Goal: Information Seeking & Learning: Learn about a topic

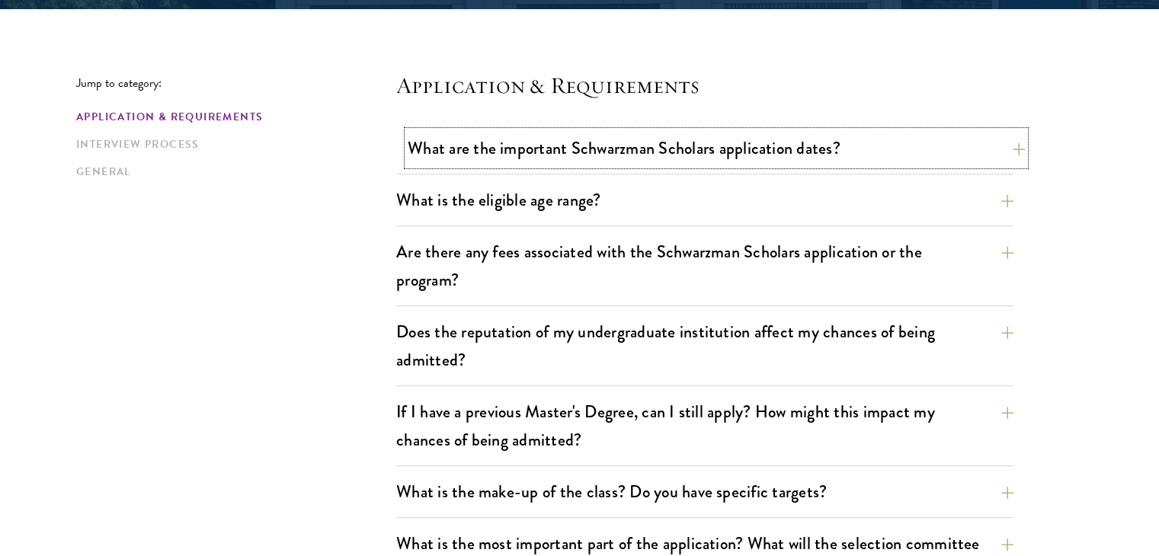
click at [545, 145] on button "What are the important Schwarzman Scholars application dates?" at bounding box center [716, 148] width 617 height 34
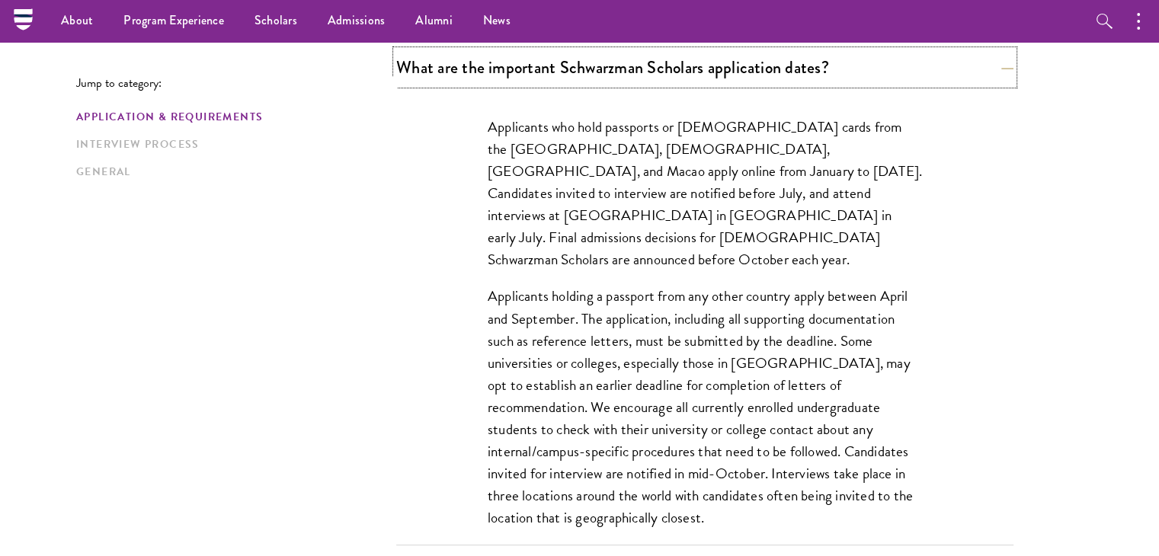
scroll to position [457, 0]
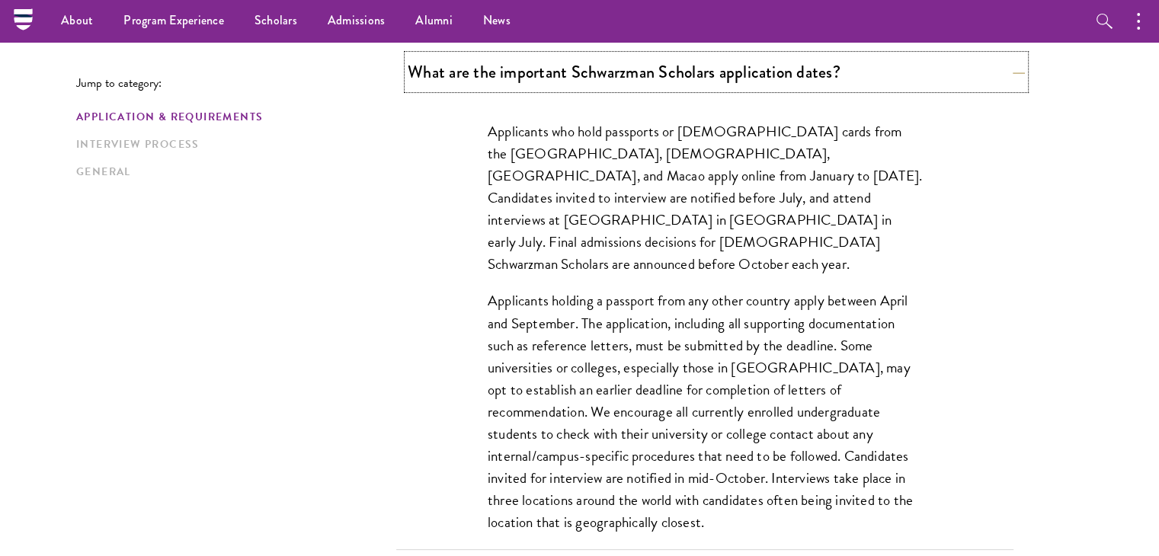
click at [659, 79] on button "What are the important Schwarzman Scholars application dates?" at bounding box center [716, 72] width 617 height 34
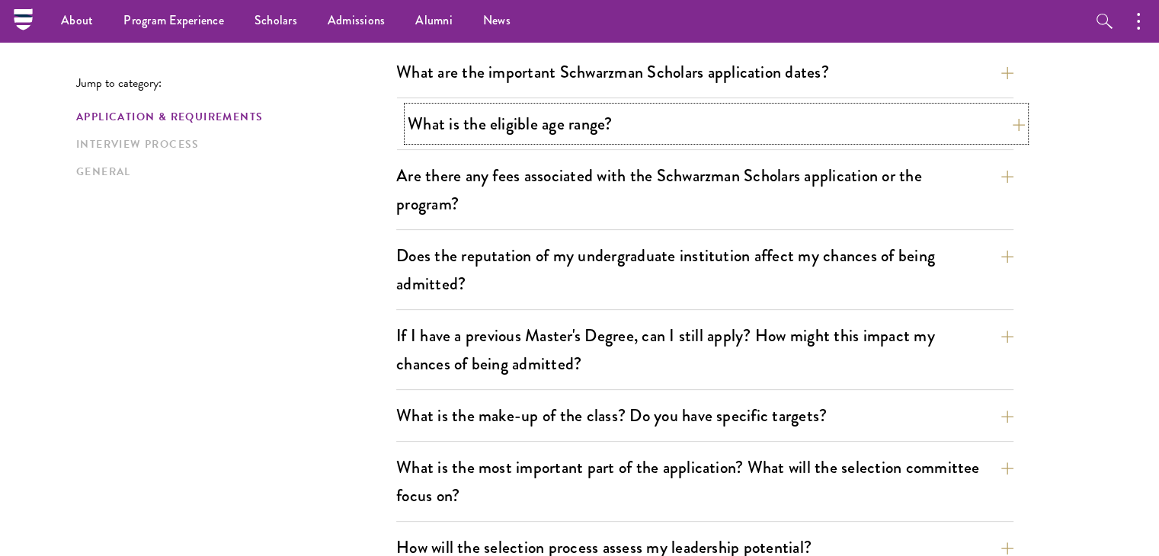
click at [520, 132] on button "What is the eligible age range?" at bounding box center [716, 124] width 617 height 34
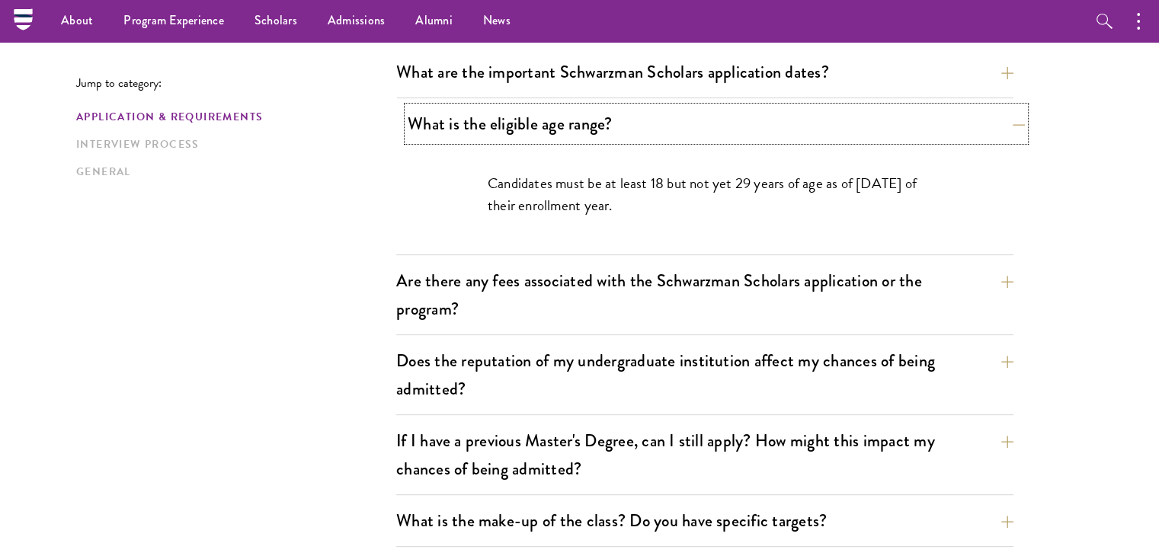
click at [520, 132] on button "What is the eligible age range?" at bounding box center [716, 124] width 617 height 34
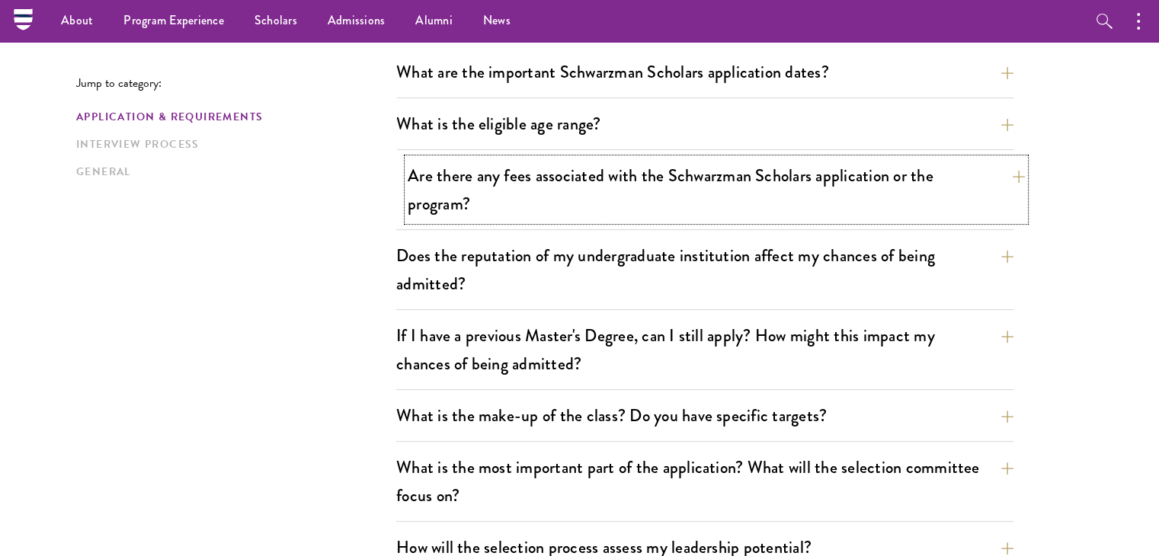
click at [472, 196] on button "Are there any fees associated with the Schwarzman Scholars application or the p…" at bounding box center [716, 190] width 617 height 63
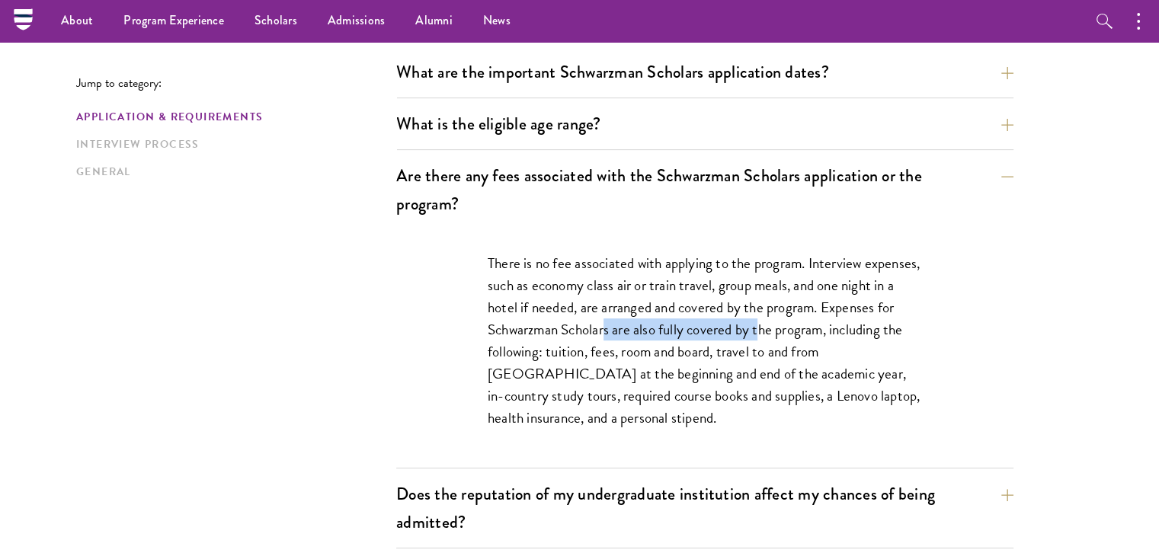
drag, startPoint x: 608, startPoint y: 330, endPoint x: 760, endPoint y: 329, distance: 151.7
click at [760, 329] on p "There is no fee associated with applying to the program. Interview expenses, su…" at bounding box center [705, 341] width 434 height 178
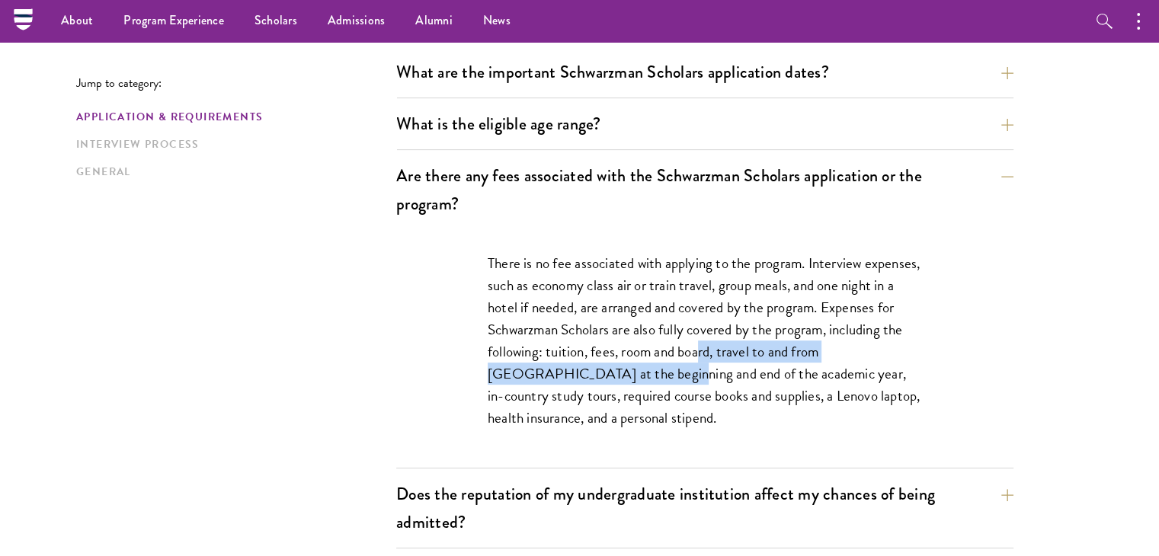
drag, startPoint x: 576, startPoint y: 364, endPoint x: 701, endPoint y: 357, distance: 125.1
click at [701, 357] on p "There is no fee associated with applying to the program. Interview expenses, su…" at bounding box center [705, 341] width 434 height 178
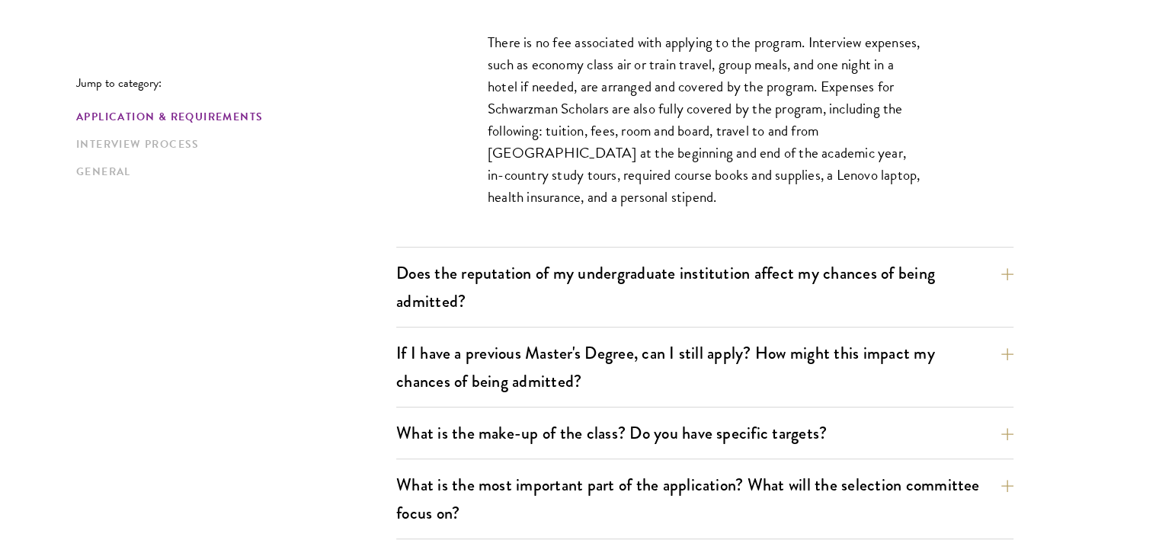
scroll to position [838, 0]
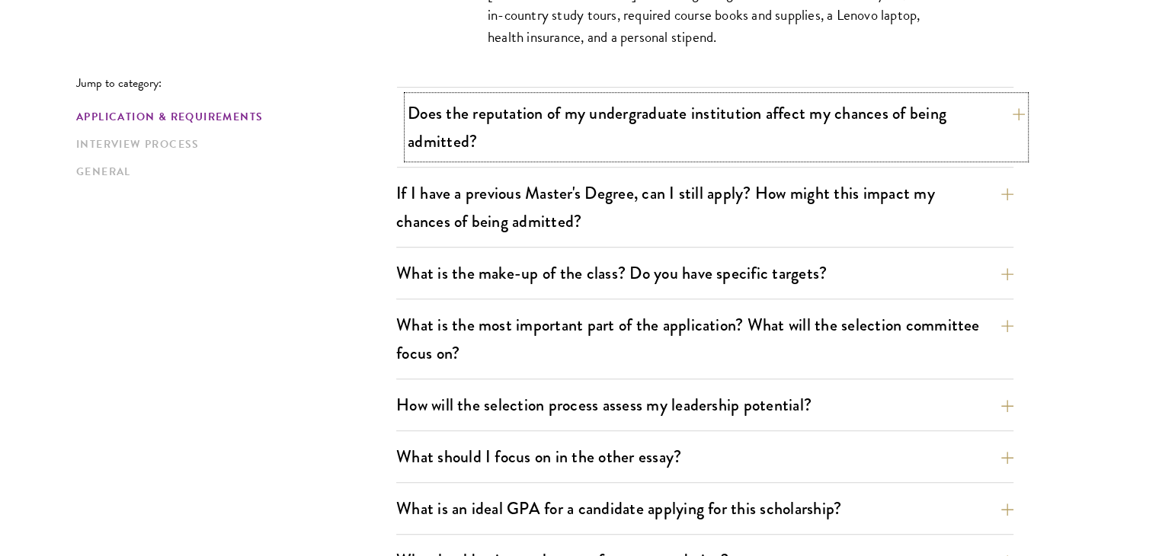
click at [548, 117] on button "Does the reputation of my undergraduate institution affect my chances of being …" at bounding box center [716, 127] width 617 height 63
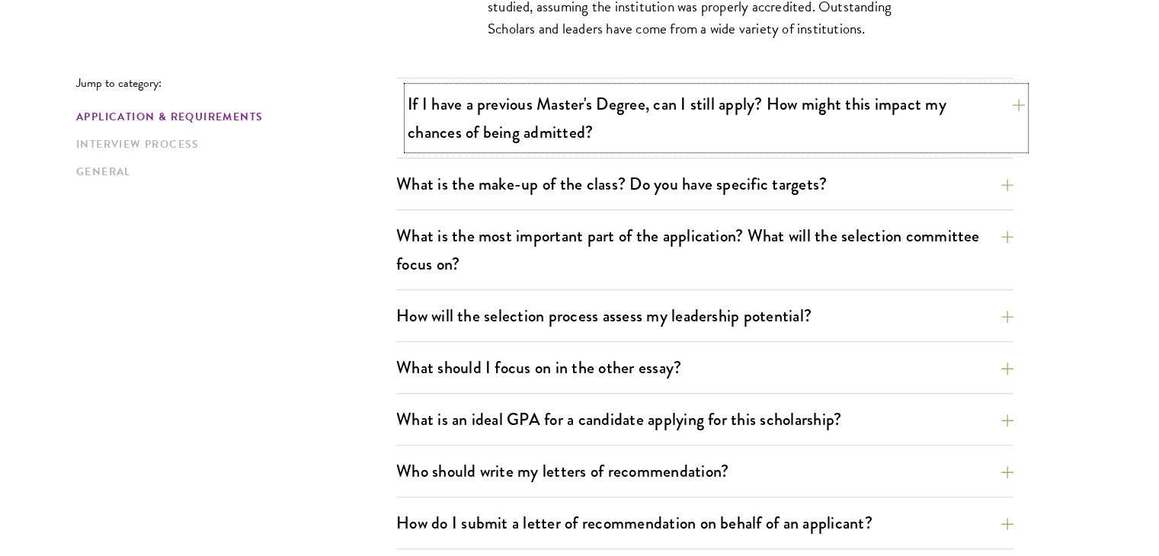
click at [556, 123] on button "If I have a previous Master's Degree, can I still apply? How might this impact …" at bounding box center [716, 118] width 617 height 63
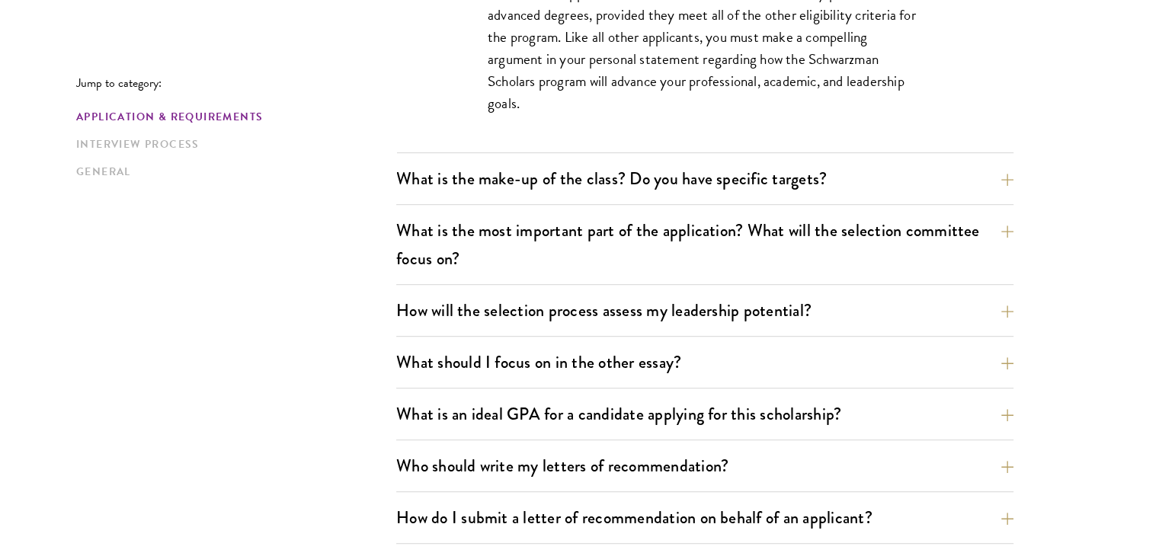
scroll to position [915, 0]
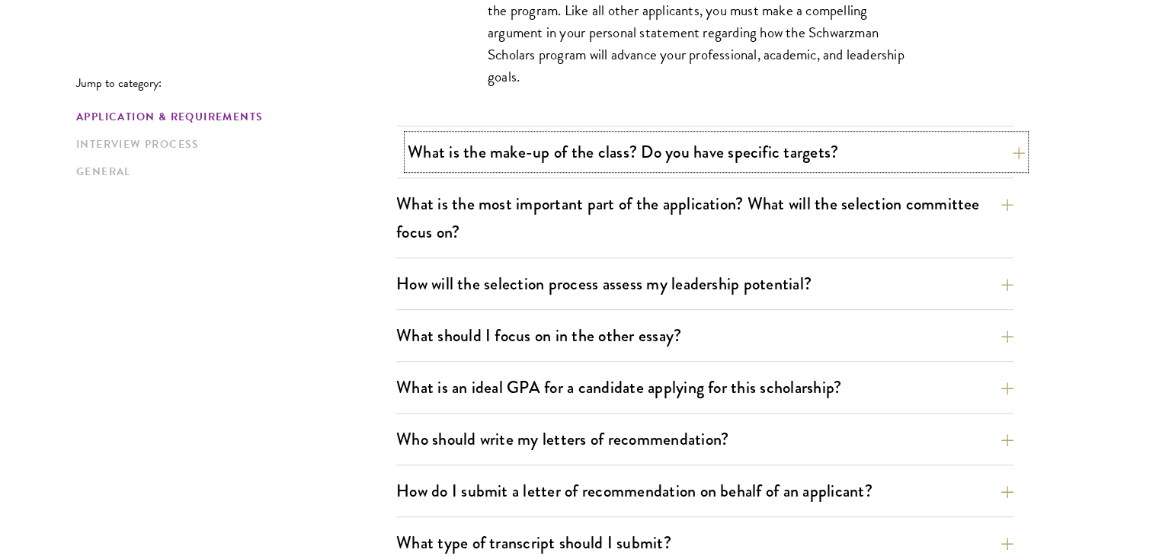
click at [566, 143] on button "What is the make-up of the class? Do you have specific targets?" at bounding box center [716, 152] width 617 height 34
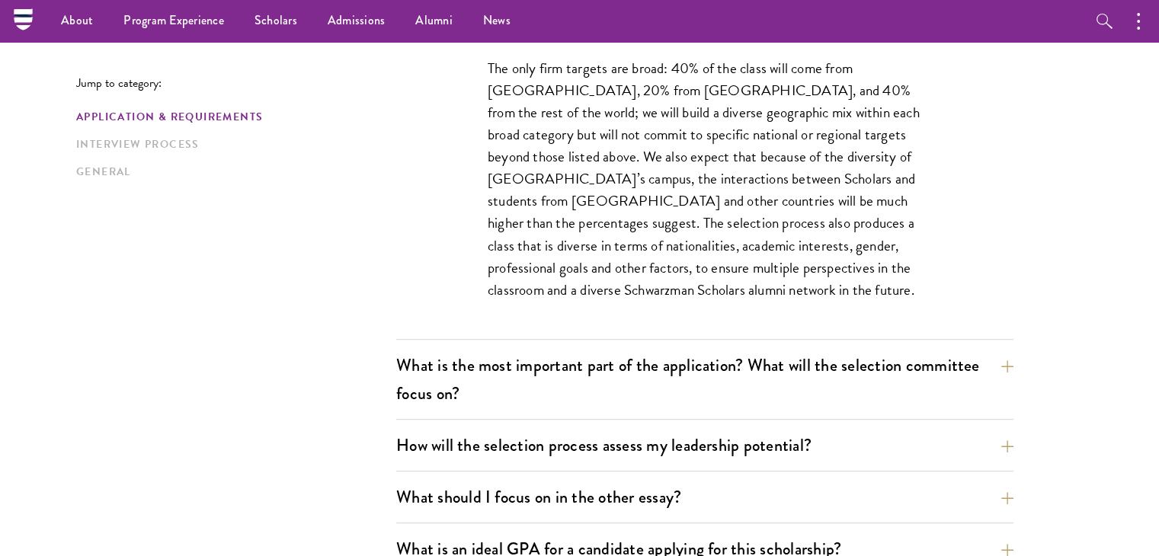
scroll to position [838, 0]
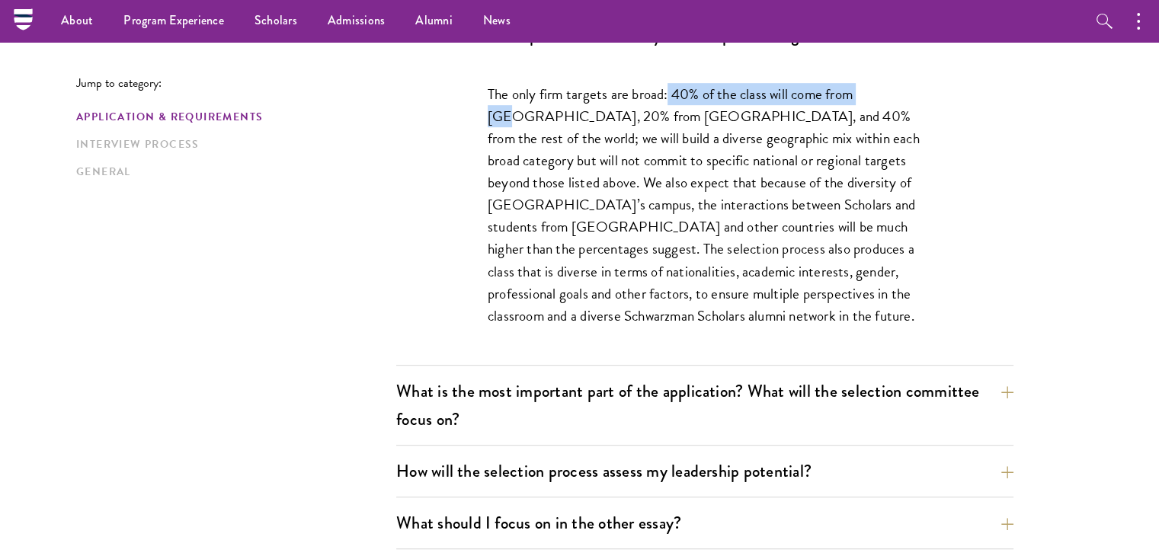
drag, startPoint x: 669, startPoint y: 88, endPoint x: 887, endPoint y: 78, distance: 218.2
click at [887, 78] on div "The only firm targets are broad: 40% of the class will come from [GEOGRAPHIC_DA…" at bounding box center [705, 212] width 526 height 305
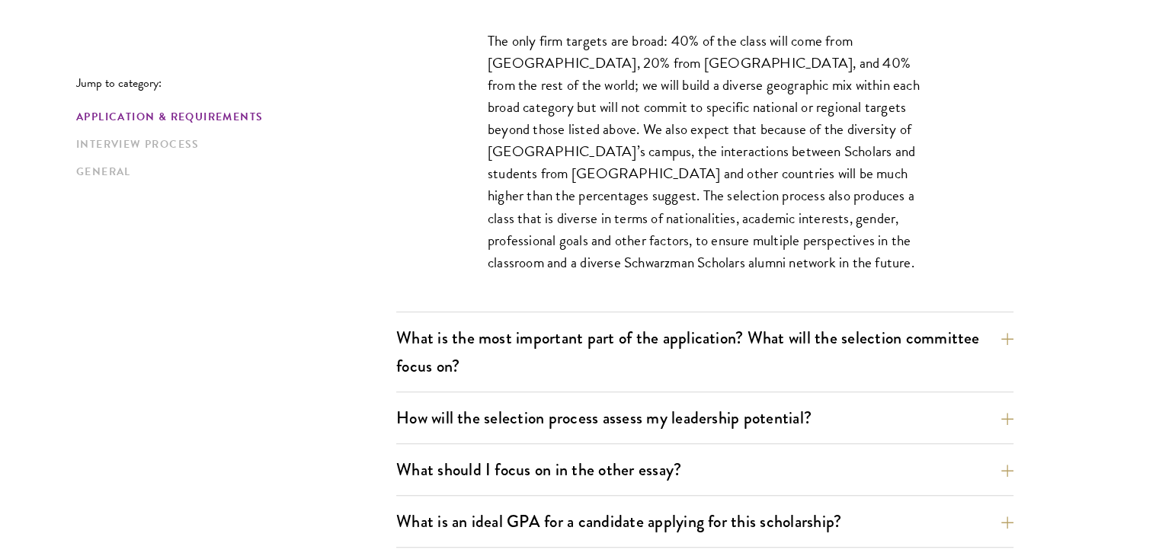
scroll to position [915, 0]
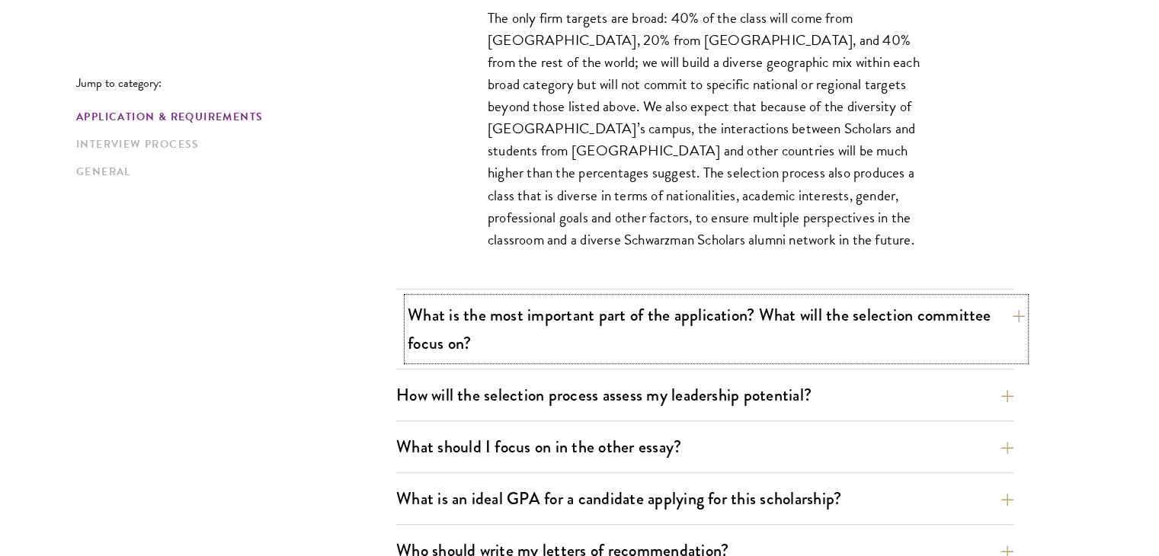
click at [877, 327] on button "What is the most important part of the application? What will the selection com…" at bounding box center [716, 329] width 617 height 63
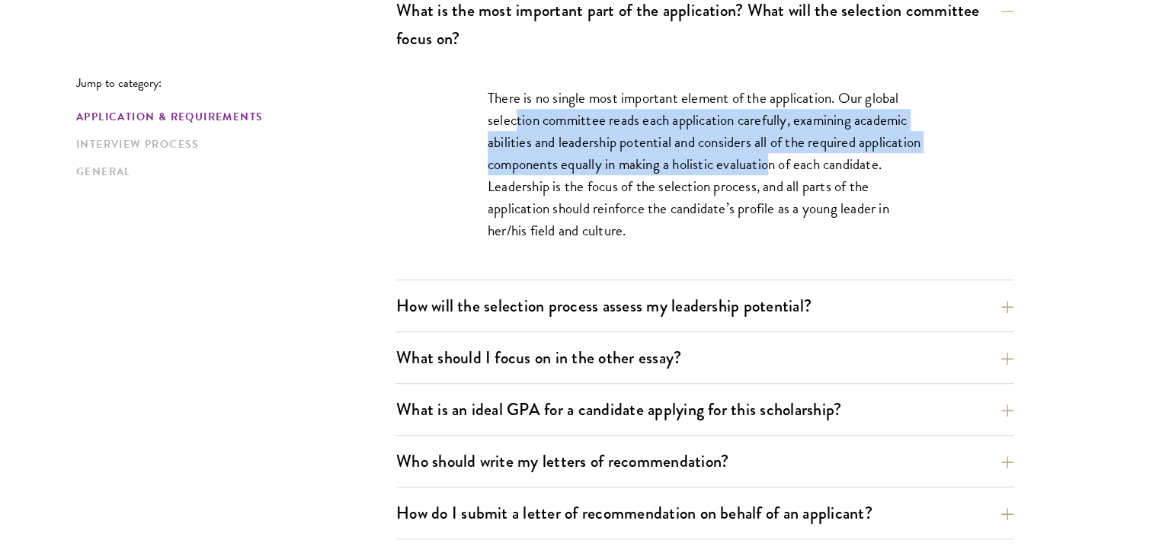
drag, startPoint x: 515, startPoint y: 120, endPoint x: 834, endPoint y: 167, distance: 322.0
click at [834, 167] on p "There is no single most important element of the application. Our global select…" at bounding box center [705, 164] width 434 height 155
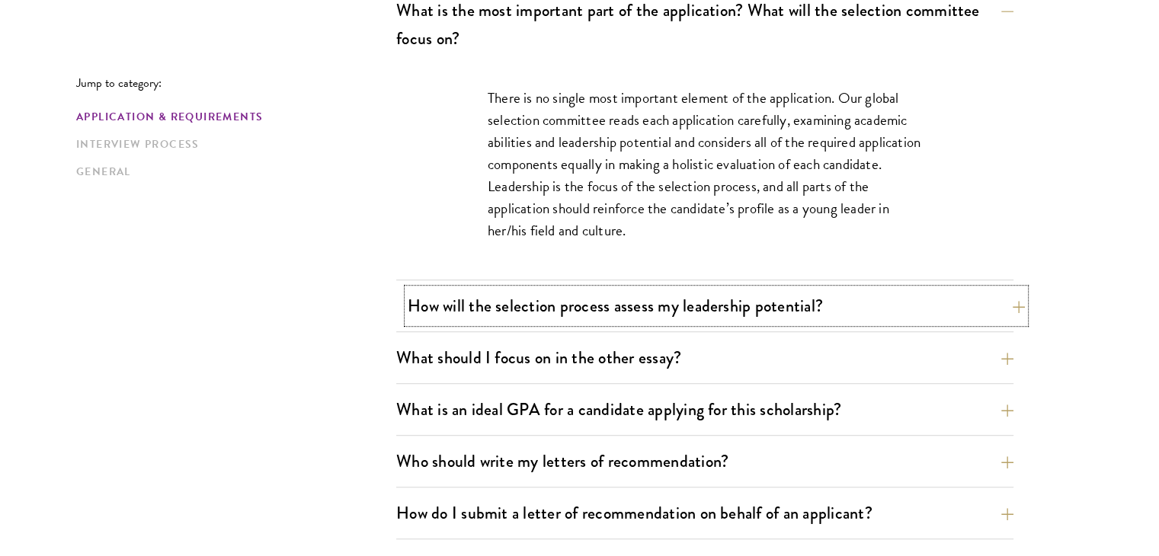
click at [455, 303] on button "How will the selection process assess my leadership potential?" at bounding box center [716, 306] width 617 height 34
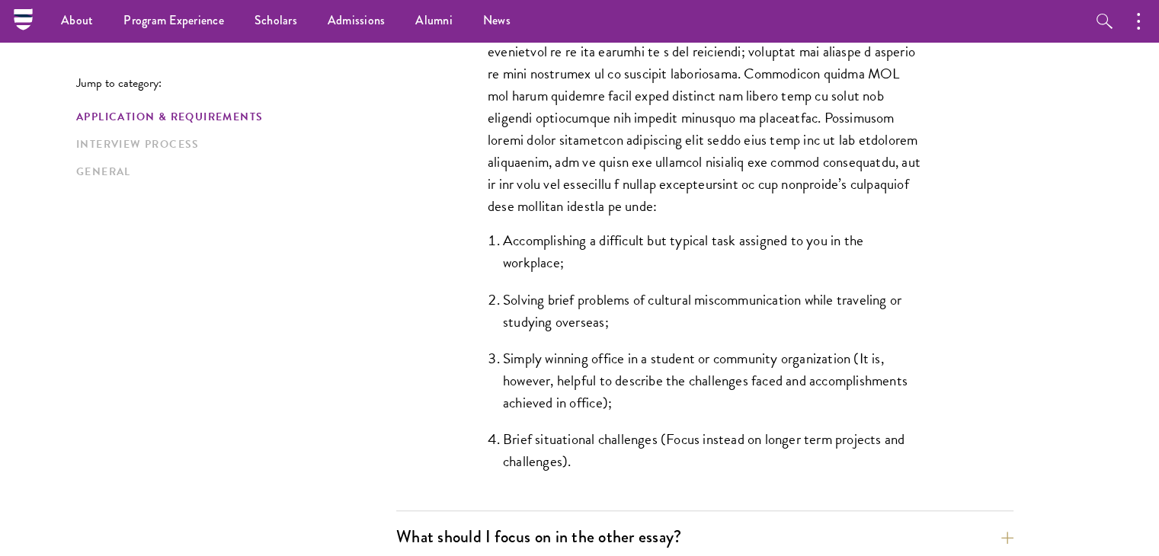
scroll to position [1296, 0]
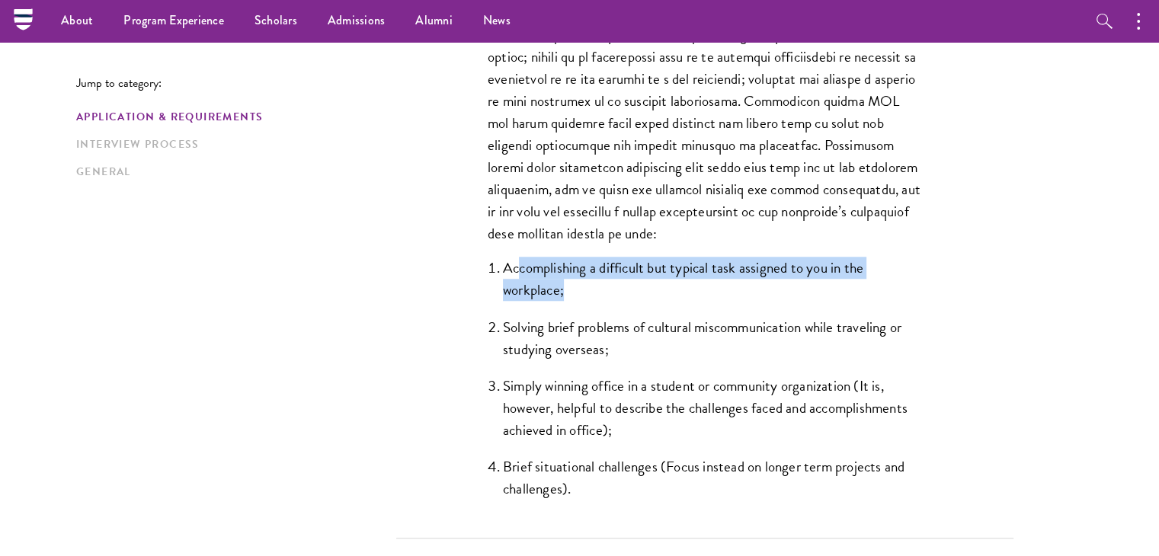
drag, startPoint x: 518, startPoint y: 264, endPoint x: 954, endPoint y: 281, distance: 436.3
click at [954, 281] on div "The Schwarzman Scholars selection process strives to understand candidates as i…" at bounding box center [705, 136] width 526 height 803
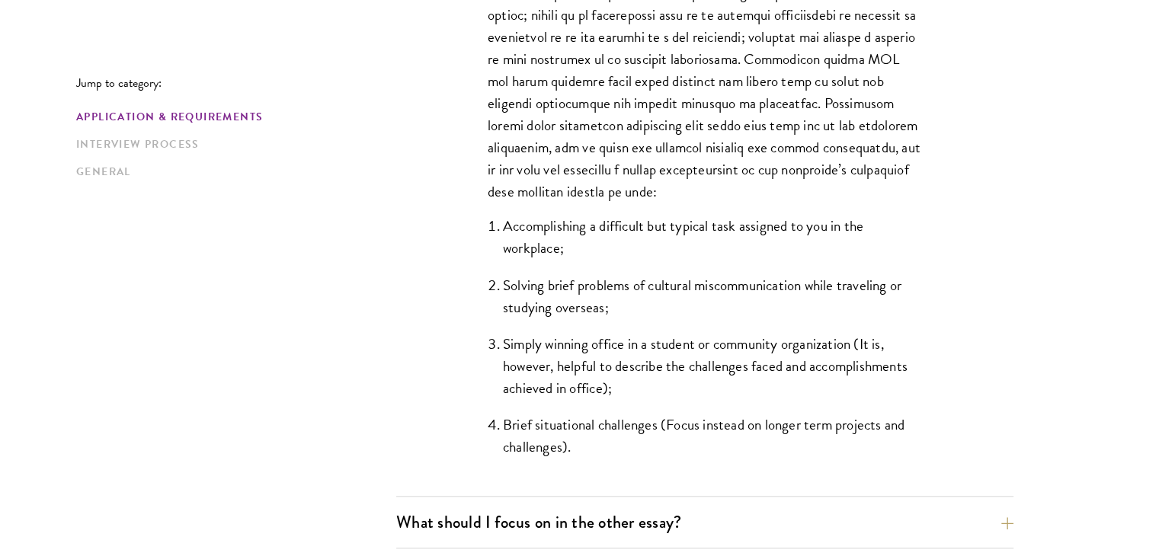
scroll to position [1372, 0]
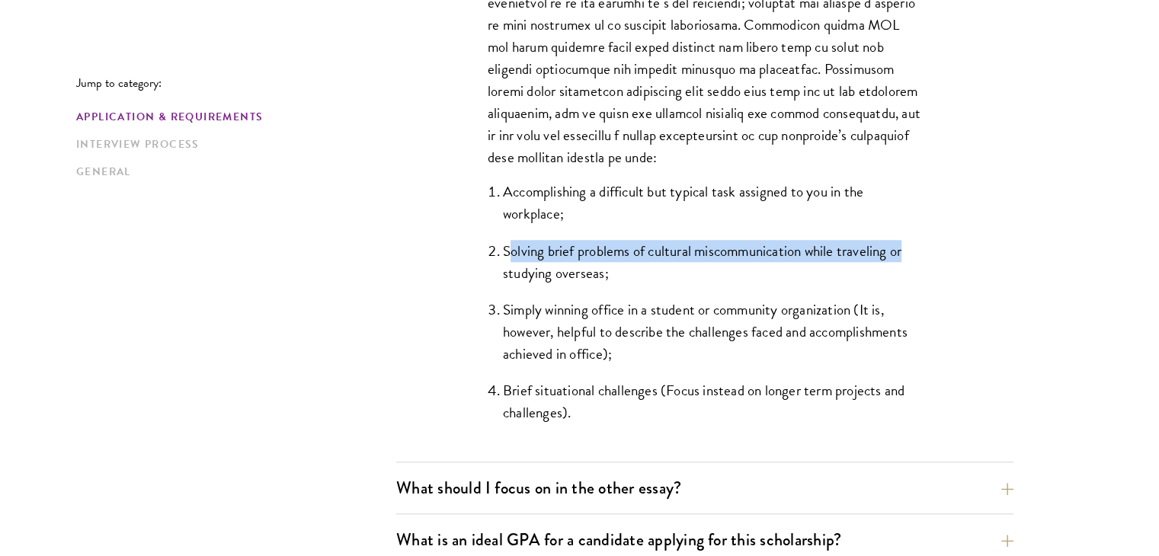
drag, startPoint x: 511, startPoint y: 248, endPoint x: 909, endPoint y: 248, distance: 397.9
click at [909, 248] on li "Solving brief problems of cultural miscommunication while traveling or studying…" at bounding box center [712, 262] width 419 height 44
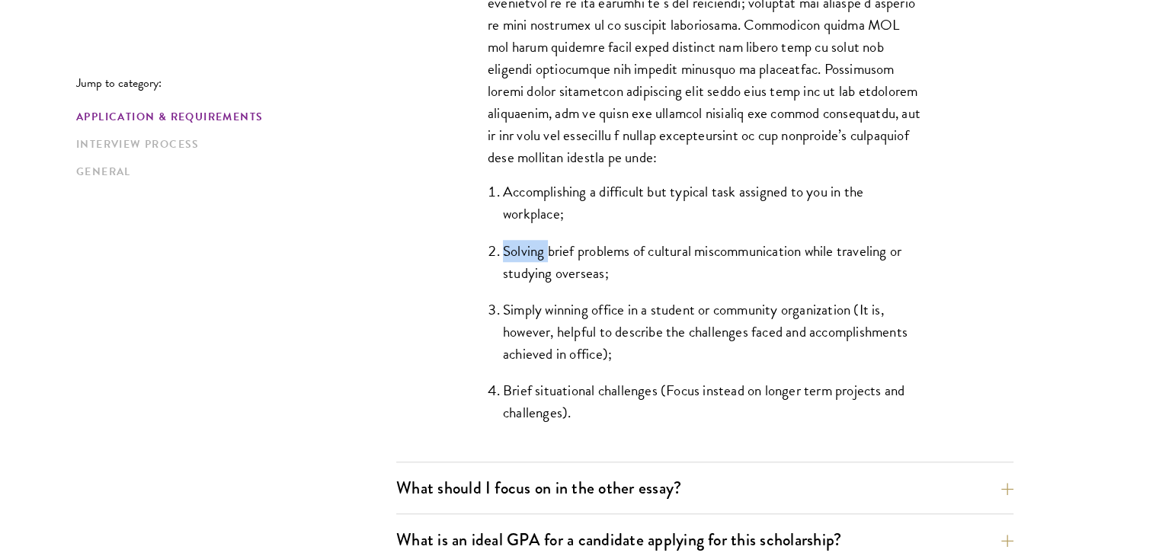
drag, startPoint x: 500, startPoint y: 245, endPoint x: 546, endPoint y: 260, distance: 48.7
click at [546, 260] on li "Solving brief problems of cultural miscommunication while traveling or studying…" at bounding box center [712, 262] width 419 height 44
click at [554, 303] on li "Simply winning office in a student or community organization (It is, however, h…" at bounding box center [712, 332] width 419 height 66
drag, startPoint x: 527, startPoint y: 321, endPoint x: 753, endPoint y: 318, distance: 225.6
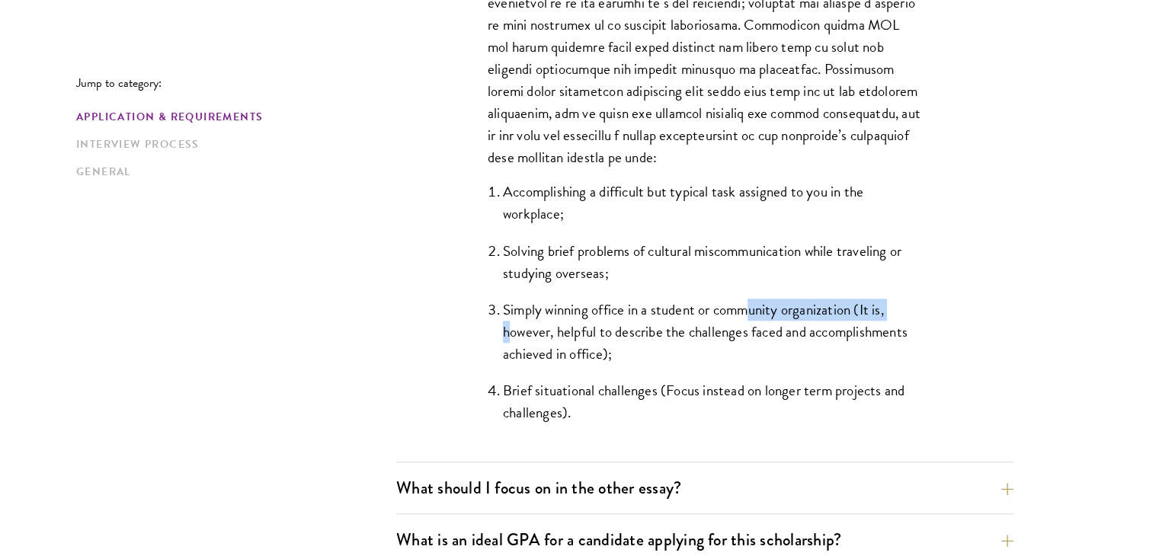
click at [753, 318] on li "Simply winning office in a student or community organization (It is, however, h…" at bounding box center [712, 332] width 419 height 66
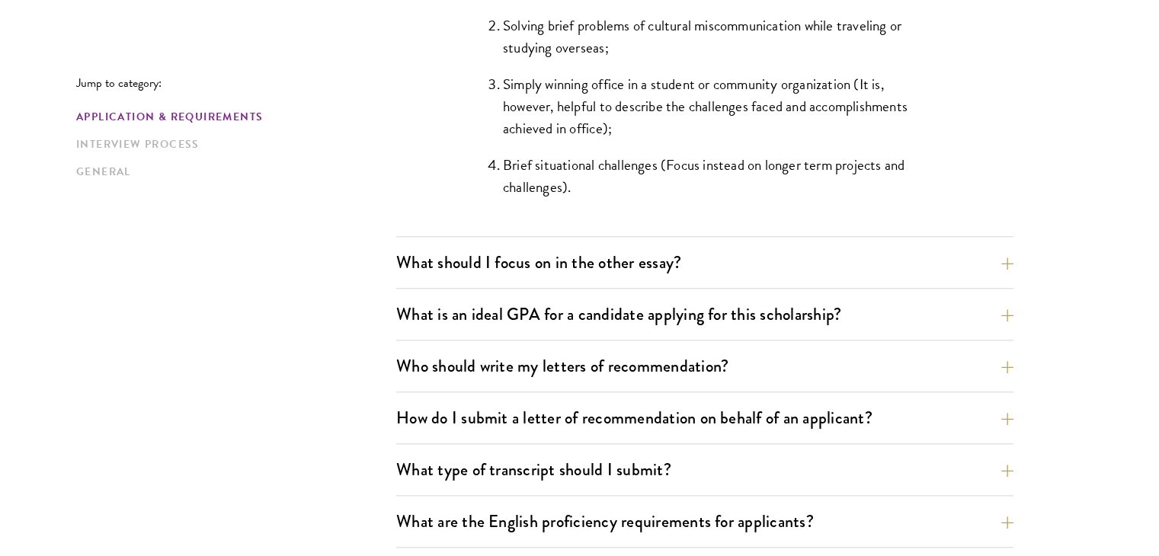
scroll to position [1601, 0]
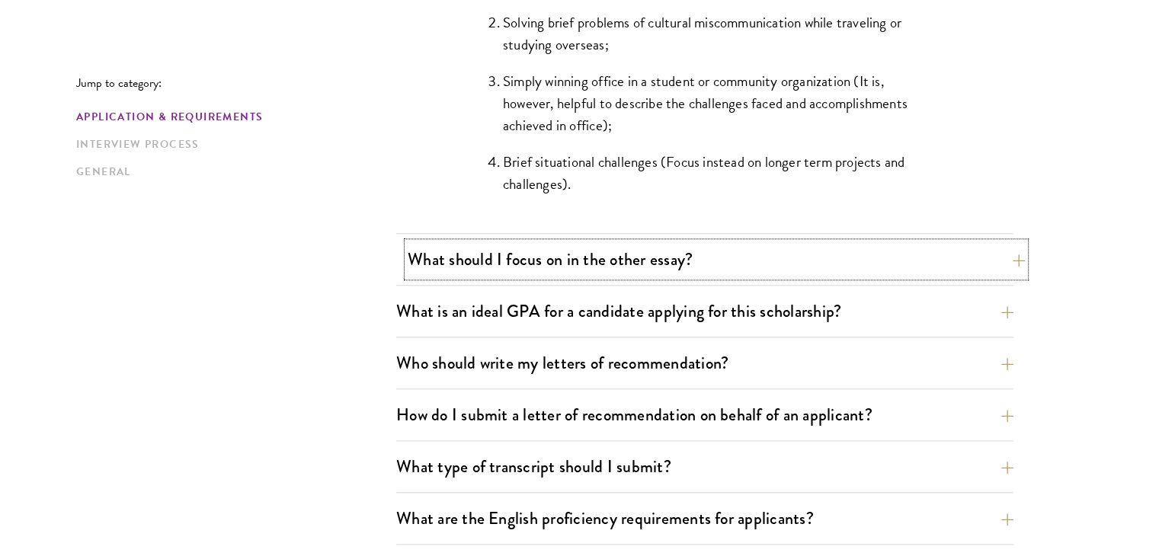
click at [550, 265] on button "What should I focus on in the other essay?" at bounding box center [716, 259] width 617 height 34
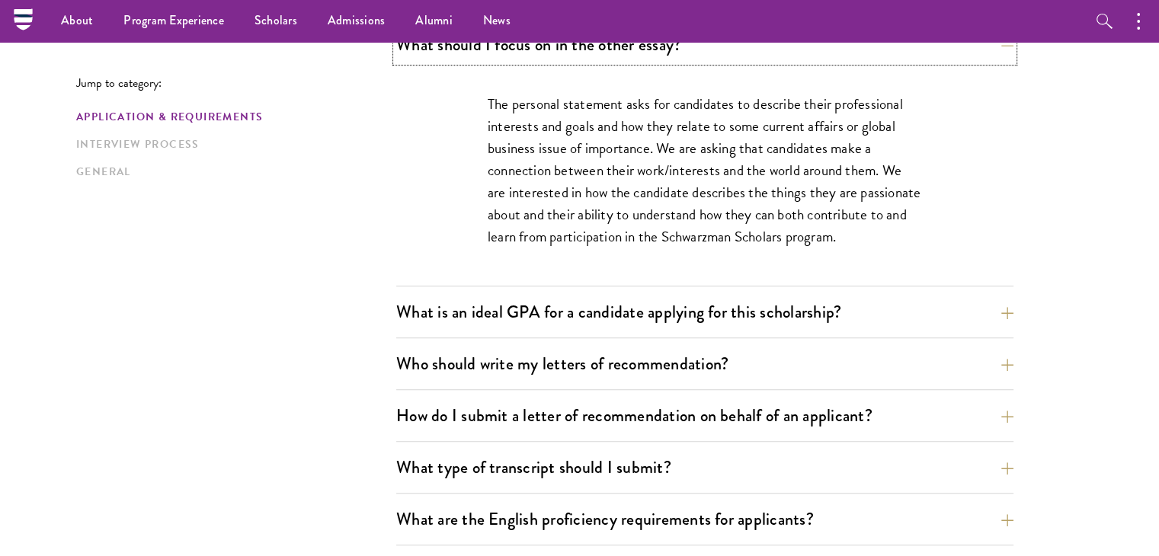
scroll to position [991, 0]
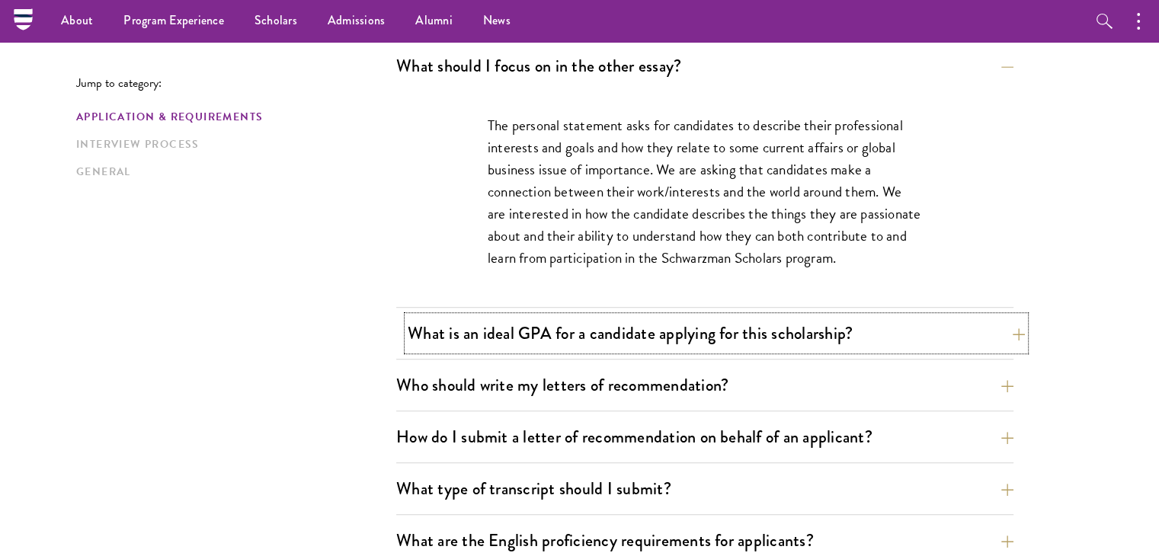
click at [802, 335] on button "What is an ideal GPA for a candidate applying for this scholarship?" at bounding box center [716, 333] width 617 height 34
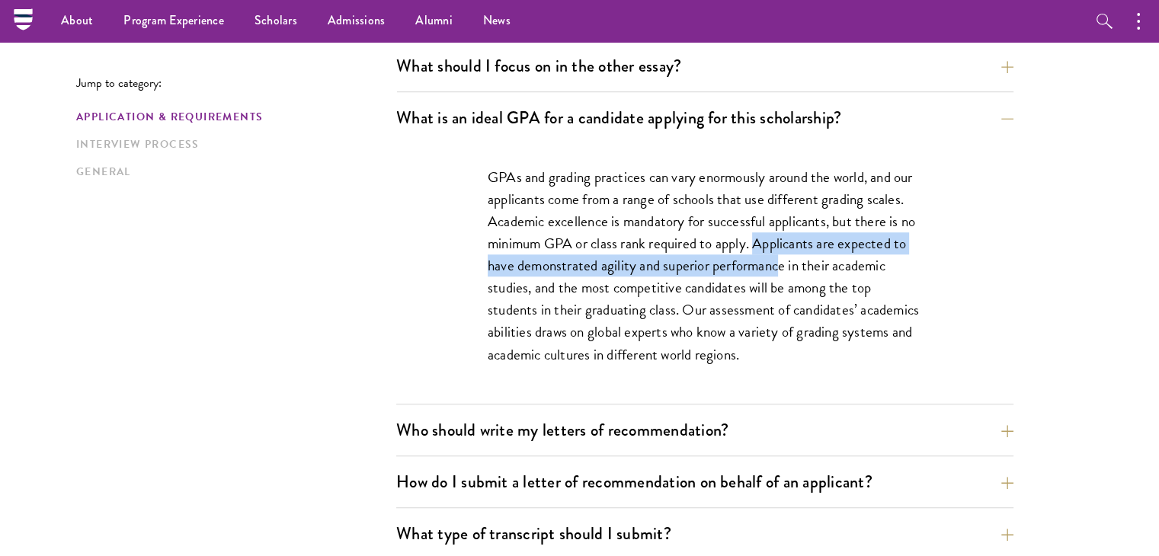
drag, startPoint x: 756, startPoint y: 248, endPoint x: 780, endPoint y: 258, distance: 26.6
click at [779, 258] on p "GPAs and grading practices can vary enormously around the world, and our applic…" at bounding box center [705, 266] width 434 height 200
click at [780, 258] on p "GPAs and grading practices can vary enormously around the world, and our applic…" at bounding box center [705, 266] width 434 height 200
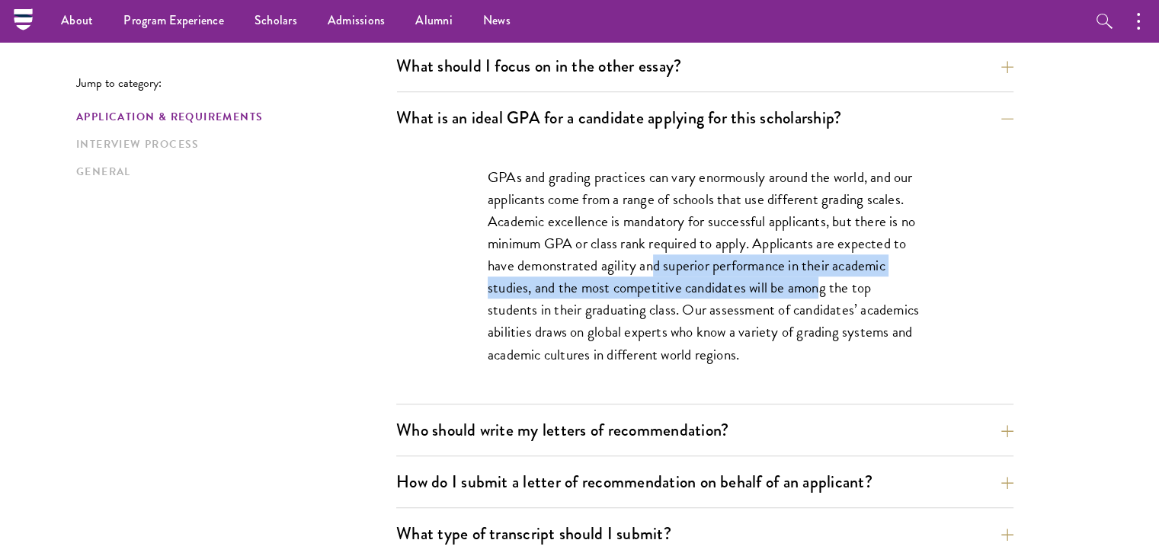
drag, startPoint x: 655, startPoint y: 274, endPoint x: 822, endPoint y: 279, distance: 167.0
click at [822, 279] on p "GPAs and grading practices can vary enormously around the world, and our applic…" at bounding box center [705, 266] width 434 height 200
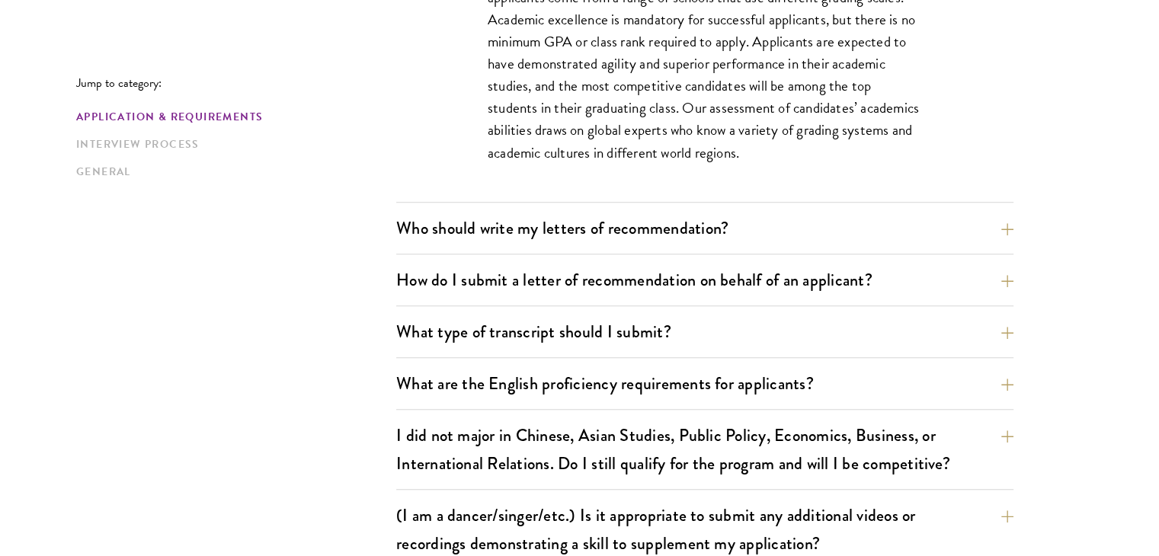
scroll to position [1220, 0]
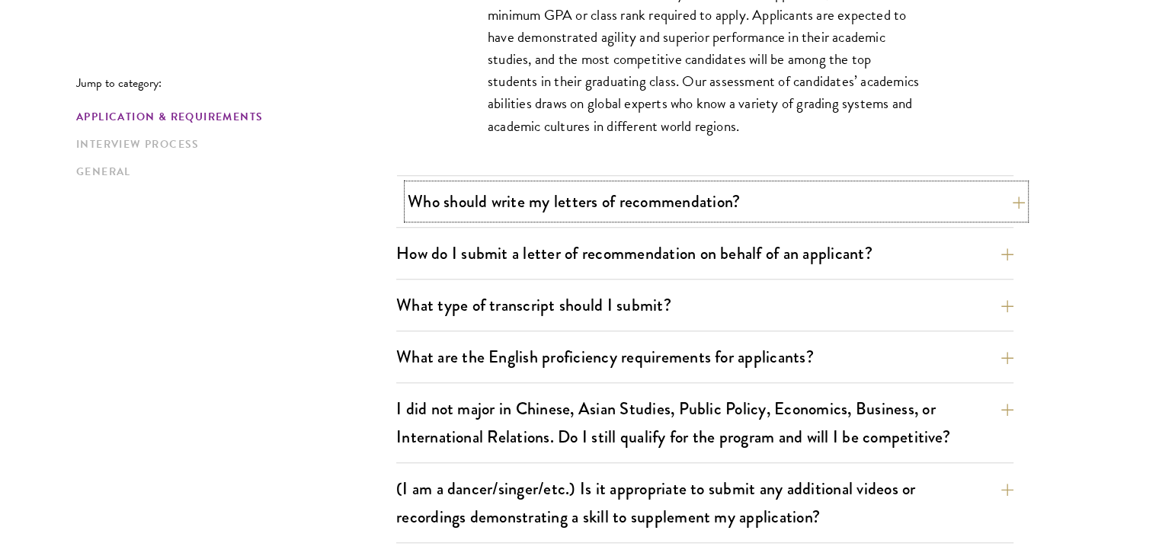
click at [937, 210] on button "Who should write my letters of recommendation?" at bounding box center [716, 201] width 617 height 34
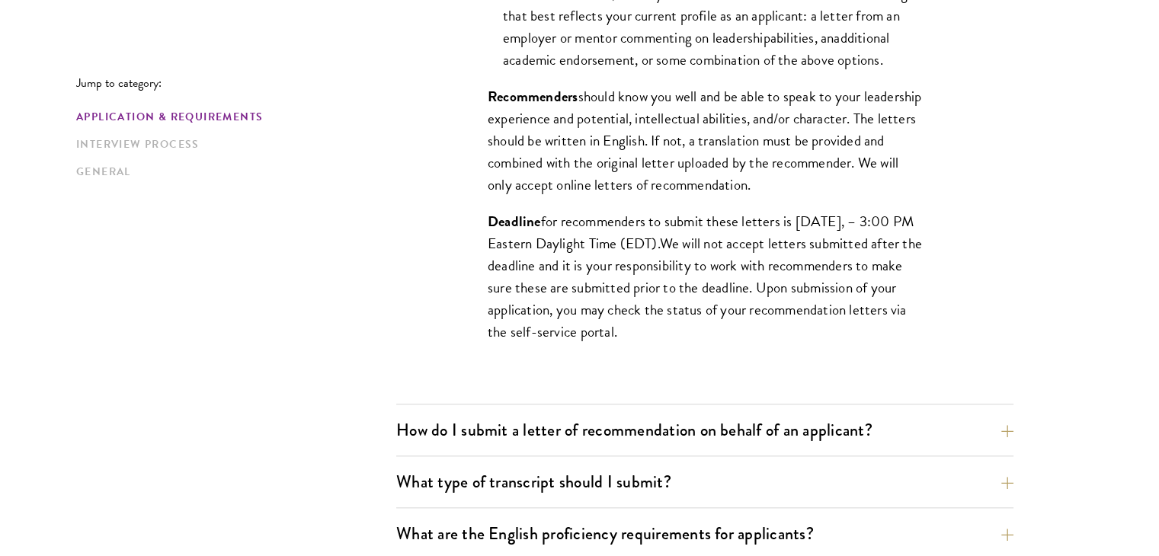
scroll to position [1601, 0]
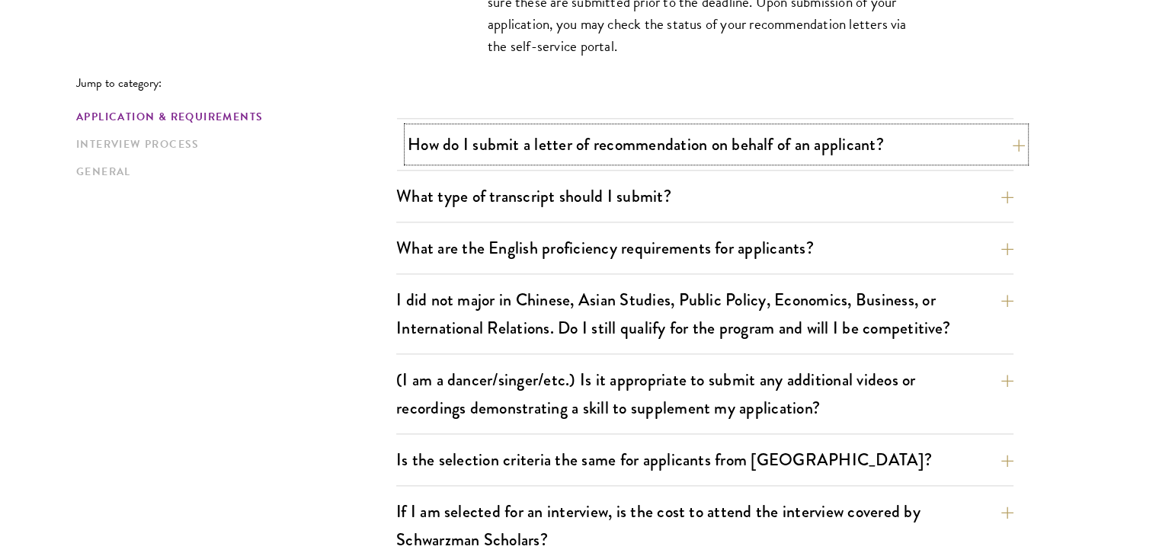
click at [721, 145] on button "How do I submit a letter of recommendation on behalf of an applicant?" at bounding box center [716, 144] width 617 height 34
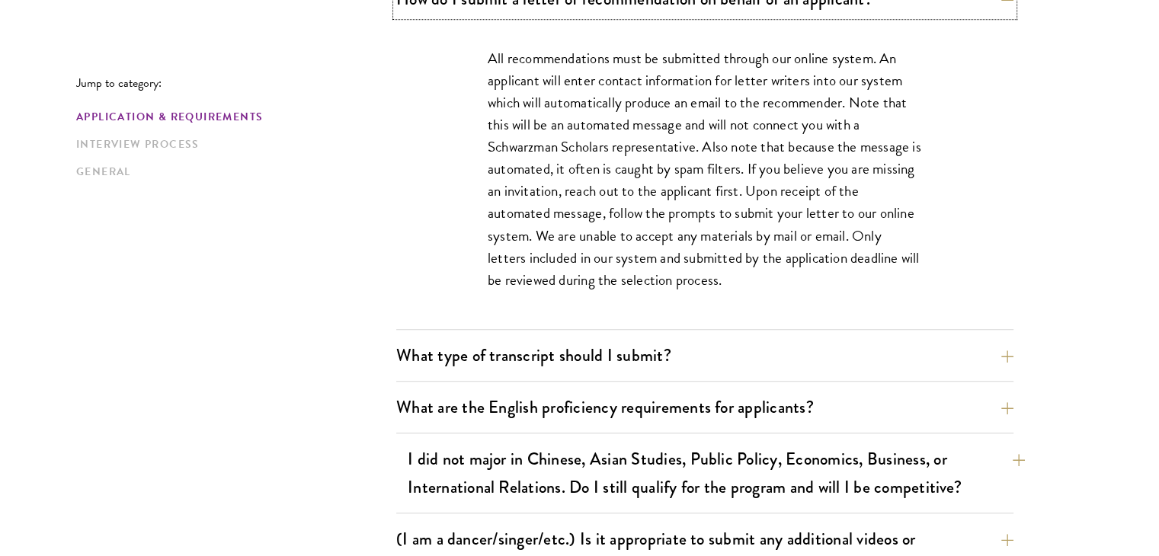
scroll to position [1366, 0]
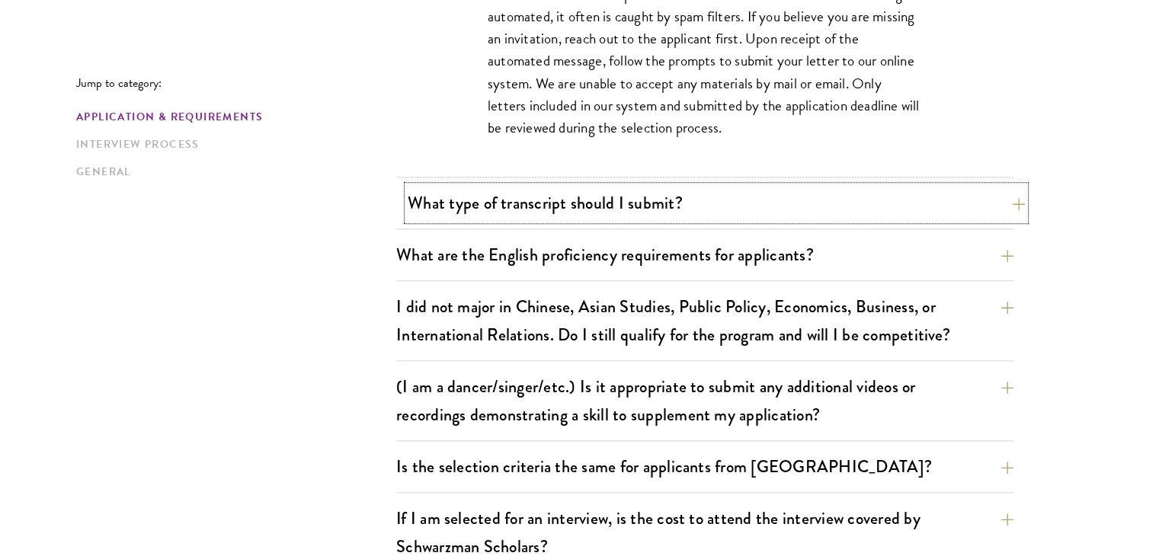
click at [882, 213] on button "What type of transcript should I submit?" at bounding box center [716, 203] width 617 height 34
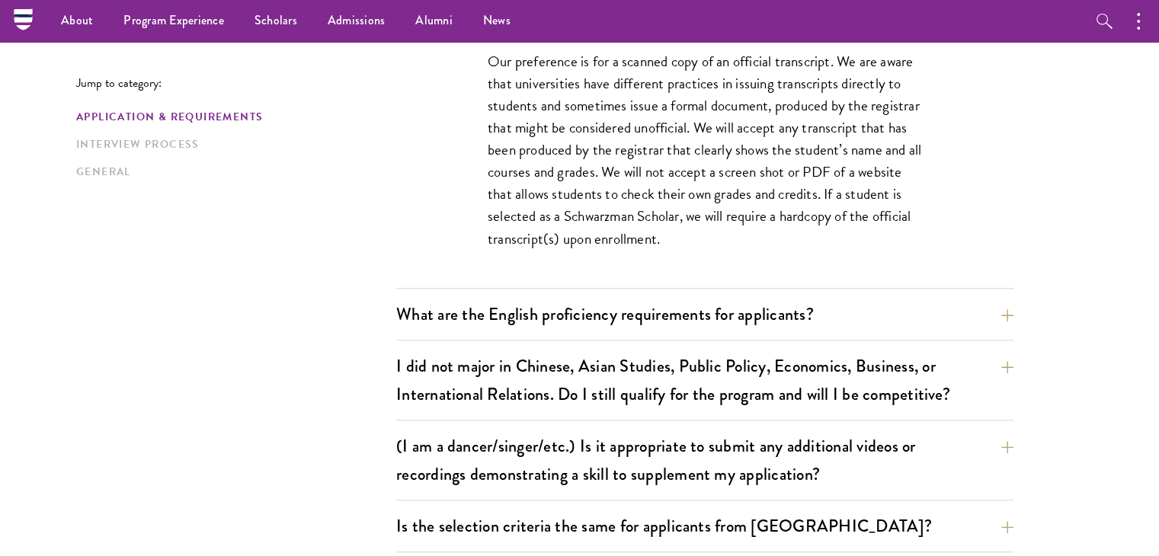
scroll to position [1137, 0]
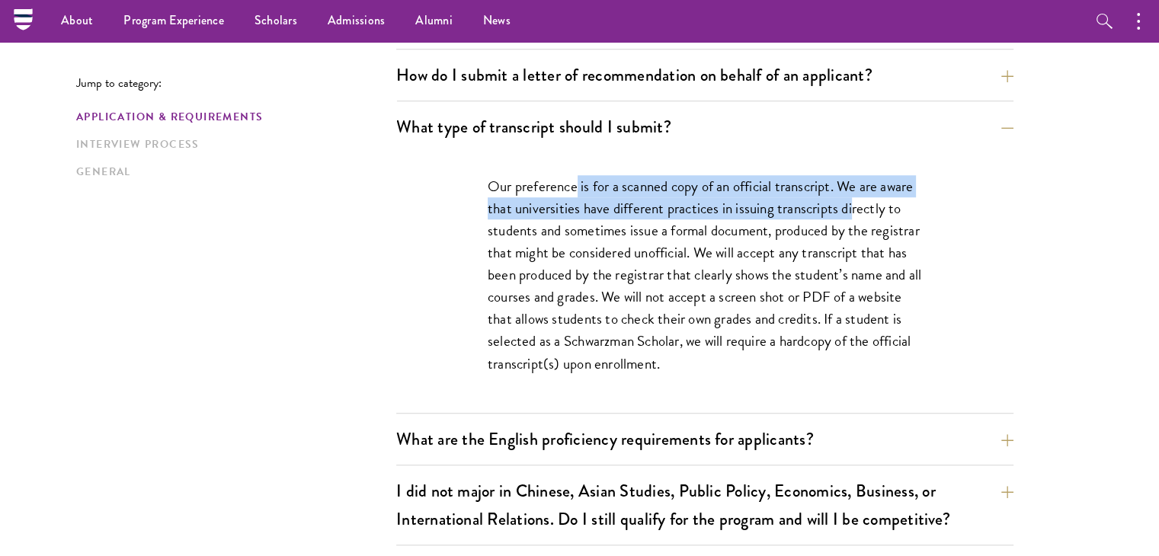
drag, startPoint x: 576, startPoint y: 191, endPoint x: 854, endPoint y: 207, distance: 277.9
click at [854, 207] on p "Our preference is for a scanned copy of an official transcript. We are aware th…" at bounding box center [705, 275] width 434 height 200
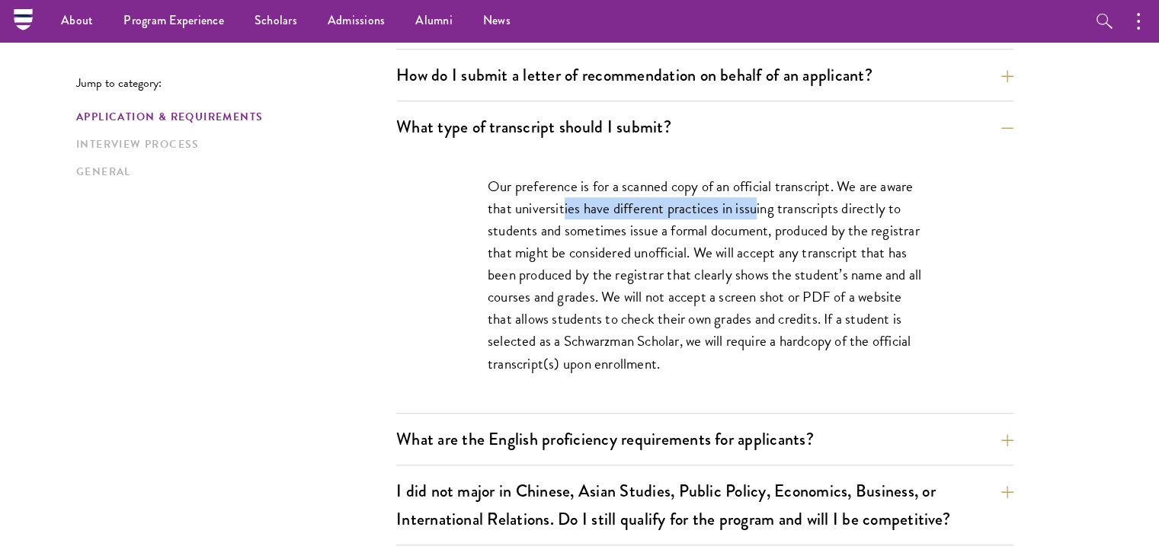
drag, startPoint x: 563, startPoint y: 200, endPoint x: 759, endPoint y: 200, distance: 195.9
click at [758, 200] on p "Our preference is for a scanned copy of an official transcript. We are aware th…" at bounding box center [705, 275] width 434 height 200
click at [759, 200] on p "Our preference is for a scanned copy of an official transcript. We are aware th…" at bounding box center [705, 275] width 434 height 200
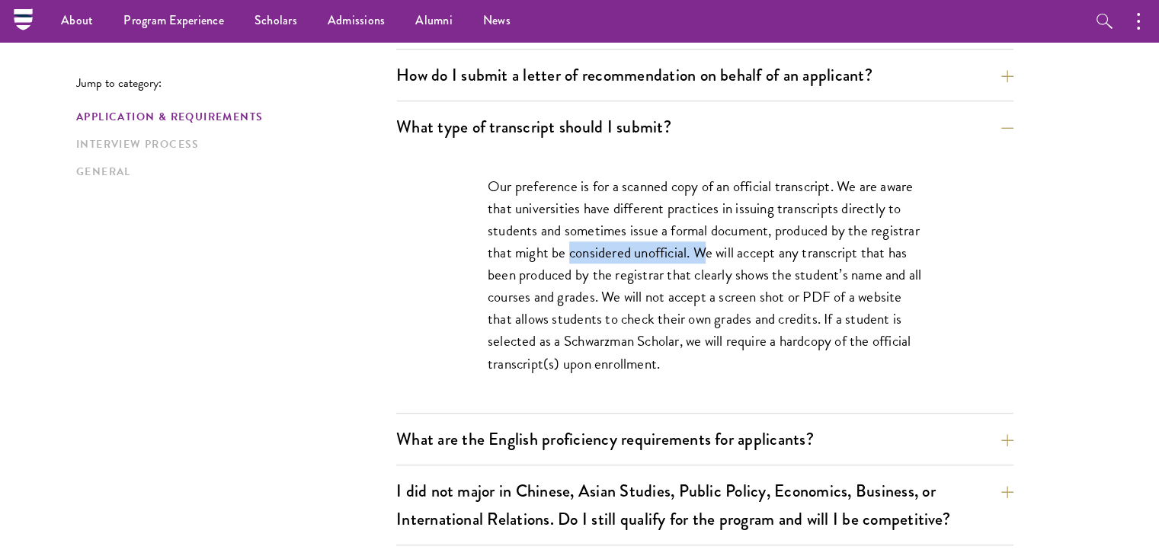
drag, startPoint x: 621, startPoint y: 240, endPoint x: 761, endPoint y: 242, distance: 140.3
click at [761, 242] on p "Our preference is for a scanned copy of an official transcript. We are aware th…" at bounding box center [705, 275] width 434 height 200
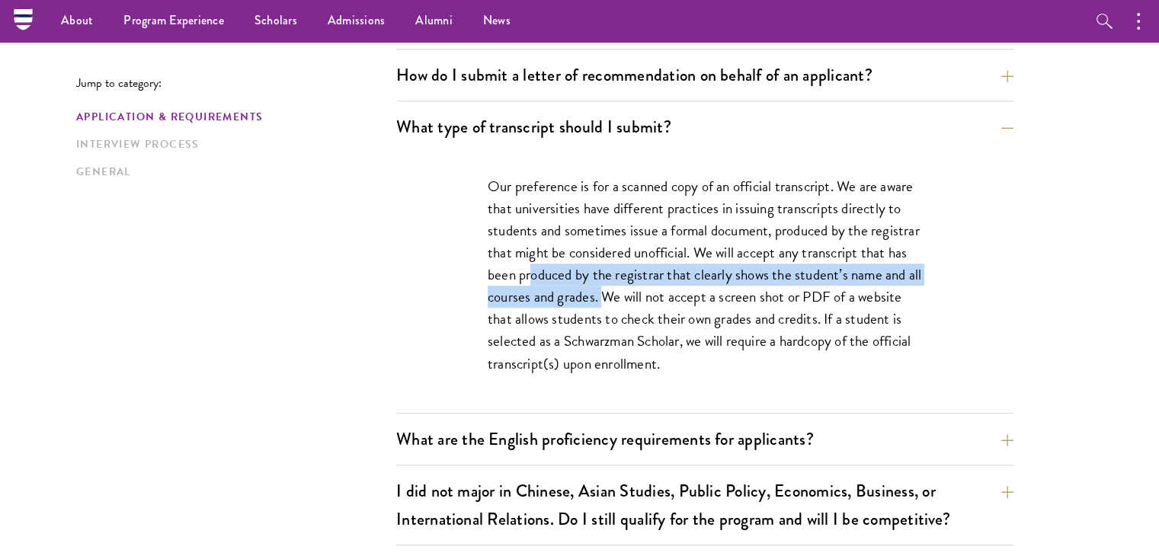
drag, startPoint x: 581, startPoint y: 280, endPoint x: 678, endPoint y: 299, distance: 98.7
click at [678, 299] on p "Our preference is for a scanned copy of an official transcript. We are aware th…" at bounding box center [705, 275] width 434 height 200
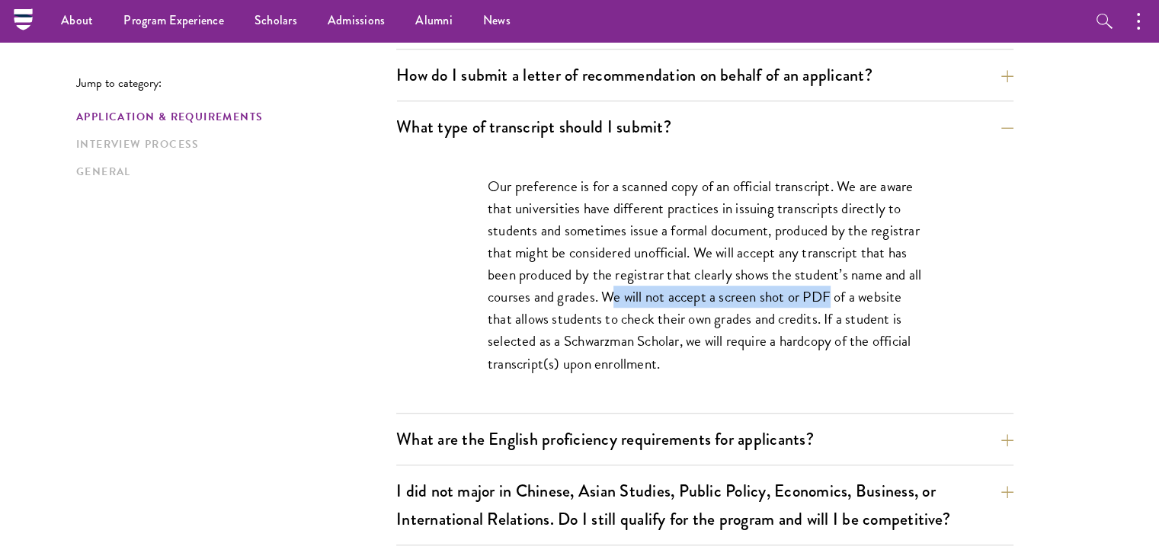
drag, startPoint x: 717, startPoint y: 296, endPoint x: 912, endPoint y: 306, distance: 195.4
click at [912, 306] on p "Our preference is for a scanned copy of an official transcript. We are aware th…" at bounding box center [705, 275] width 434 height 200
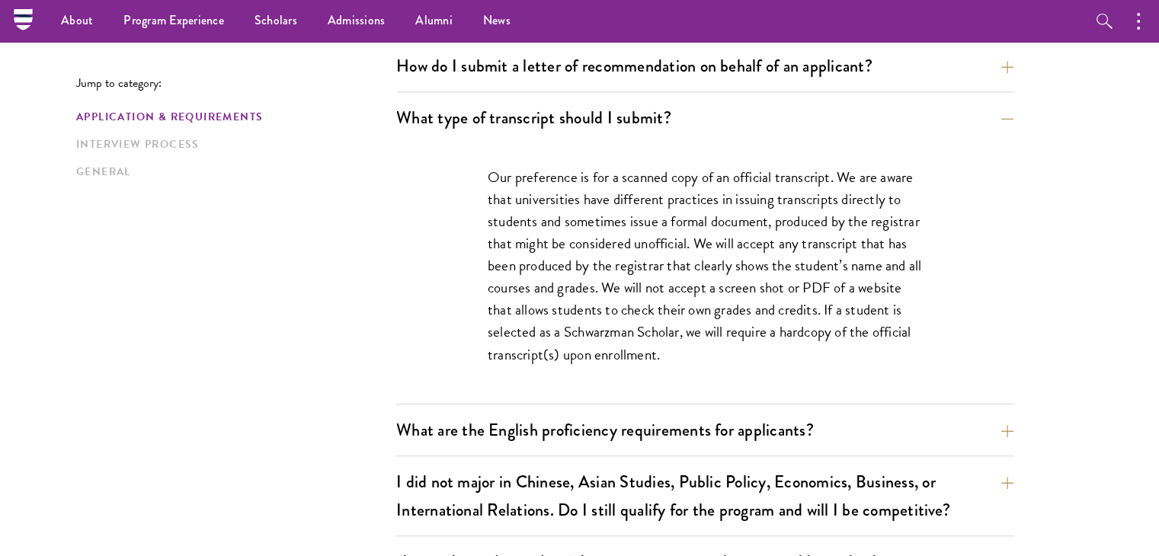
scroll to position [1290, 0]
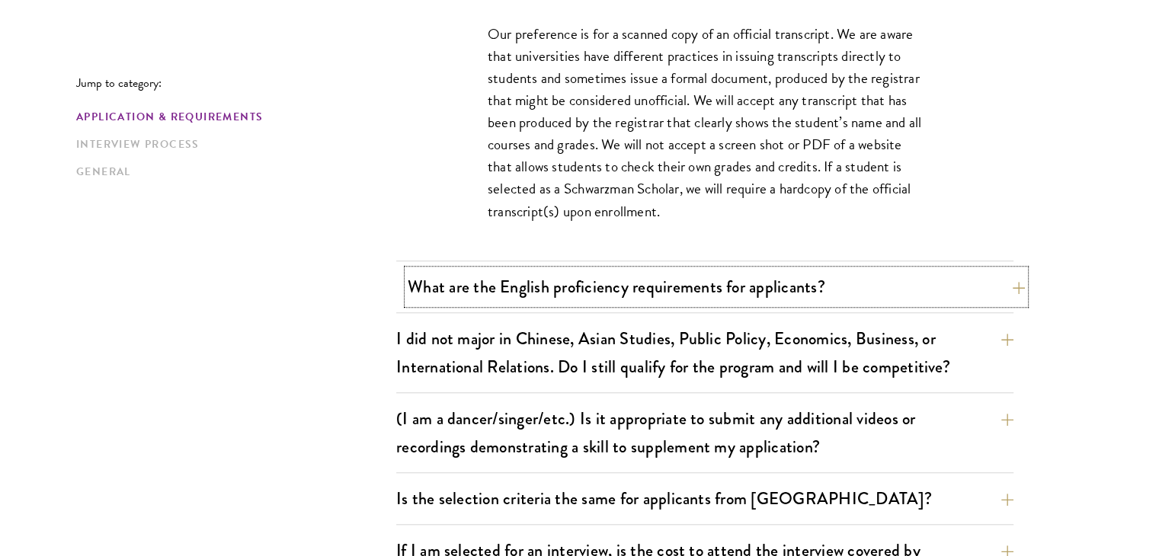
click at [896, 283] on button "What are the English proficiency requirements for applicants?" at bounding box center [716, 287] width 617 height 34
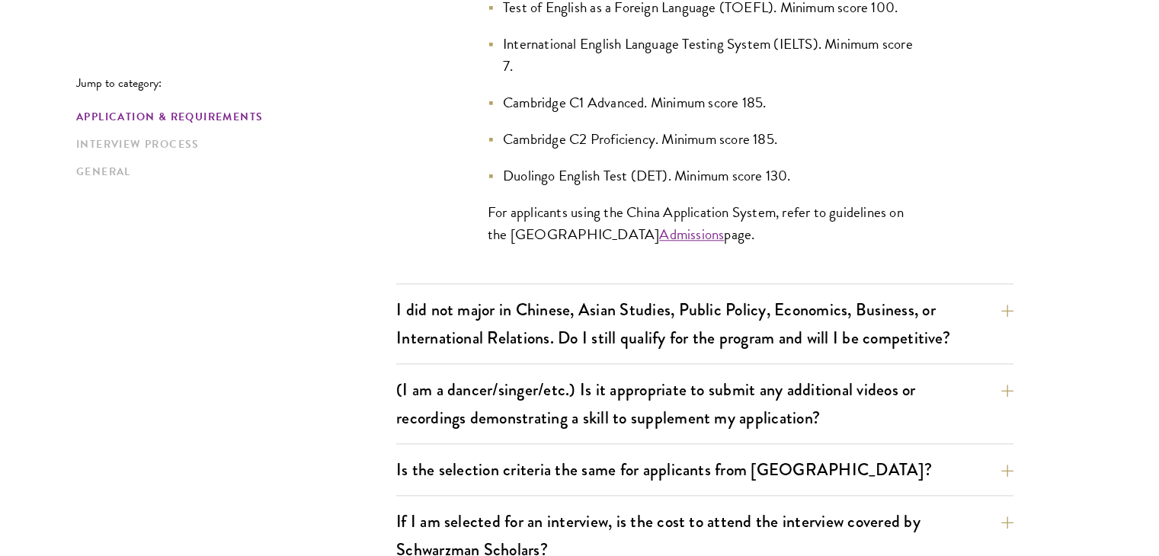
scroll to position [1671, 0]
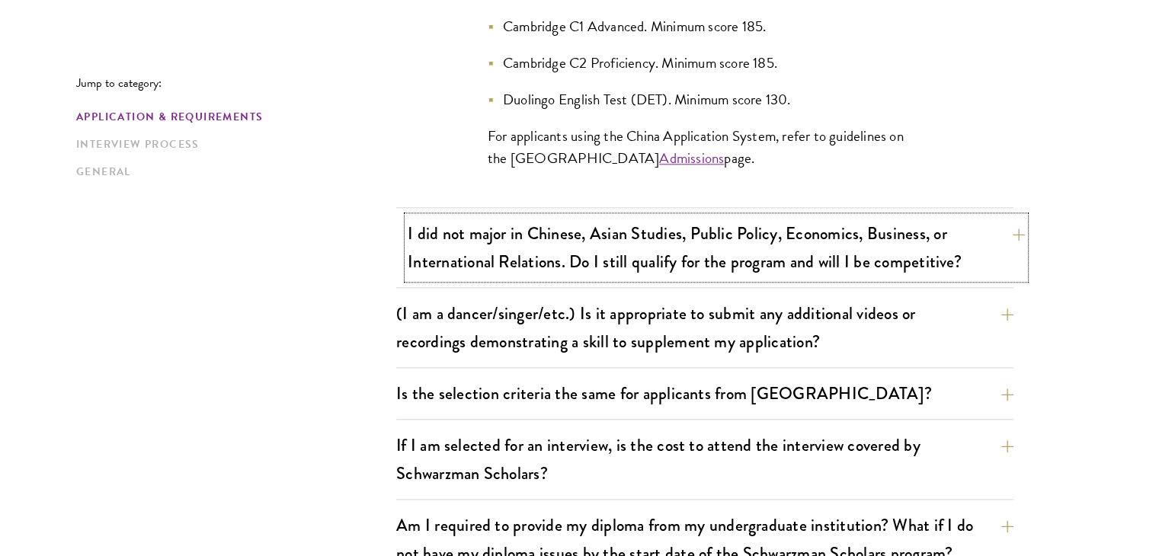
click at [984, 226] on button "I did not major in Chinese, Asian Studies, Public Policy, Economics, Business, …" at bounding box center [716, 247] width 617 height 63
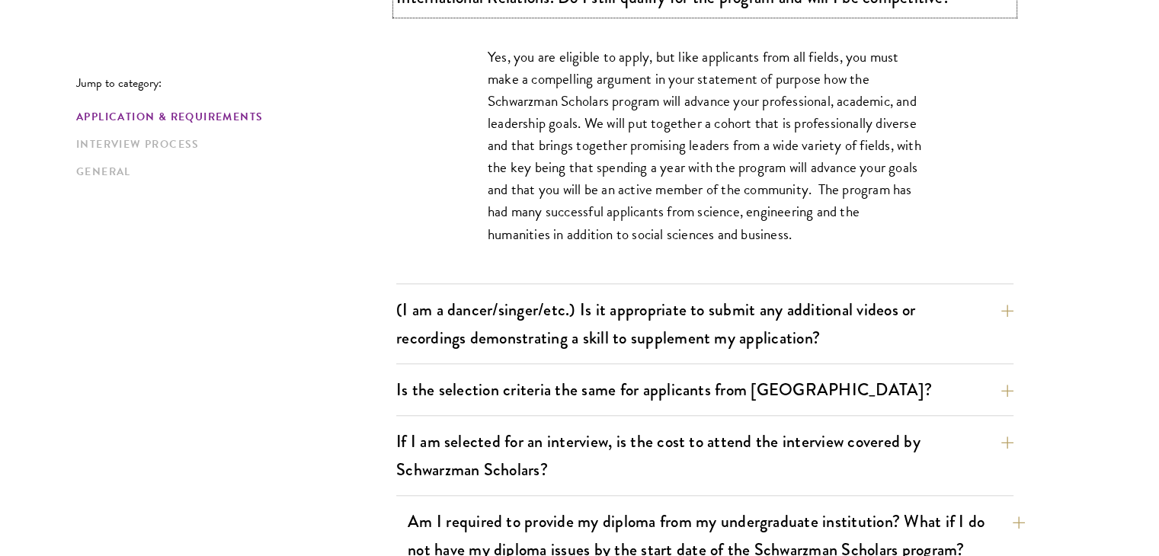
scroll to position [1442, 0]
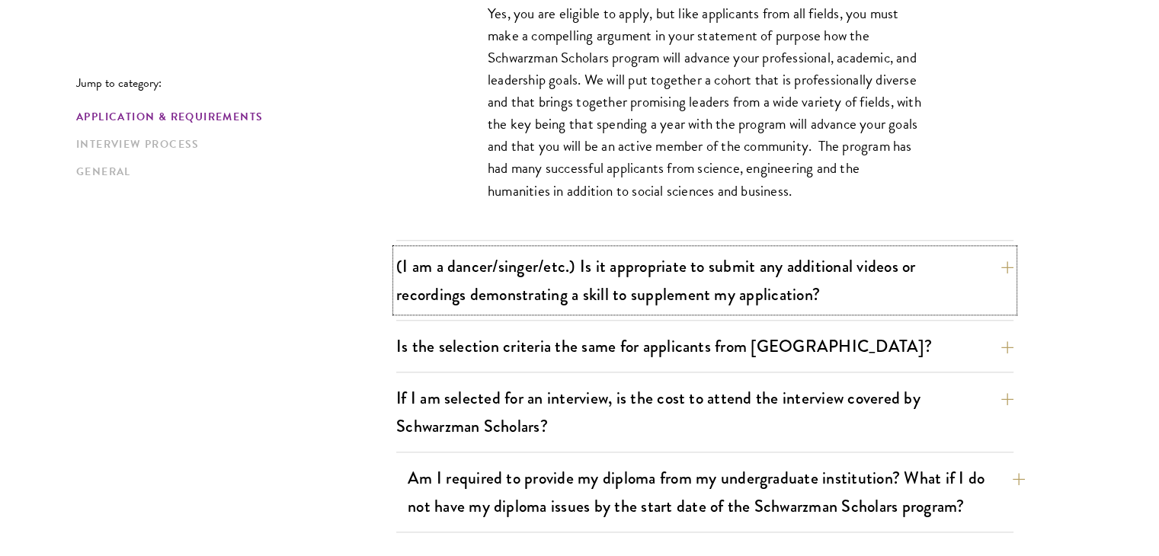
click at [794, 262] on button "(I am a dancer/singer/etc.) Is it appropriate to submit any additional videos o…" at bounding box center [704, 280] width 617 height 63
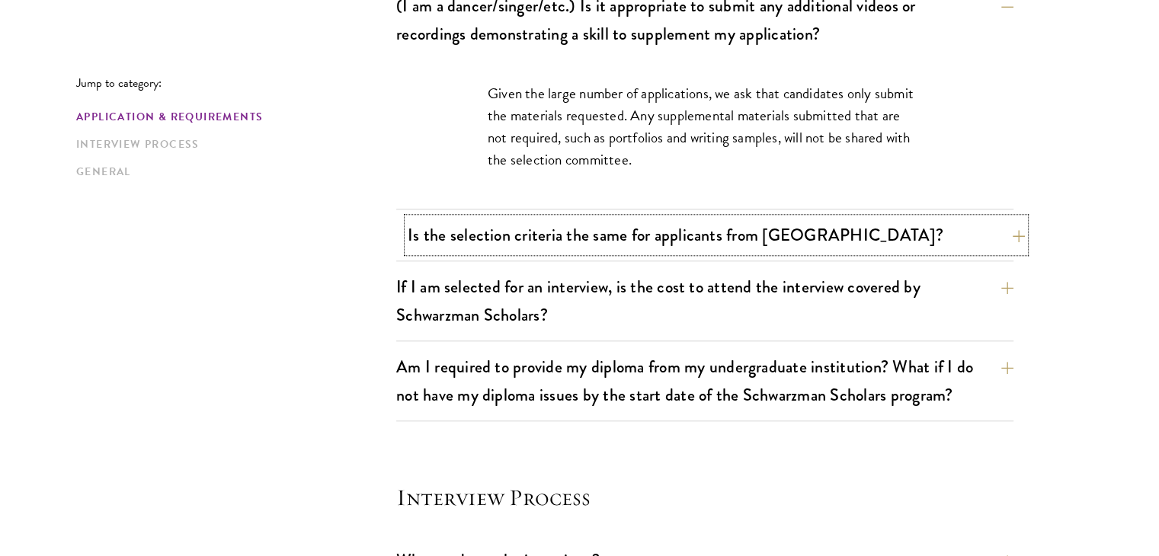
click at [793, 232] on button "Is the selection criteria the same for applicants from [GEOGRAPHIC_DATA]?" at bounding box center [716, 235] width 617 height 34
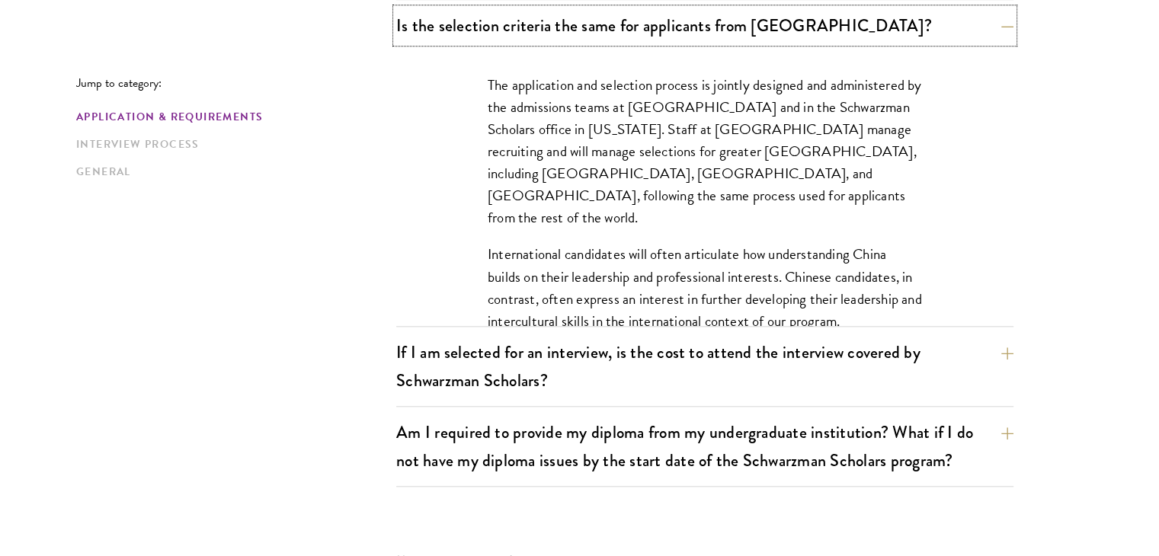
scroll to position [1595, 0]
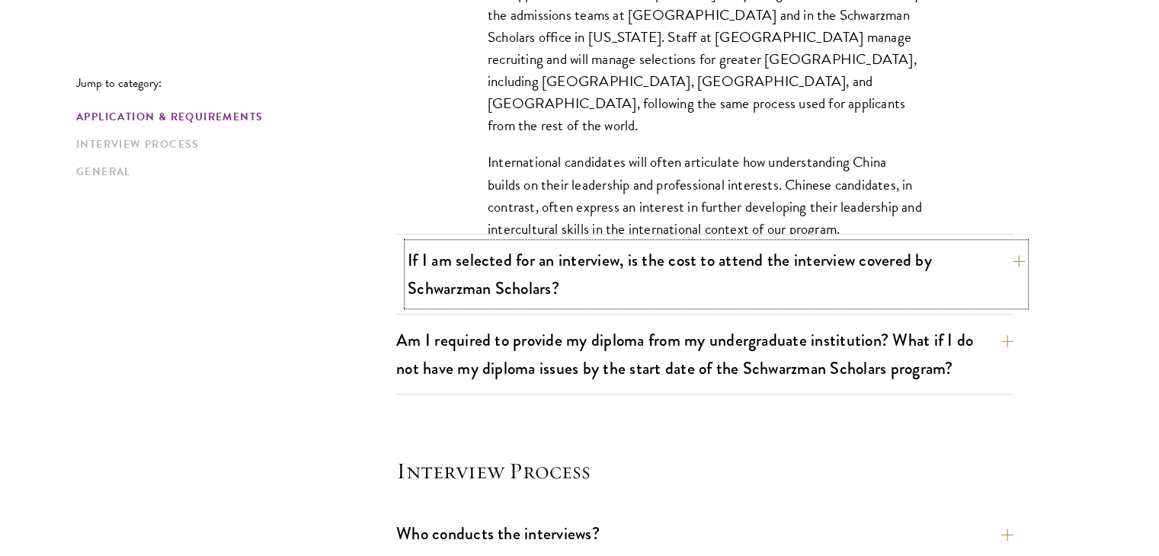
click at [785, 289] on button "If I am selected for an interview, is the cost to attend the interview covered …" at bounding box center [716, 274] width 617 height 63
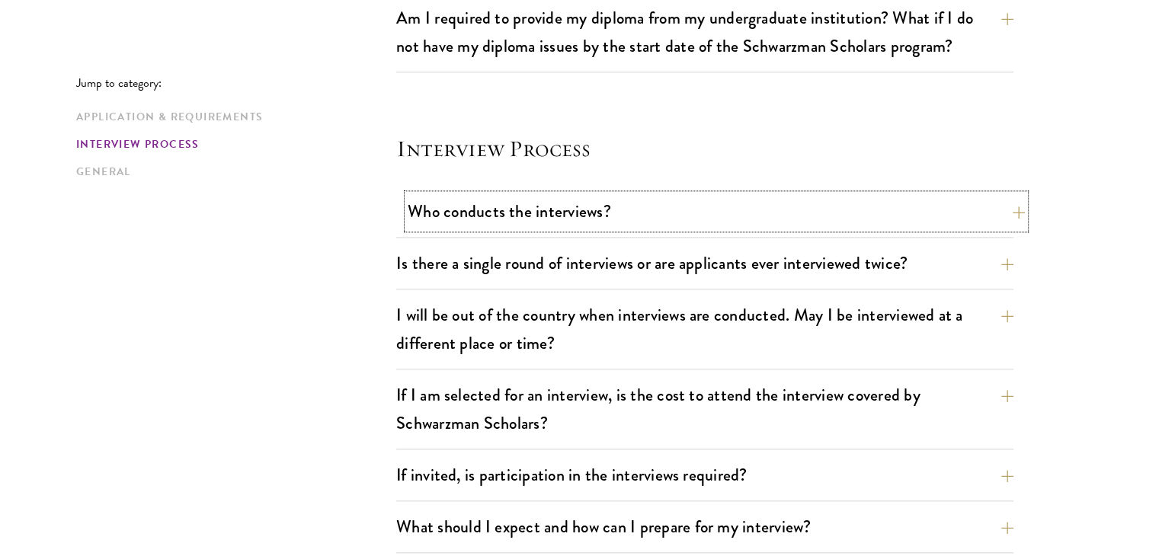
click at [864, 209] on button "Who conducts the interviews?" at bounding box center [716, 211] width 617 height 34
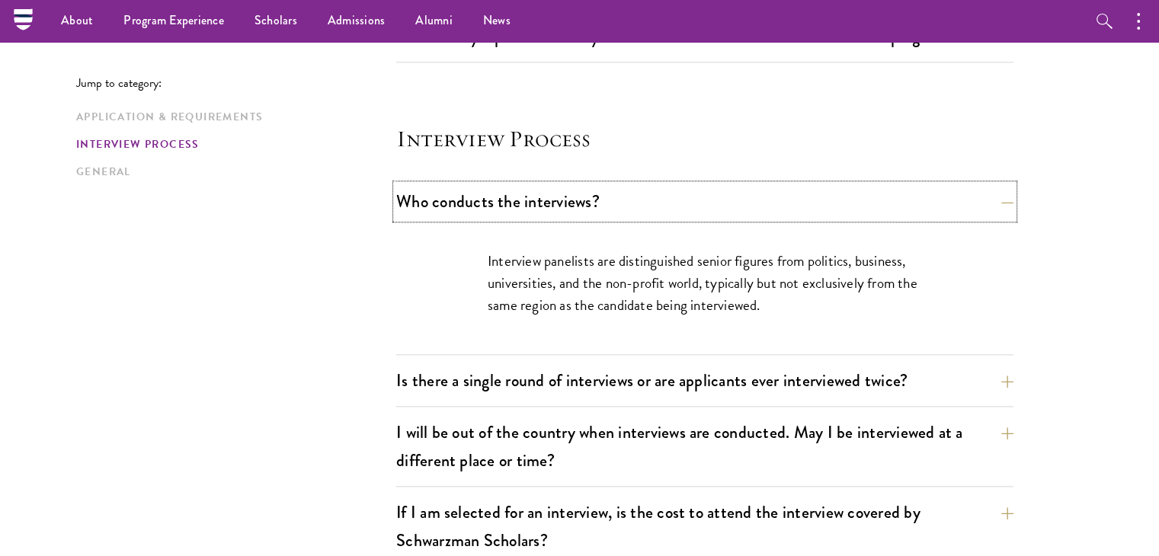
scroll to position [1641, 0]
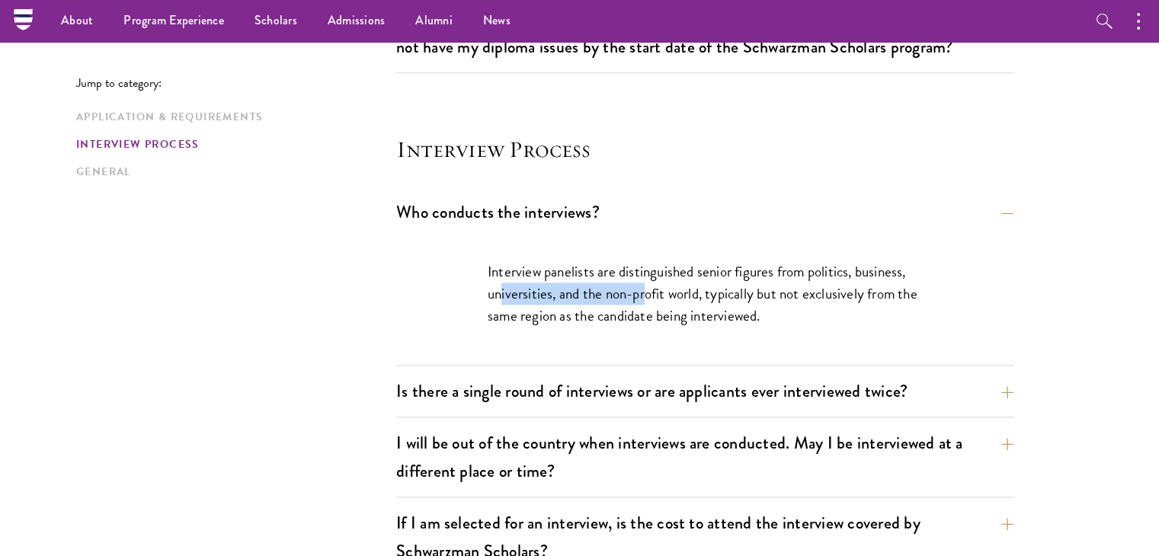
drag, startPoint x: 501, startPoint y: 287, endPoint x: 646, endPoint y: 287, distance: 144.8
click at [646, 287] on p "Interview panelists are distinguished senior figures from politics, business, u…" at bounding box center [705, 294] width 434 height 66
click at [1031, 405] on div "Jump to category: Application & Requirements Interview Process General Applicat…" at bounding box center [579, 66] width 1007 height 2512
click at [989, 381] on button "Is there a single round of interviews or are applicants ever interviewed twice?" at bounding box center [716, 391] width 617 height 34
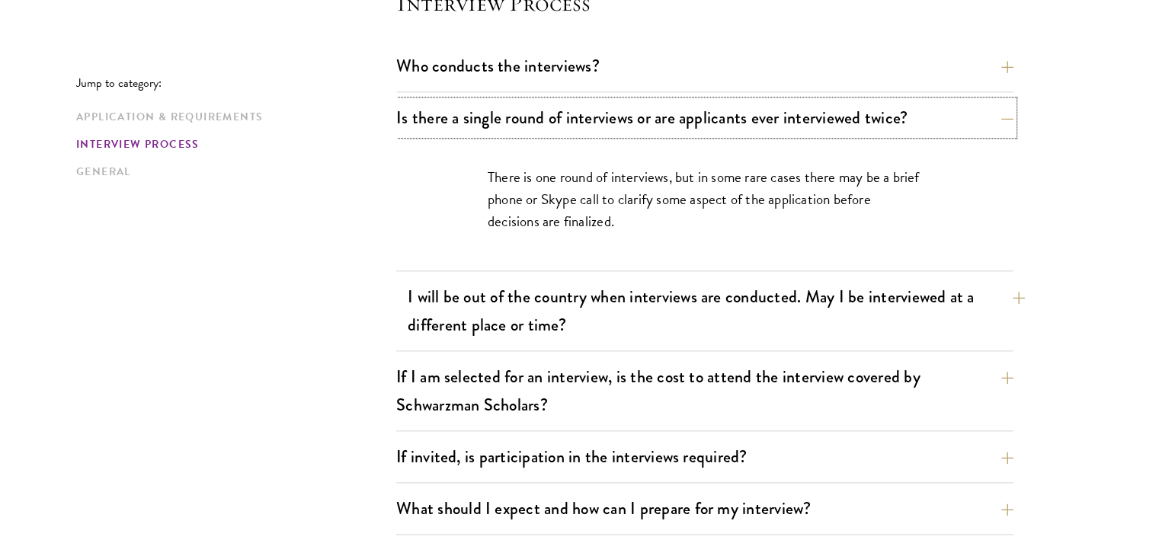
scroll to position [1793, 0]
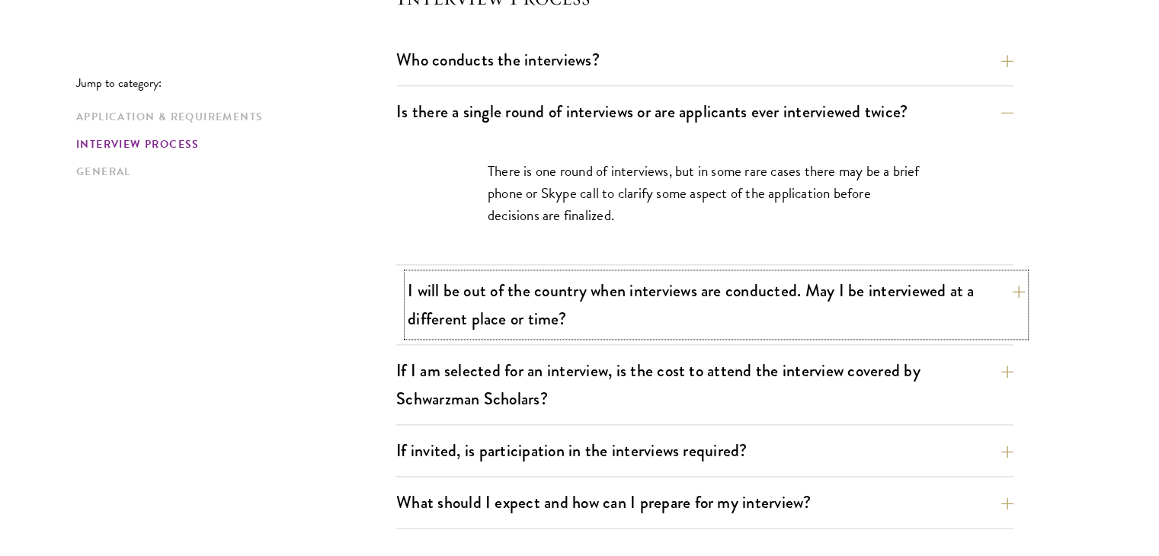
click at [755, 275] on button "I will be out of the country when interviews are conducted. May I be interviewe…" at bounding box center [716, 305] width 617 height 63
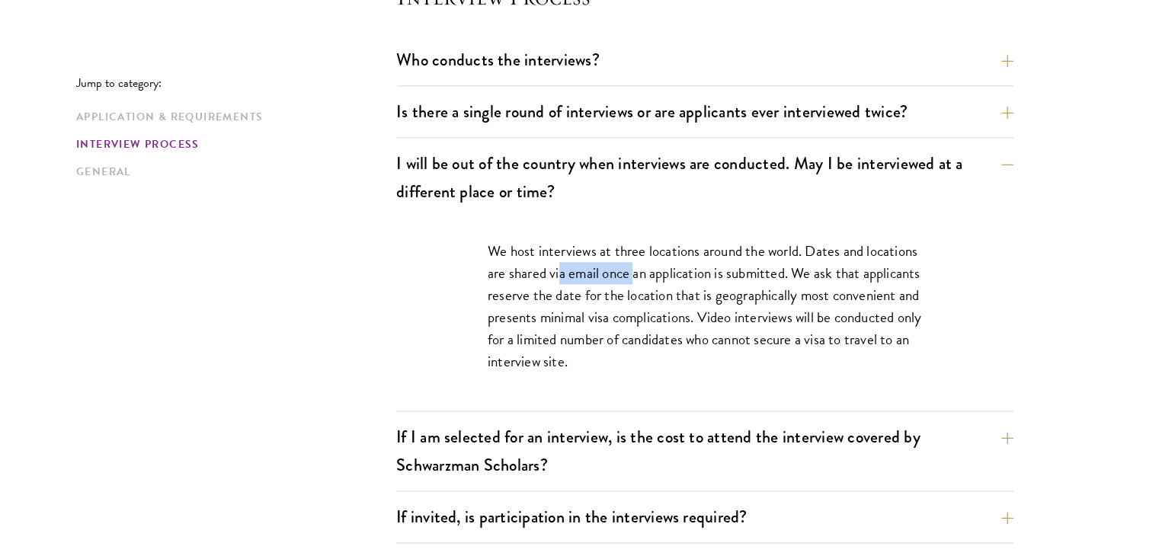
drag, startPoint x: 576, startPoint y: 266, endPoint x: 634, endPoint y: 279, distance: 59.4
click at [634, 279] on p "We host interviews at three locations around the world. Dates and locations are…" at bounding box center [705, 306] width 434 height 133
drag, startPoint x: 652, startPoint y: 276, endPoint x: 750, endPoint y: 274, distance: 97.6
click at [750, 274] on p "We host interviews at three locations around the world. Dates and locations are…" at bounding box center [705, 306] width 434 height 133
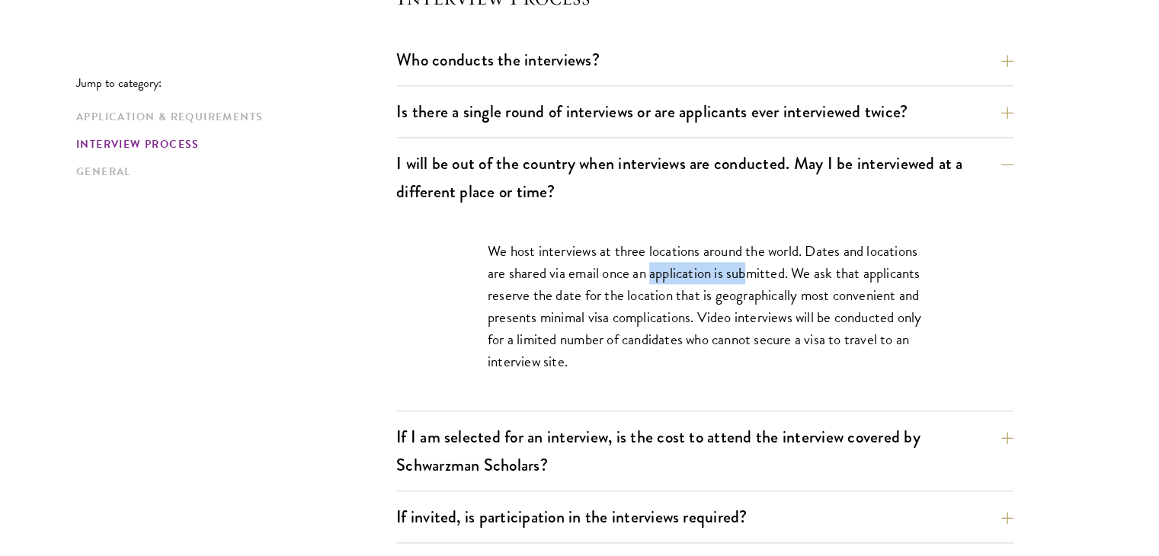
click at [750, 274] on p "We host interviews at three locations around the world. Dates and locations are…" at bounding box center [705, 306] width 434 height 133
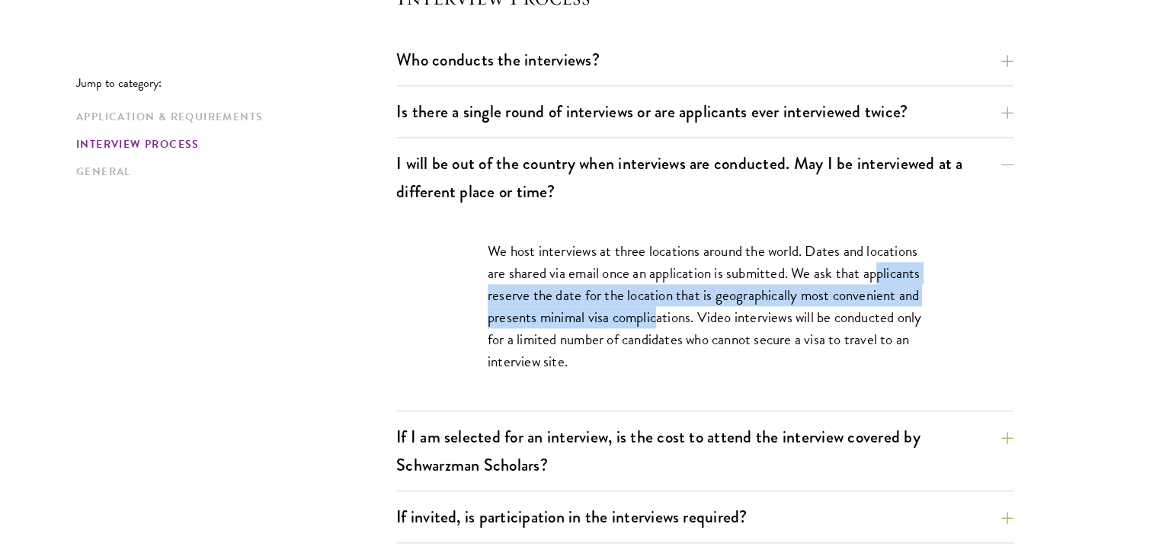
drag, startPoint x: 505, startPoint y: 296, endPoint x: 751, endPoint y: 306, distance: 246.4
click at [751, 306] on p "We host interviews at three locations around the world. Dates and locations are…" at bounding box center [705, 306] width 434 height 133
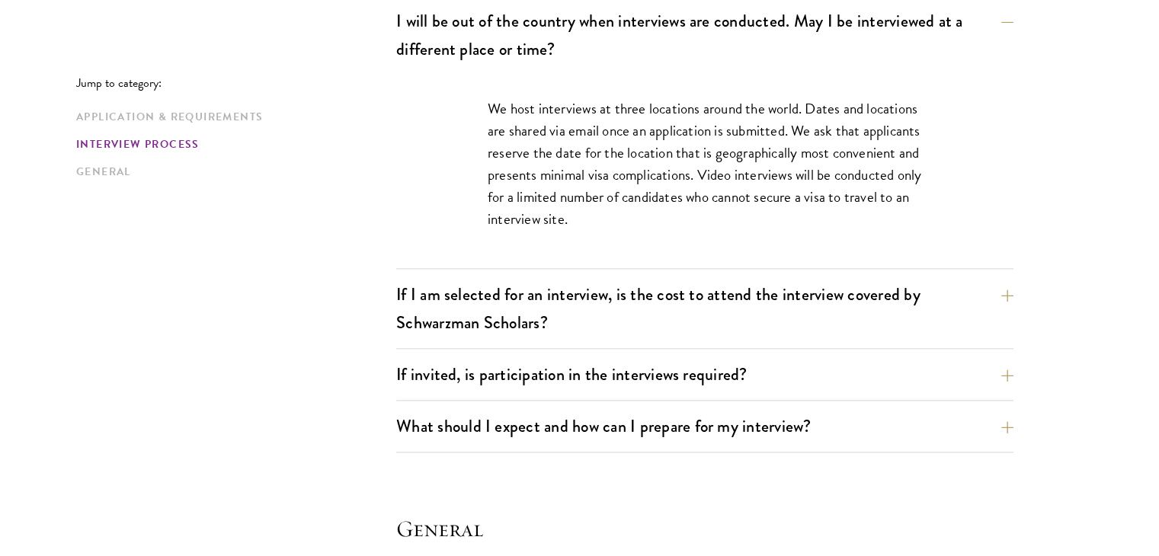
scroll to position [1946, 0]
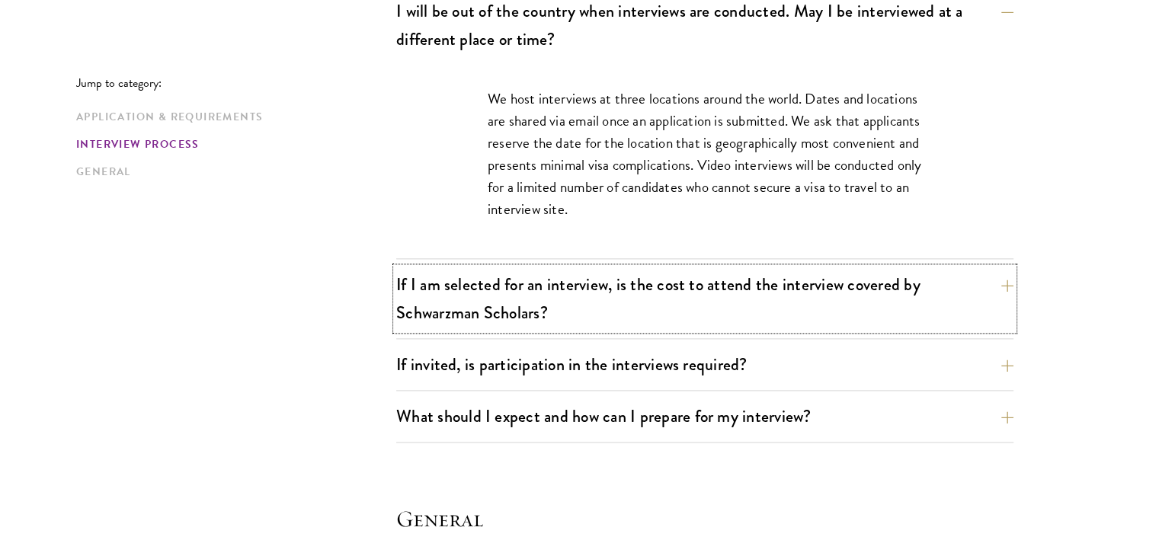
click at [957, 288] on button "If I am selected for an interview, is the cost to attend the interview covered …" at bounding box center [704, 299] width 617 height 63
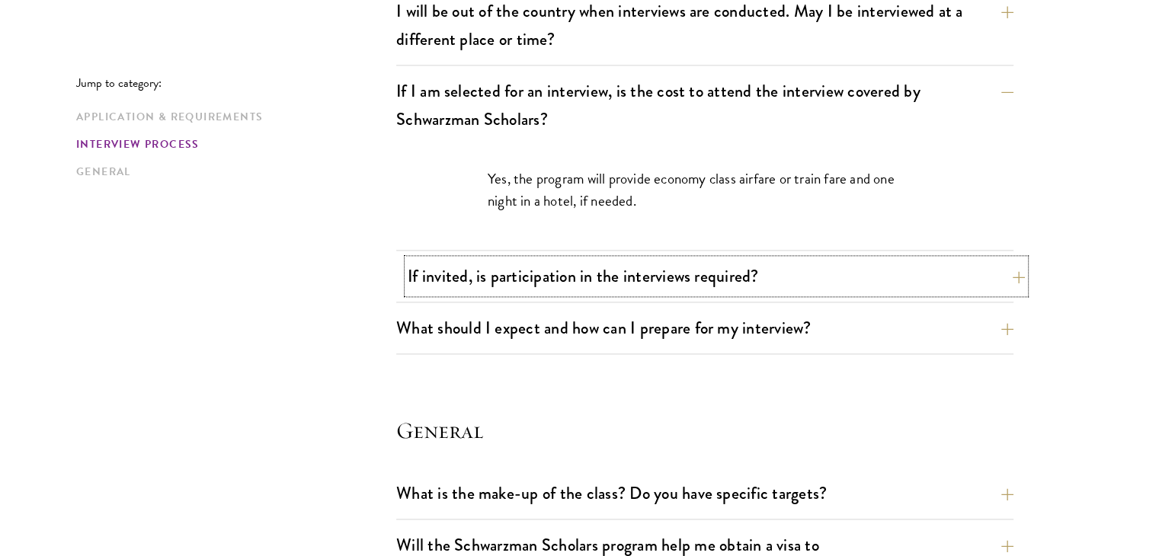
click at [738, 270] on button "If invited, is participation in the interviews required?" at bounding box center [716, 276] width 617 height 34
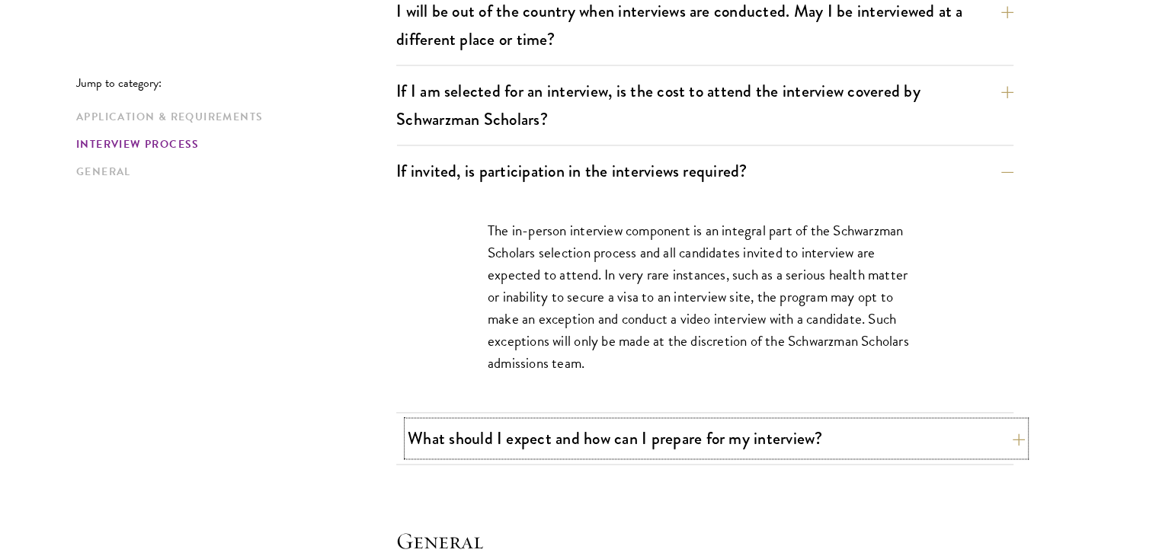
click at [667, 444] on button "What should I expect and how can I prepare for my interview?" at bounding box center [716, 438] width 617 height 34
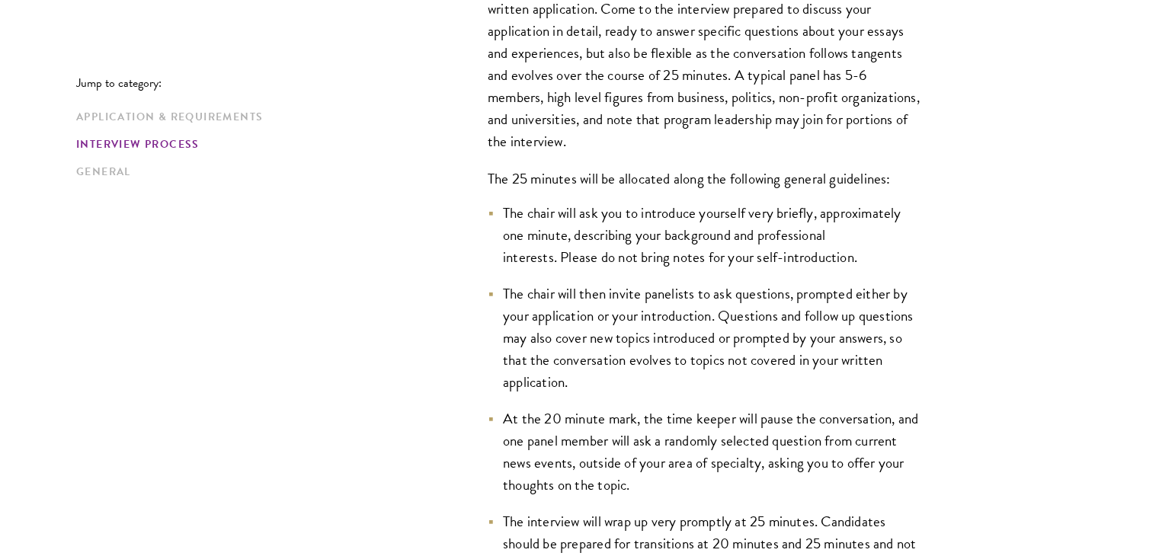
scroll to position [2327, 0]
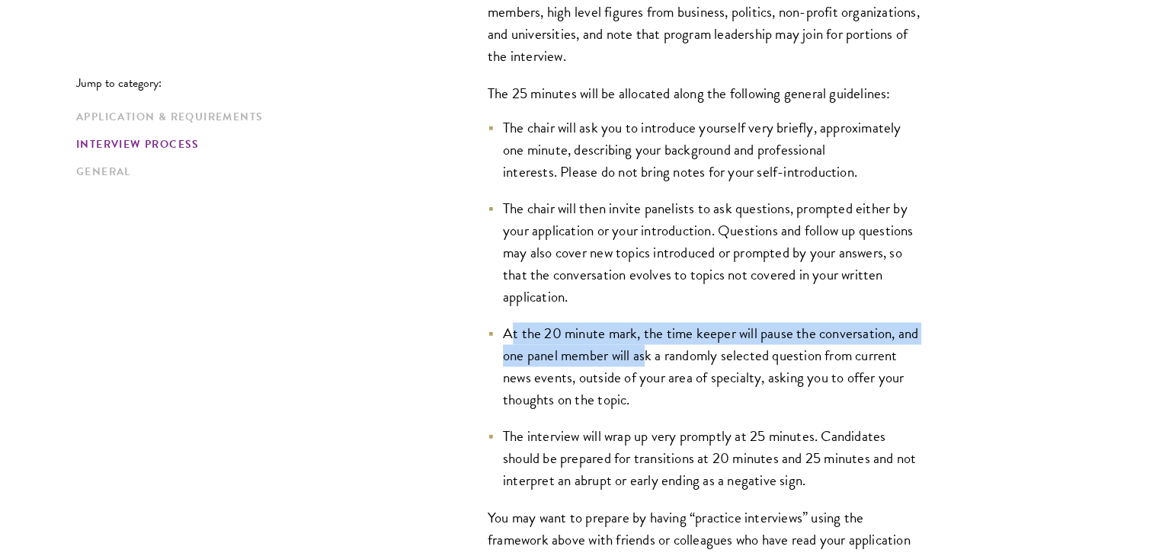
drag, startPoint x: 510, startPoint y: 324, endPoint x: 646, endPoint y: 342, distance: 137.7
click at [646, 342] on li "At the 20 minute mark, the time keeper will pause the conversation, and one pan…" at bounding box center [705, 366] width 434 height 88
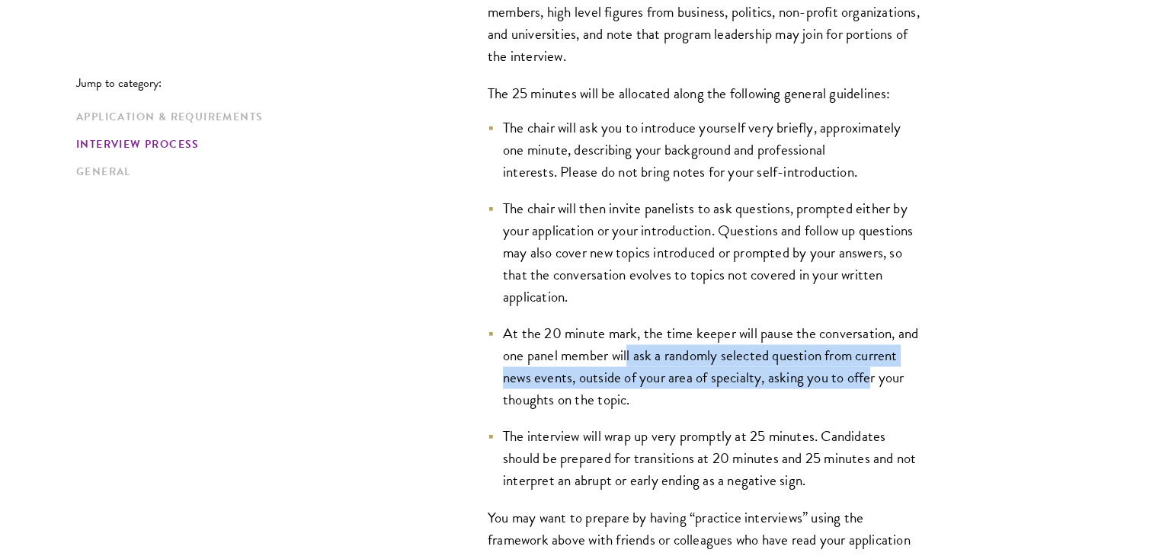
drag, startPoint x: 717, startPoint y: 360, endPoint x: 873, endPoint y: 370, distance: 156.6
click at [873, 370] on li "At the 20 minute mark, the time keeper will pause the conversation, and one pan…" at bounding box center [705, 366] width 434 height 88
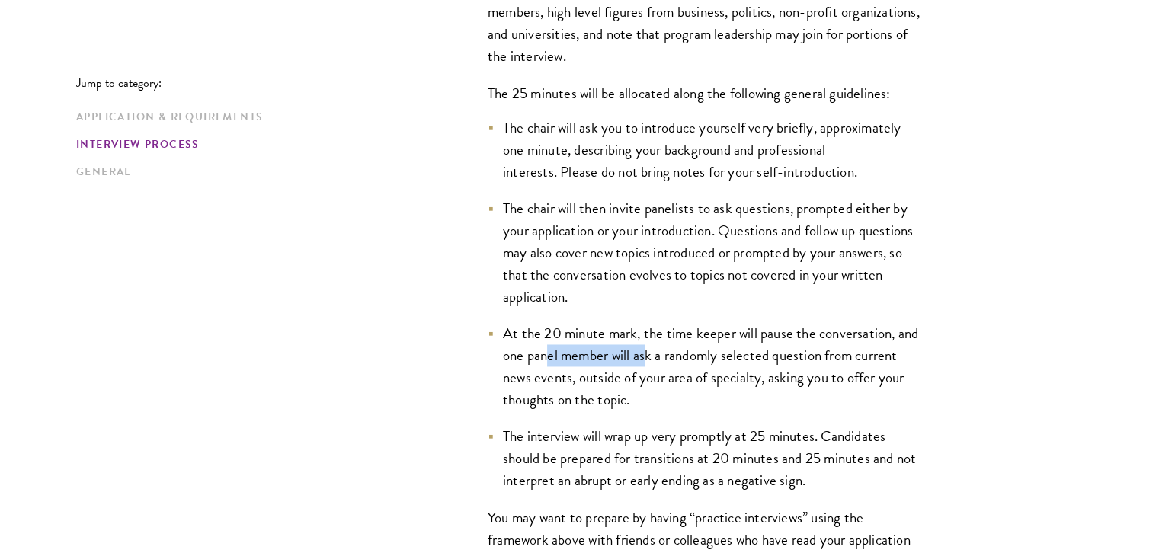
drag, startPoint x: 550, startPoint y: 357, endPoint x: 644, endPoint y: 347, distance: 95.0
click at [644, 347] on li "At the 20 minute mark, the time keeper will pause the conversation, and one pan…" at bounding box center [705, 366] width 434 height 88
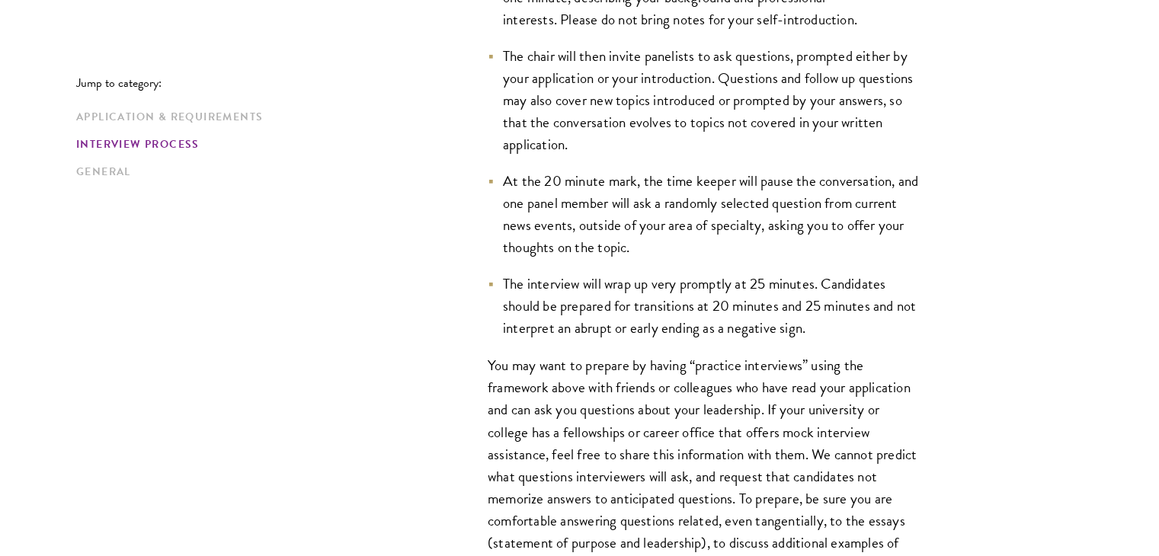
scroll to position [2556, 0]
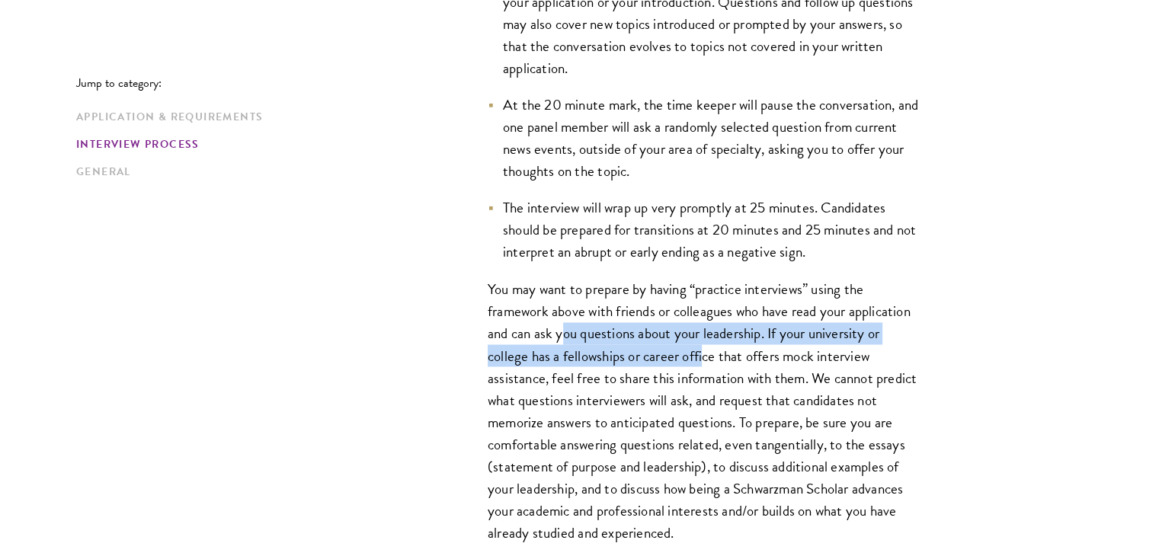
drag, startPoint x: 566, startPoint y: 333, endPoint x: 707, endPoint y: 348, distance: 141.8
click at [707, 348] on p "You may want to prepare by having “practice interviews” using the framework abo…" at bounding box center [705, 411] width 434 height 266
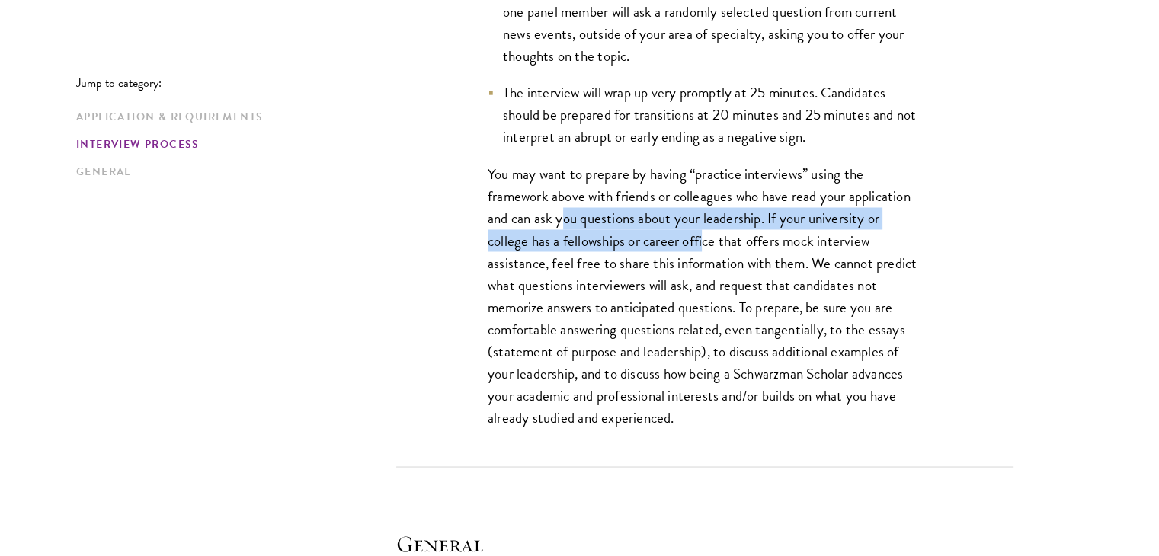
scroll to position [2708, 0]
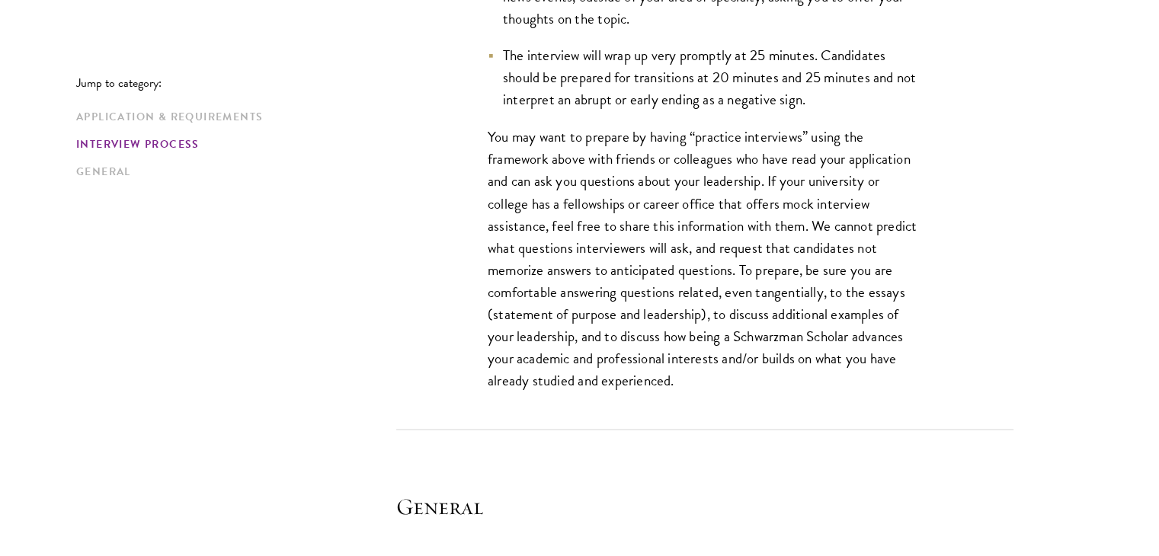
click at [707, 348] on p "You may want to prepare by having “practice interviews” using the framework abo…" at bounding box center [705, 259] width 434 height 266
drag, startPoint x: 532, startPoint y: 196, endPoint x: 740, endPoint y: 197, distance: 208.1
click at [740, 197] on p "You may want to prepare by having “practice interviews” using the framework abo…" at bounding box center [705, 259] width 434 height 266
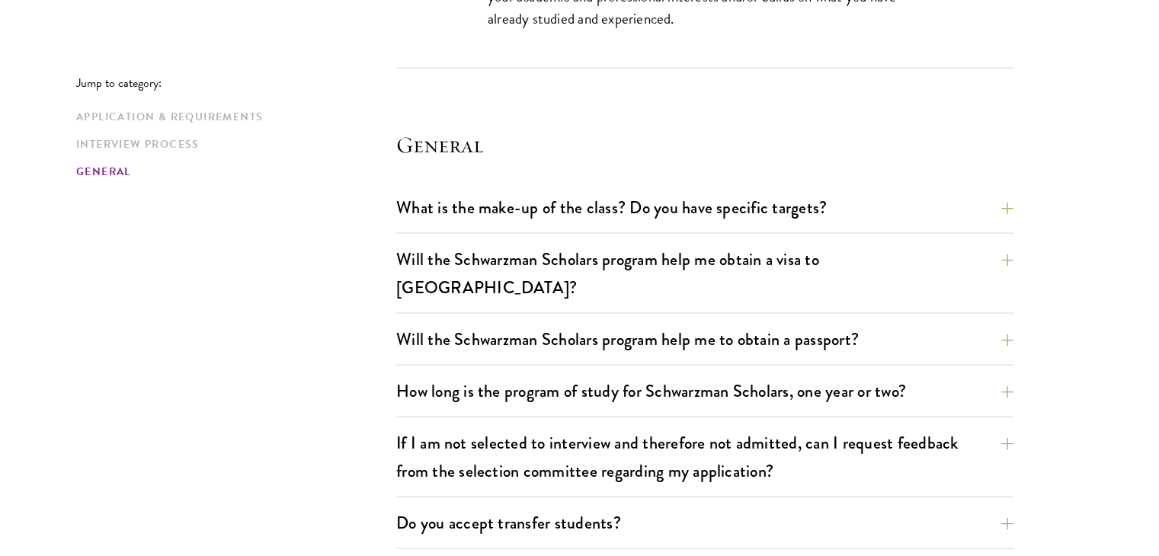
scroll to position [3165, 0]
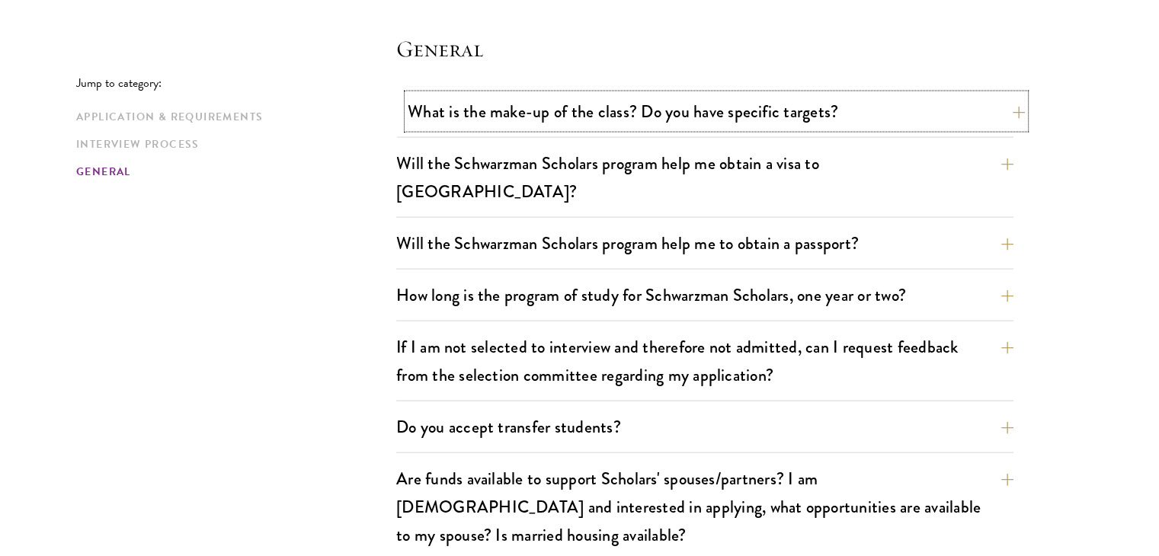
click at [746, 107] on button "What is the make-up of the class? Do you have specific targets?" at bounding box center [716, 112] width 617 height 34
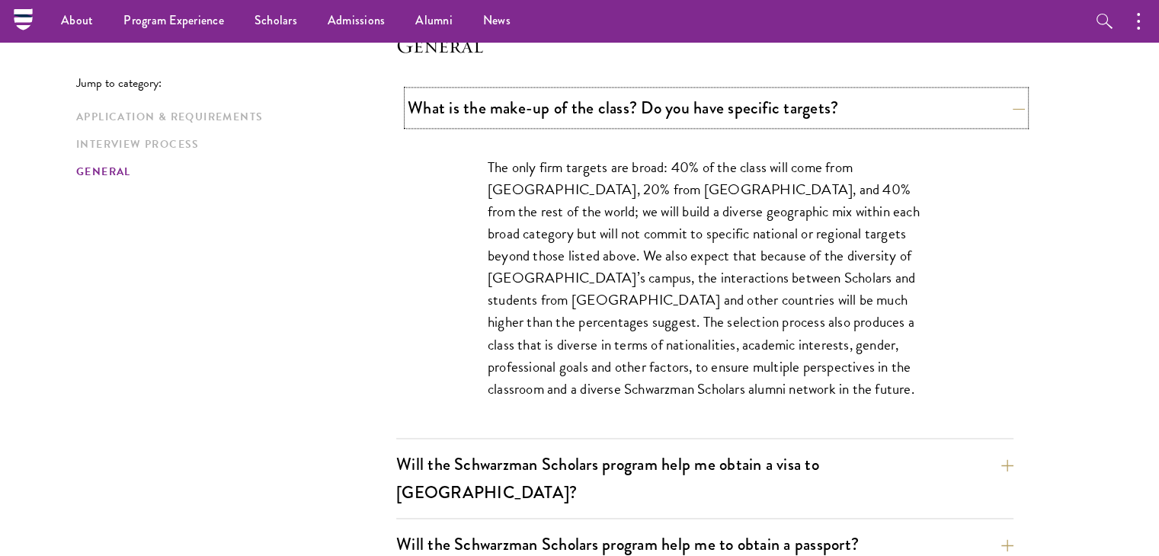
scroll to position [2223, 0]
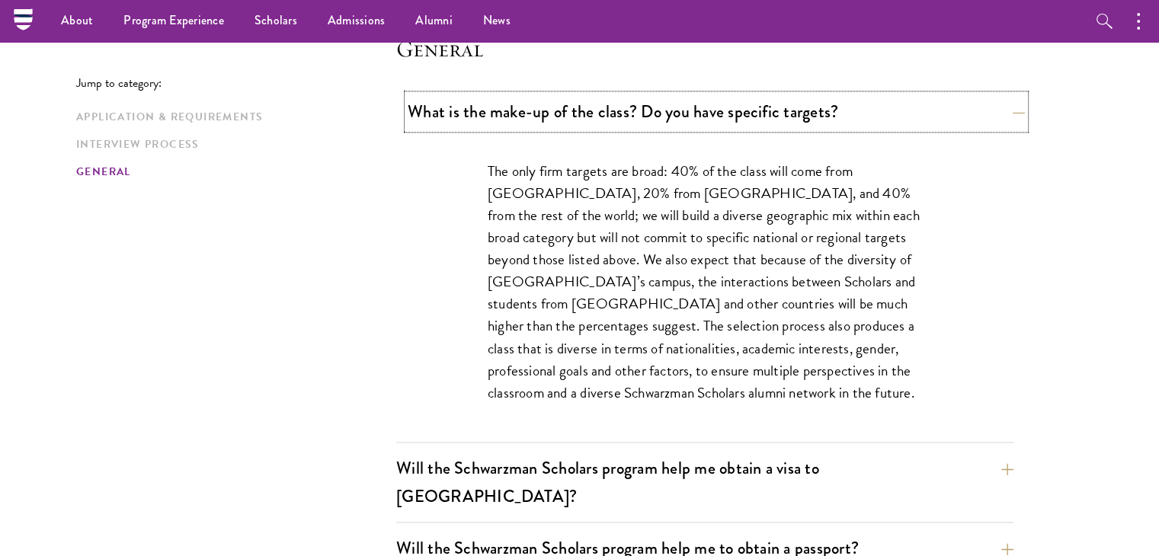
click at [746, 106] on button "What is the make-up of the class? Do you have specific targets?" at bounding box center [716, 112] width 617 height 34
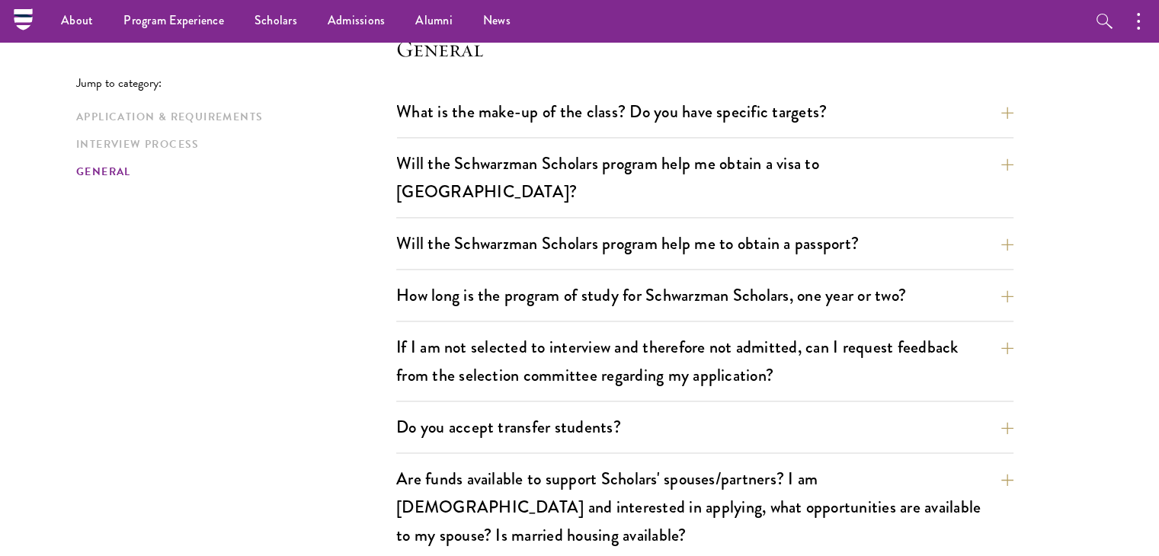
click at [508, 132] on div "What is the make-up of the class? Do you have specific targets? The only firm t…" at bounding box center [704, 116] width 617 height 43
click at [518, 149] on button "Will the Schwarzman Scholars program help me obtain a visa to [GEOGRAPHIC_DATA]?" at bounding box center [716, 177] width 617 height 63
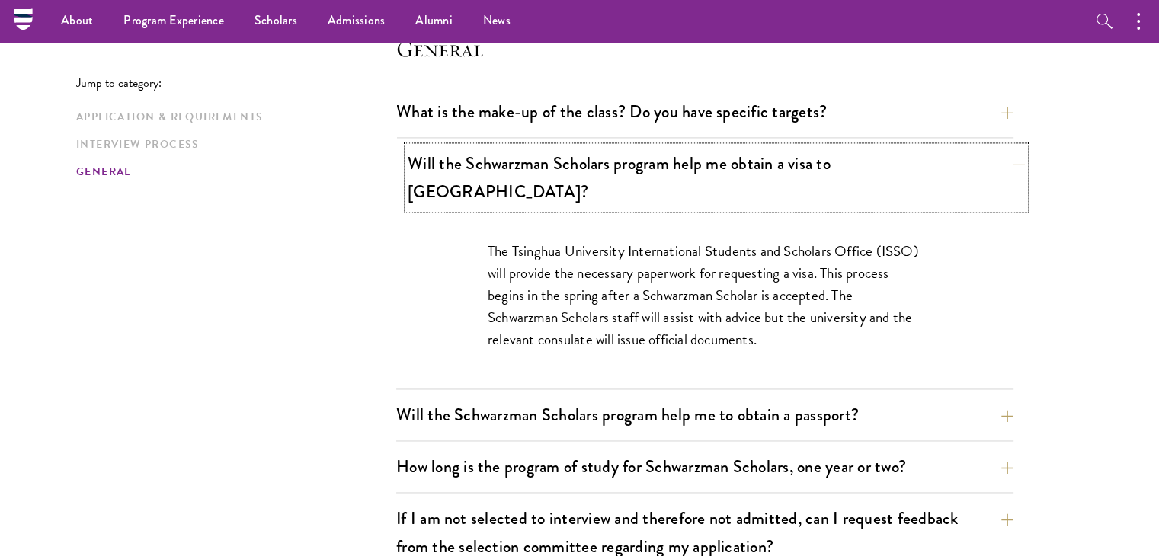
click at [518, 149] on button "Will the Schwarzman Scholars program help me obtain a visa to [GEOGRAPHIC_DATA]?" at bounding box center [716, 177] width 617 height 63
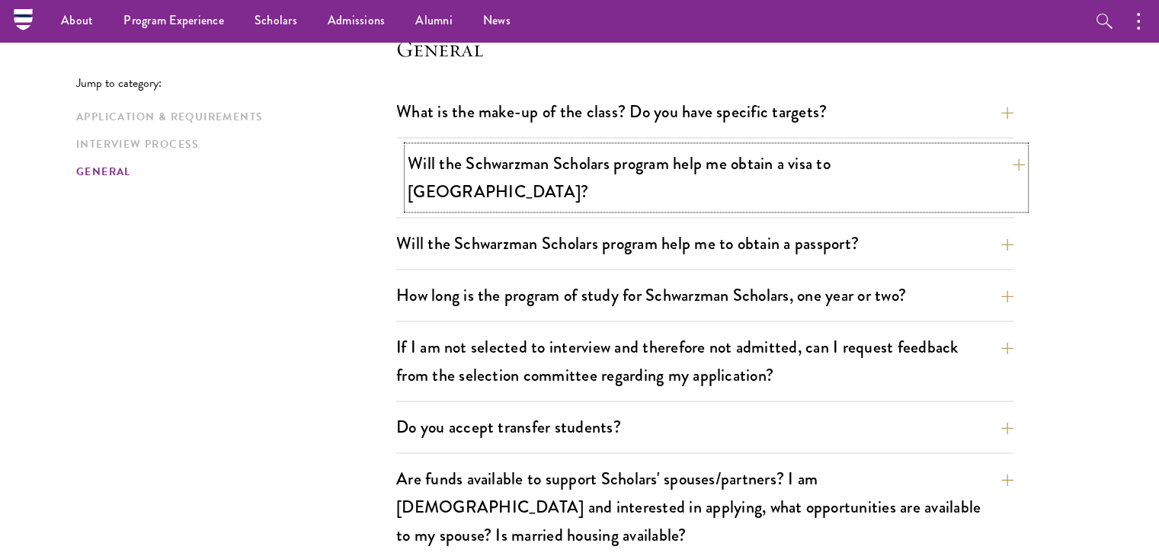
click at [518, 149] on button "Will the Schwarzman Scholars program help me obtain a visa to [GEOGRAPHIC_DATA]?" at bounding box center [716, 177] width 617 height 63
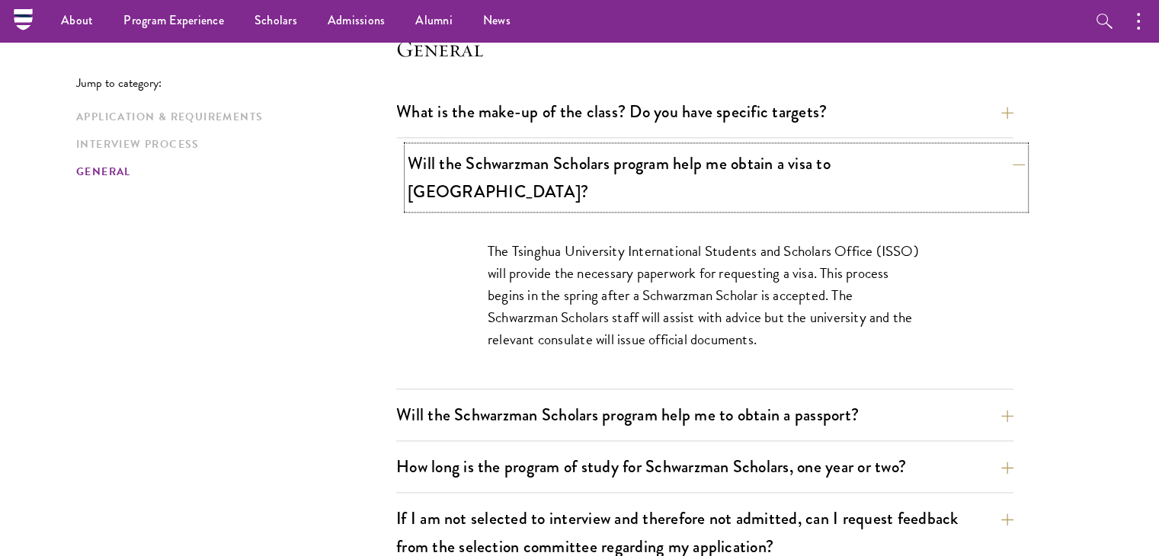
click at [518, 149] on button "Will the Schwarzman Scholars program help me obtain a visa to [GEOGRAPHIC_DATA]?" at bounding box center [716, 177] width 617 height 63
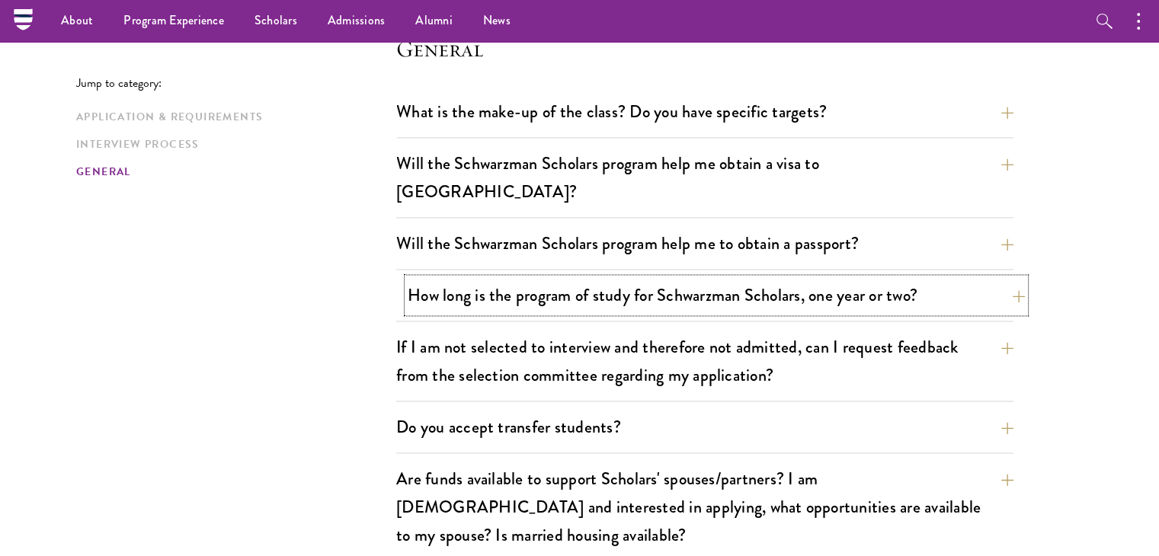
click at [861, 278] on button "How long is the program of study for Schwarzman Scholars, one year or two?" at bounding box center [716, 295] width 617 height 34
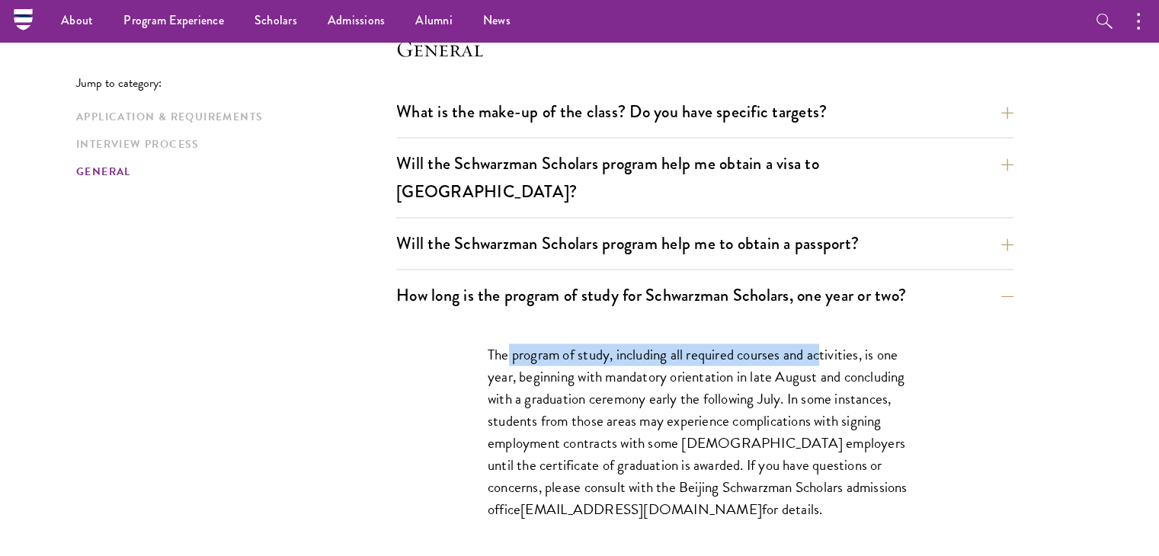
drag, startPoint x: 506, startPoint y: 322, endPoint x: 823, endPoint y: 332, distance: 317.2
click at [823, 344] on p "The program of study, including all required courses and activities, is one yea…" at bounding box center [705, 433] width 434 height 178
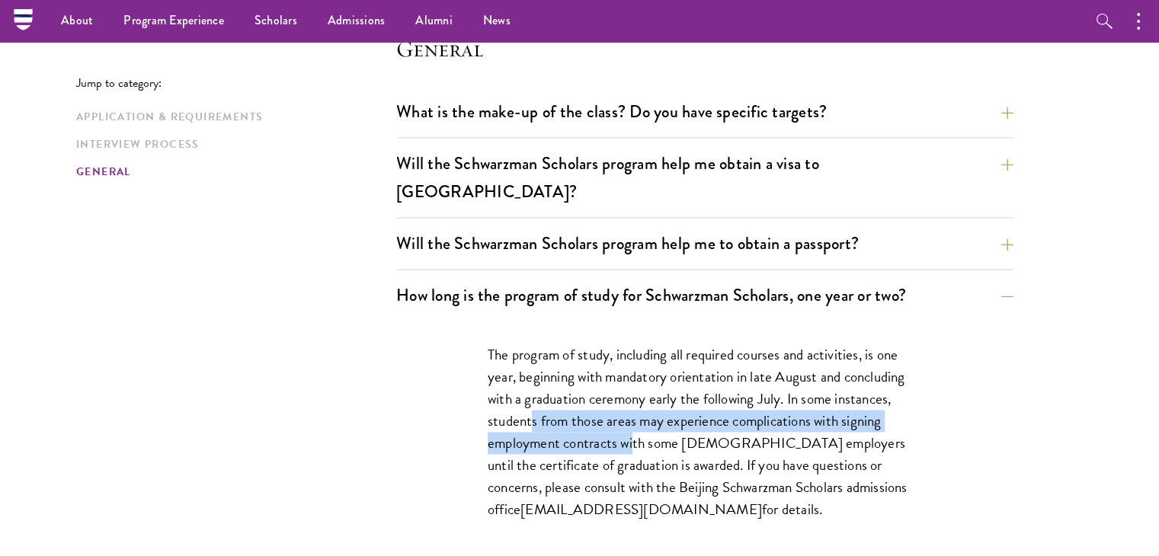
drag, startPoint x: 531, startPoint y: 389, endPoint x: 631, endPoint y: 405, distance: 101.1
click at [631, 405] on p "The program of study, including all required courses and activities, is one yea…" at bounding box center [705, 433] width 434 height 178
click at [630, 405] on p "The program of study, including all required courses and activities, is one yea…" at bounding box center [705, 433] width 434 height 178
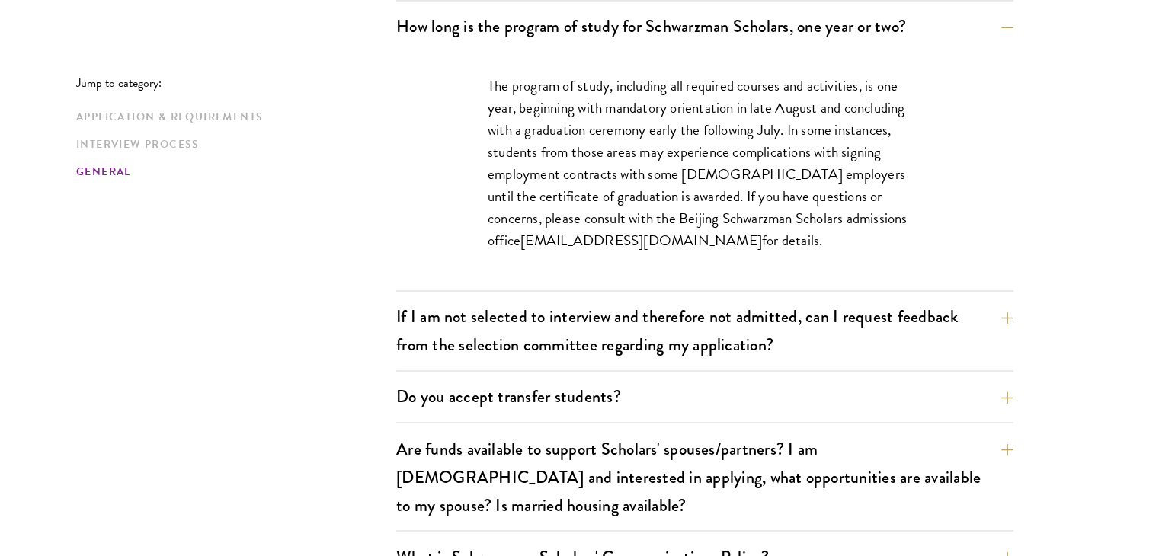
scroll to position [2527, 0]
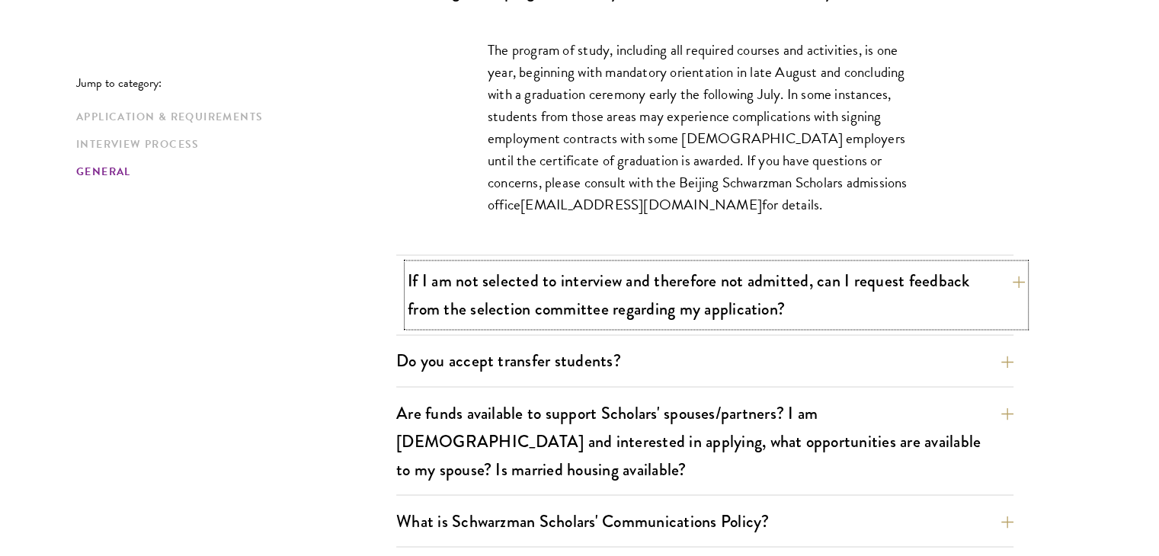
click at [701, 265] on button "If I am not selected to interview and therefore not admitted, can I request fee…" at bounding box center [716, 295] width 617 height 63
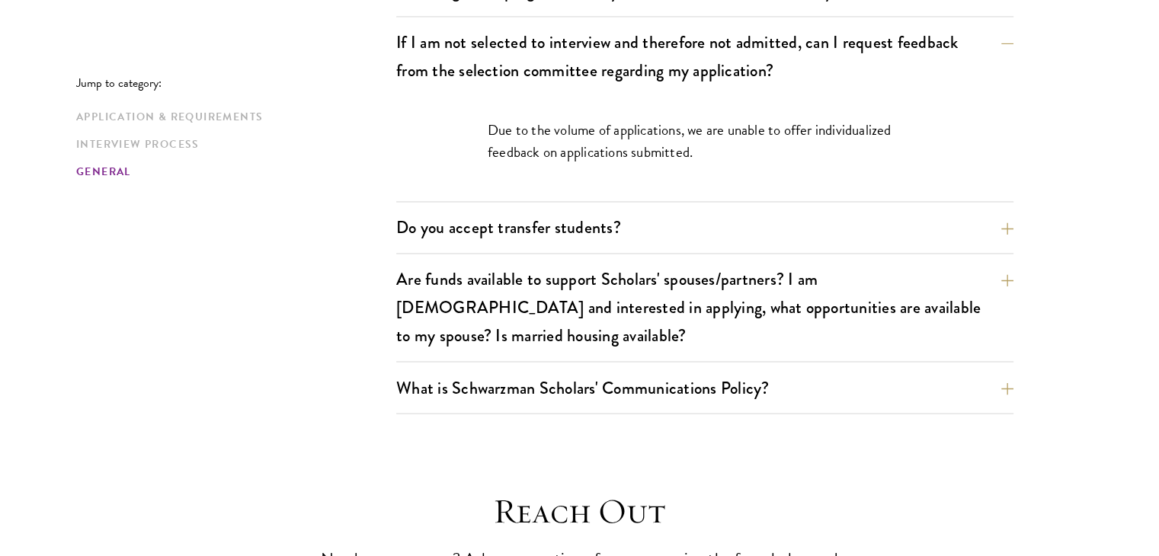
click at [841, 213] on div "Do you accept transfer students? Due to the structure of the program, we do not…" at bounding box center [704, 231] width 617 height 43
click at [594, 210] on button "Do you accept transfer students?" at bounding box center [716, 227] width 617 height 34
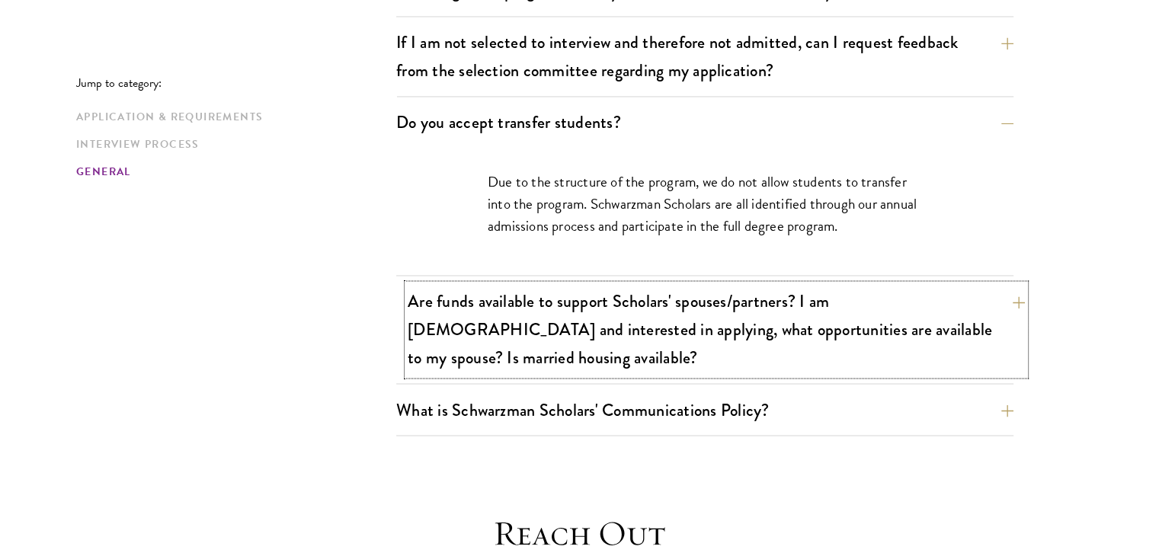
click at [620, 284] on button "Are funds available to support Scholars' spouses/partners? I am [DEMOGRAPHIC_DA…" at bounding box center [716, 329] width 617 height 91
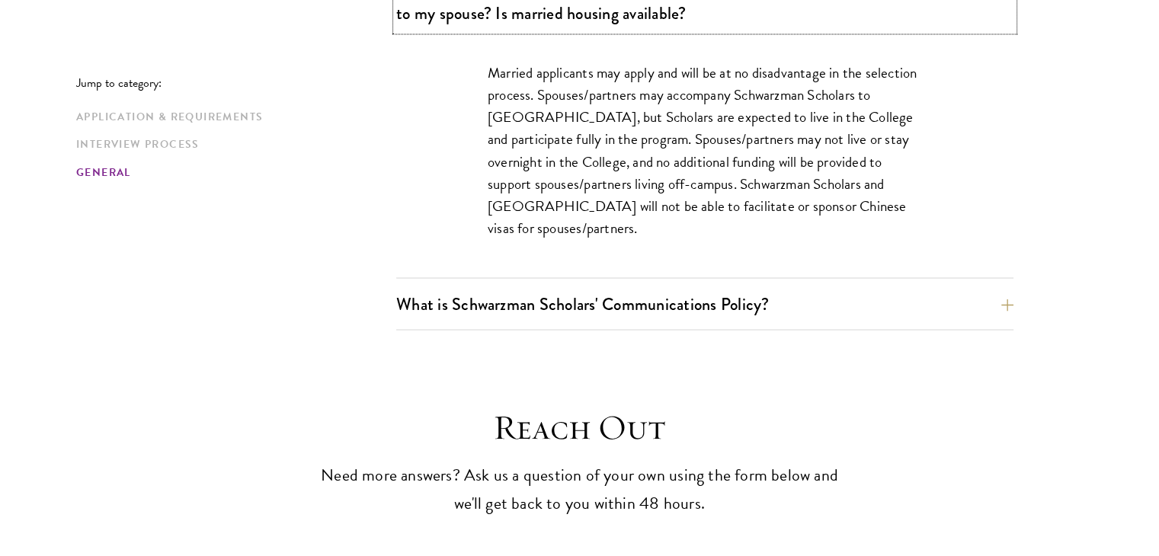
scroll to position [2756, 0]
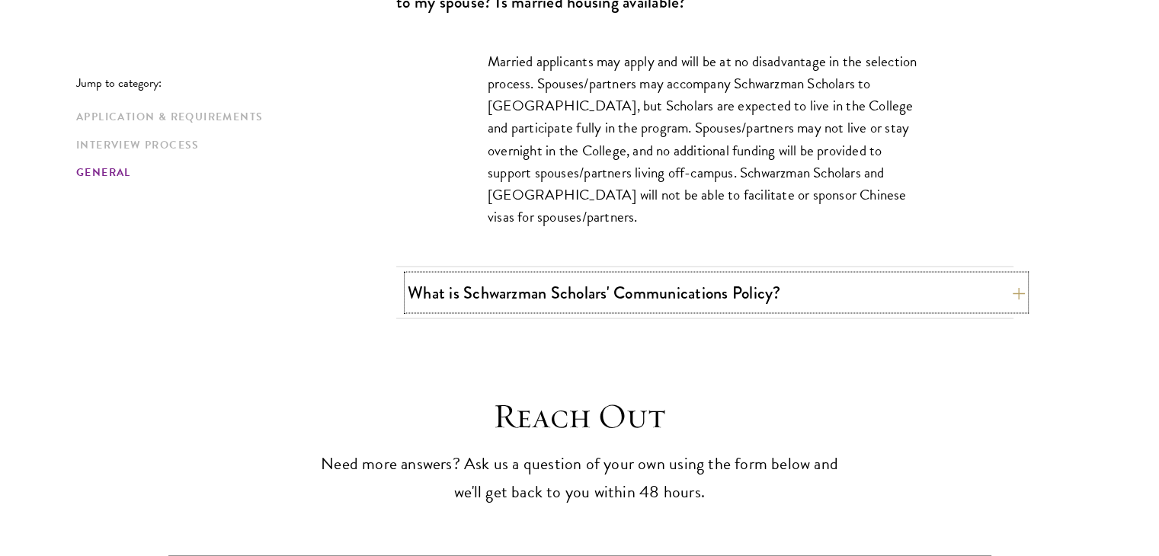
click at [697, 275] on button "What is Schwarzman Scholars' Communications Policy?" at bounding box center [716, 292] width 617 height 34
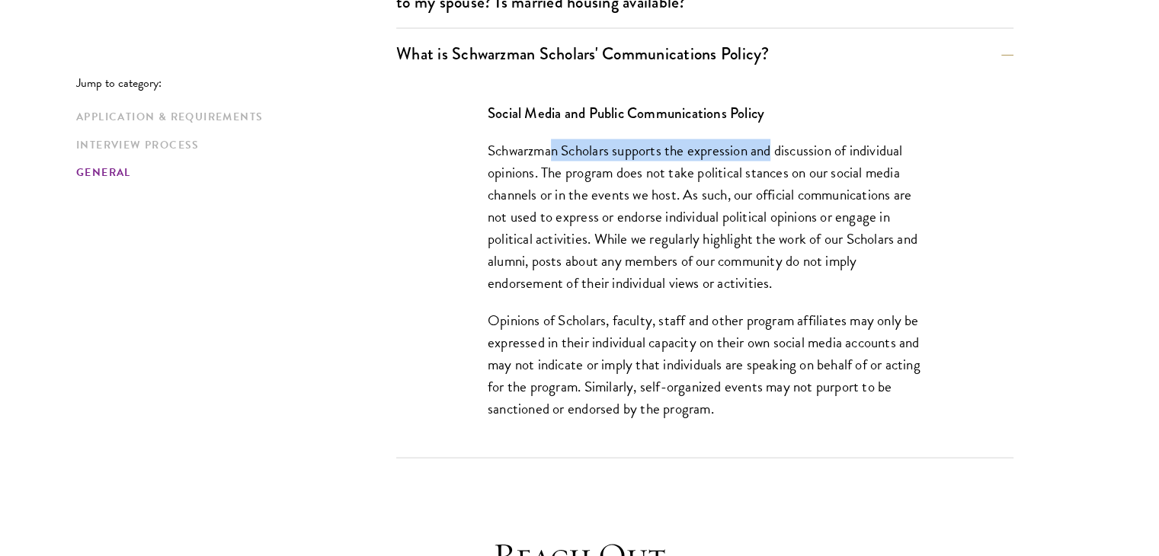
drag, startPoint x: 559, startPoint y: 90, endPoint x: 774, endPoint y: 87, distance: 215.0
click at [774, 139] on p "Schwarzman Scholars supports the expression and discussion of individual opinio…" at bounding box center [705, 216] width 434 height 155
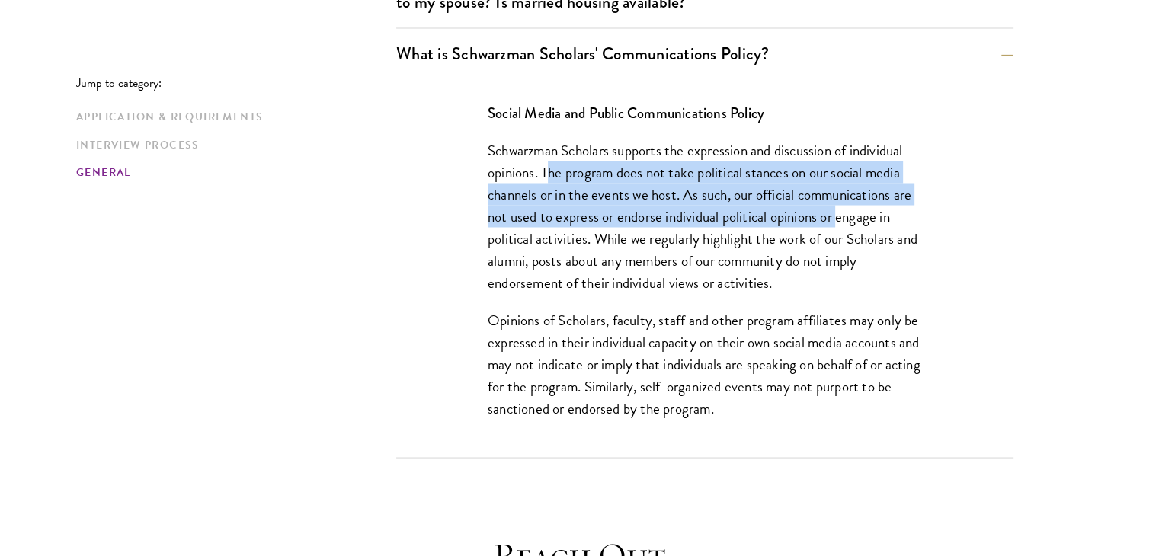
drag, startPoint x: 557, startPoint y: 114, endPoint x: 838, endPoint y: 149, distance: 283.3
click at [838, 149] on p "Schwarzman Scholars supports the expression and discussion of individual opinio…" at bounding box center [705, 216] width 434 height 155
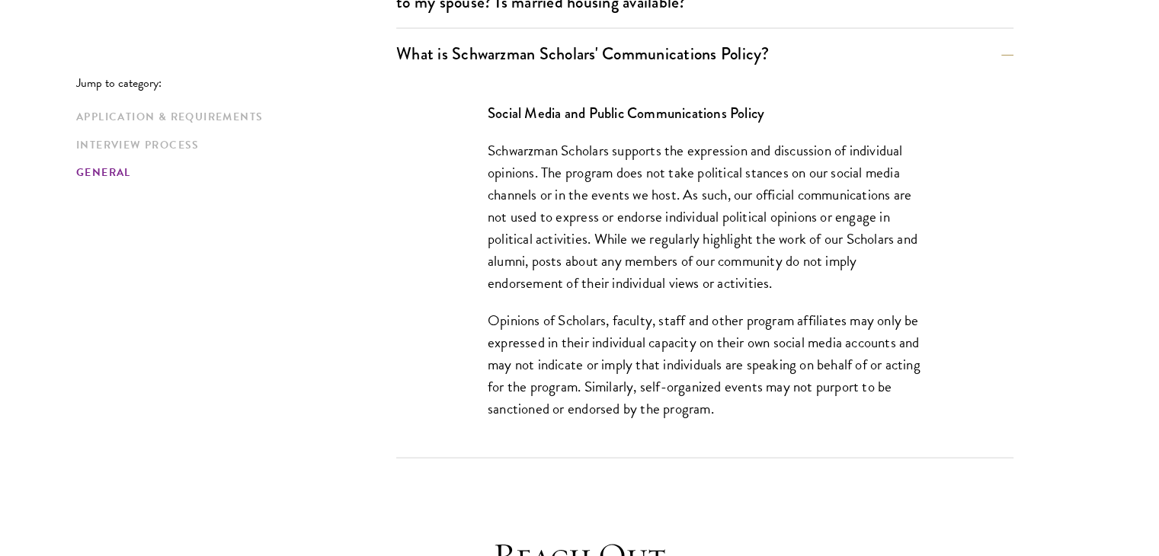
click at [646, 158] on p "Schwarzman Scholars supports the expression and discussion of individual opinio…" at bounding box center [705, 216] width 434 height 155
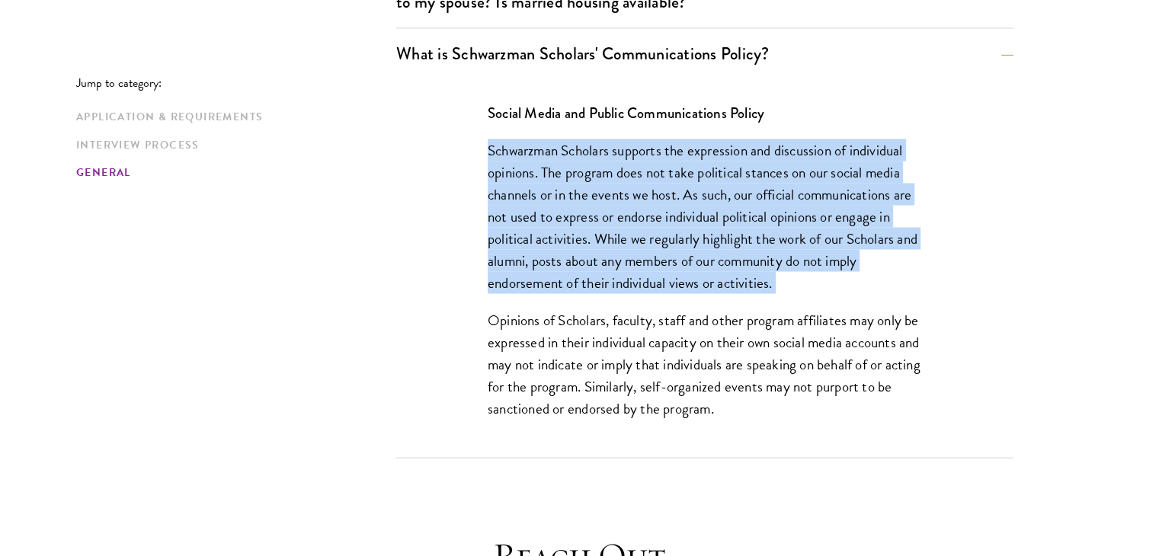
click at [646, 158] on p "Schwarzman Scholars supports the expression and discussion of individual opinio…" at bounding box center [705, 216] width 434 height 155
click at [707, 139] on p "Schwarzman Scholars supports the expression and discussion of individual opinio…" at bounding box center [705, 216] width 434 height 155
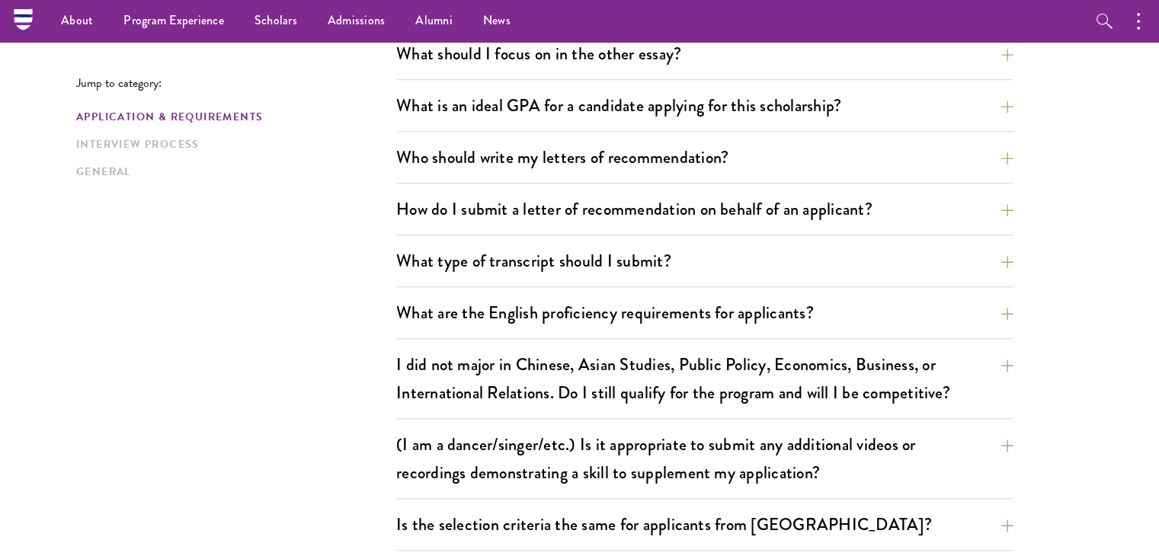
scroll to position [470, 0]
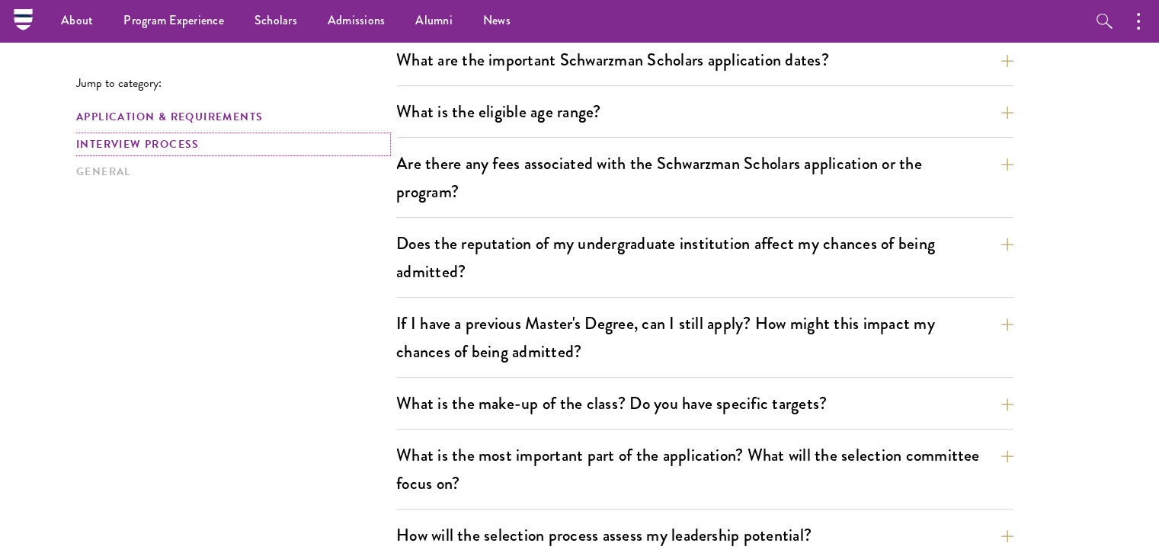
click at [152, 147] on link "Interview Process" at bounding box center [231, 144] width 311 height 16
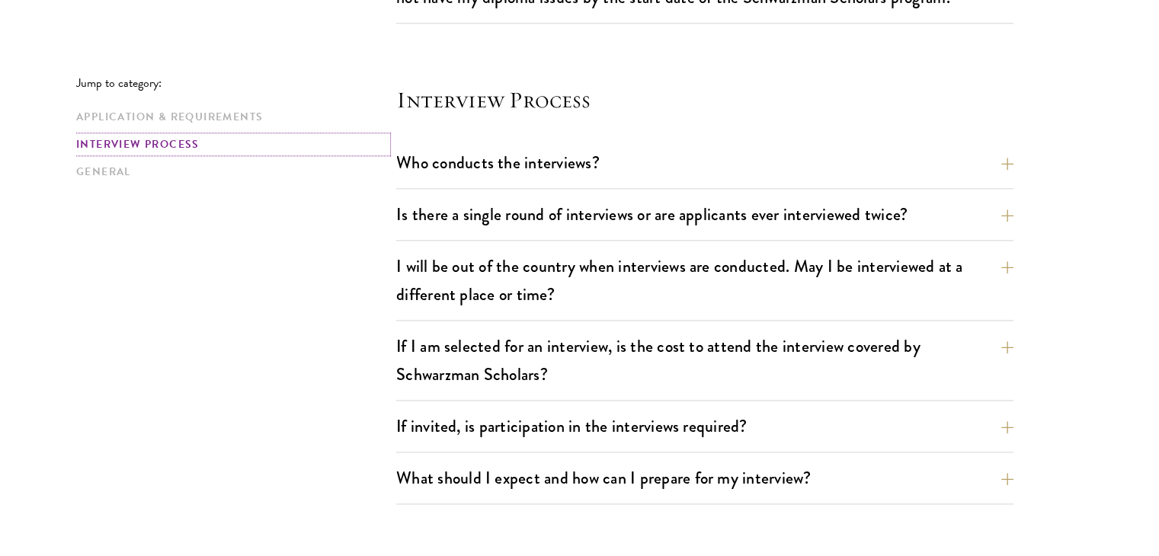
scroll to position [1696, 0]
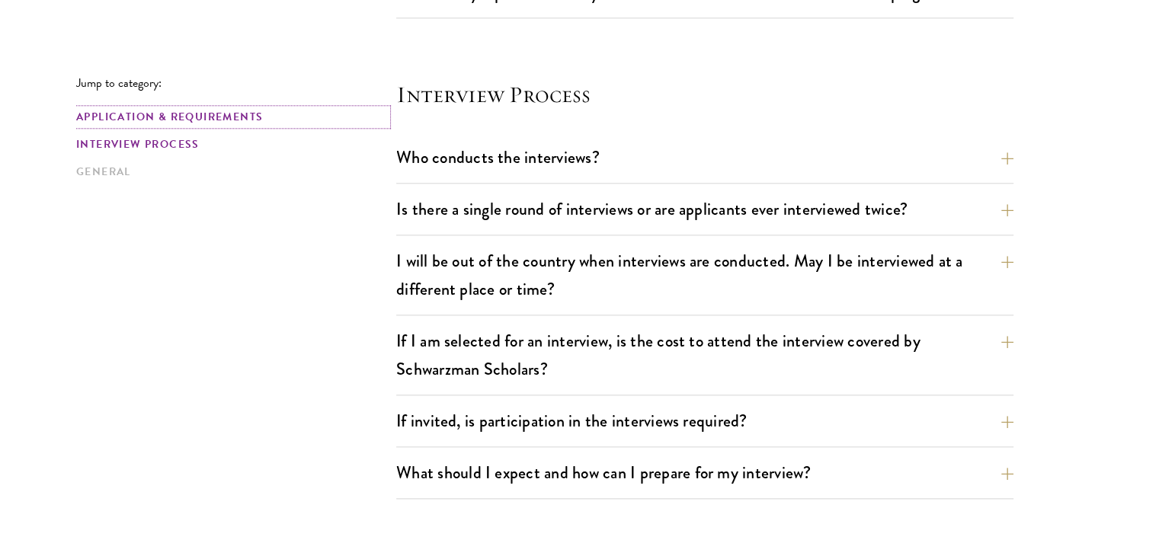
click at [146, 110] on link "Application & Requirements" at bounding box center [231, 117] width 311 height 16
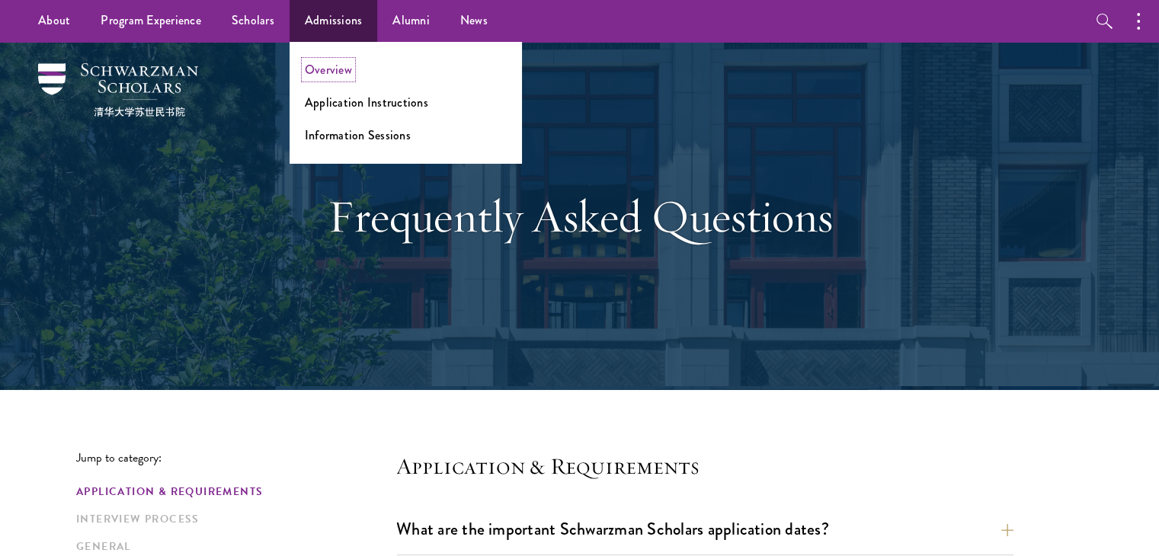
click at [335, 72] on link "Overview" at bounding box center [328, 70] width 47 height 18
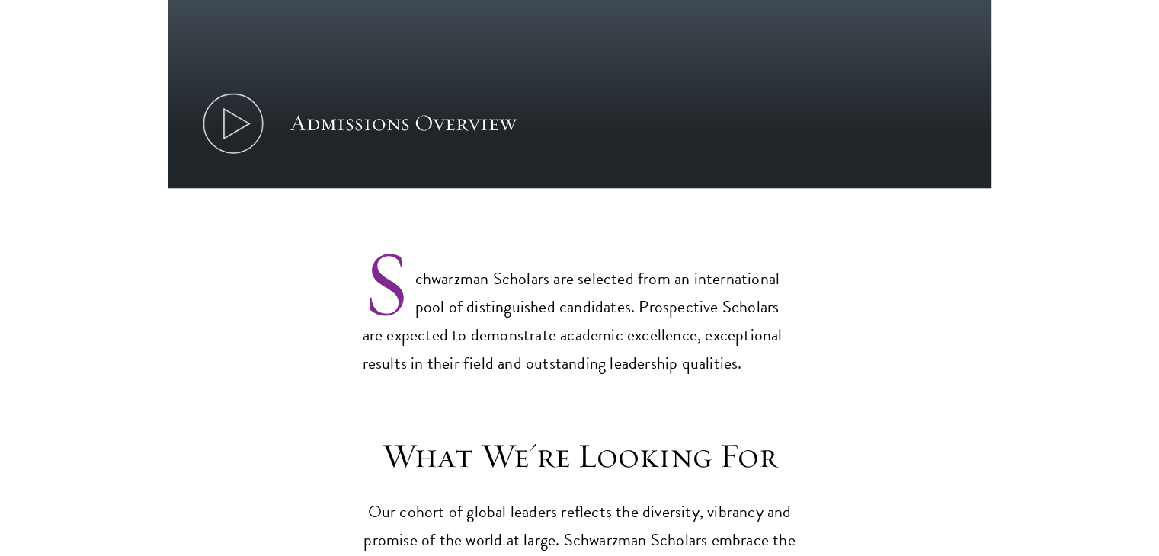
scroll to position [1372, 0]
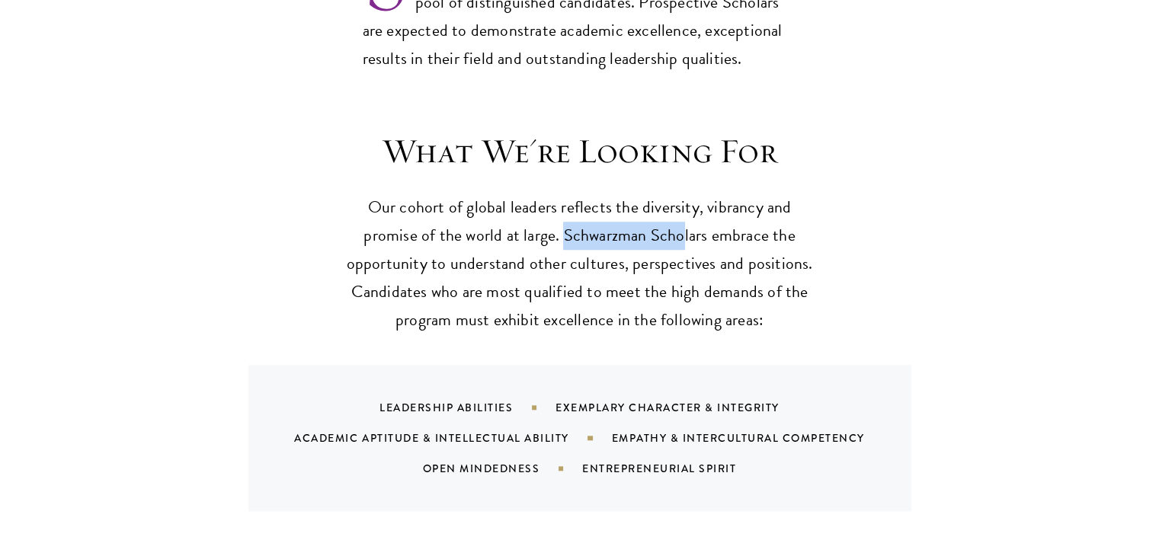
drag, startPoint x: 565, startPoint y: 197, endPoint x: 682, endPoint y: 204, distance: 117.5
click at [682, 204] on p "Our cohort of global leaders reflects the diversity, vibrancy and promise of th…" at bounding box center [580, 264] width 473 height 141
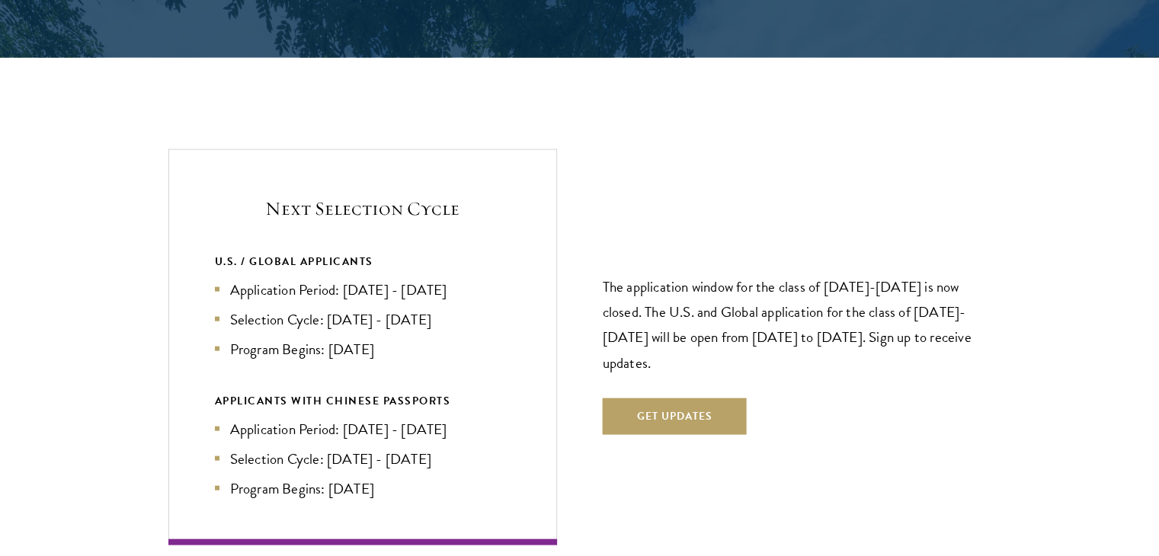
scroll to position [3277, 0]
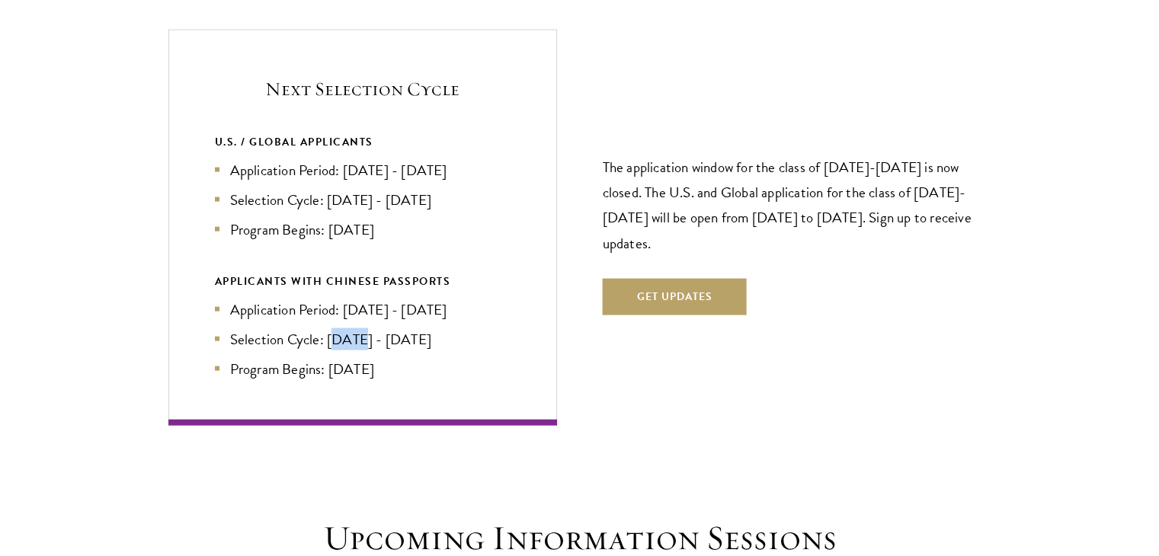
drag, startPoint x: 335, startPoint y: 298, endPoint x: 357, endPoint y: 306, distance: 23.4
click at [357, 329] on li "Selection Cycle: Jun - Jul 2026" at bounding box center [363, 340] width 296 height 22
drag, startPoint x: 329, startPoint y: 168, endPoint x: 445, endPoint y: 171, distance: 116.7
click at [445, 189] on li "Selection Cycle: Oct - Nov 2026" at bounding box center [363, 200] width 296 height 22
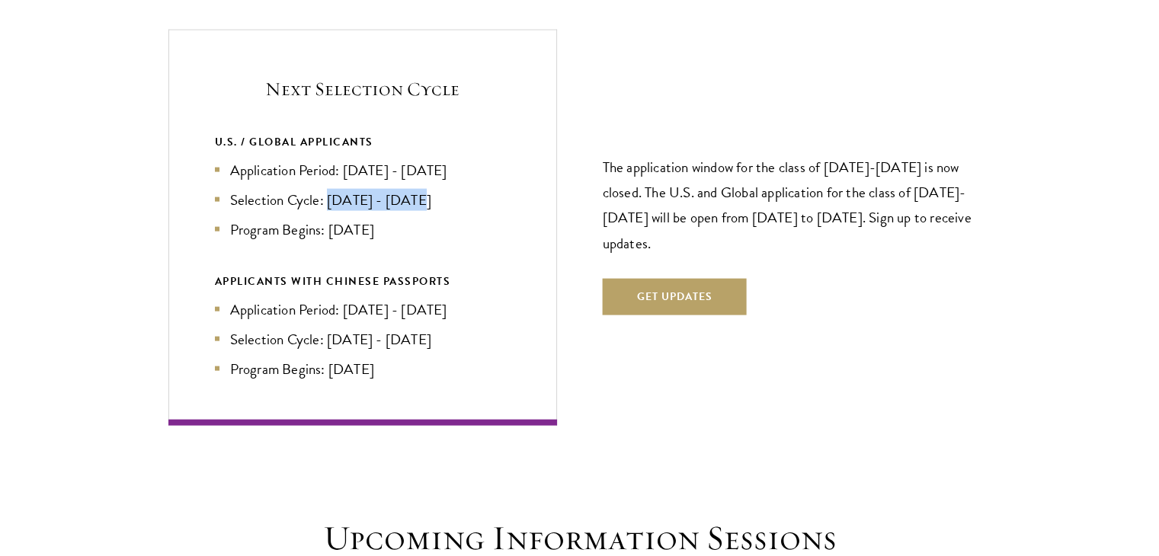
click at [445, 189] on li "Selection Cycle: Oct - Nov 2026" at bounding box center [363, 200] width 296 height 22
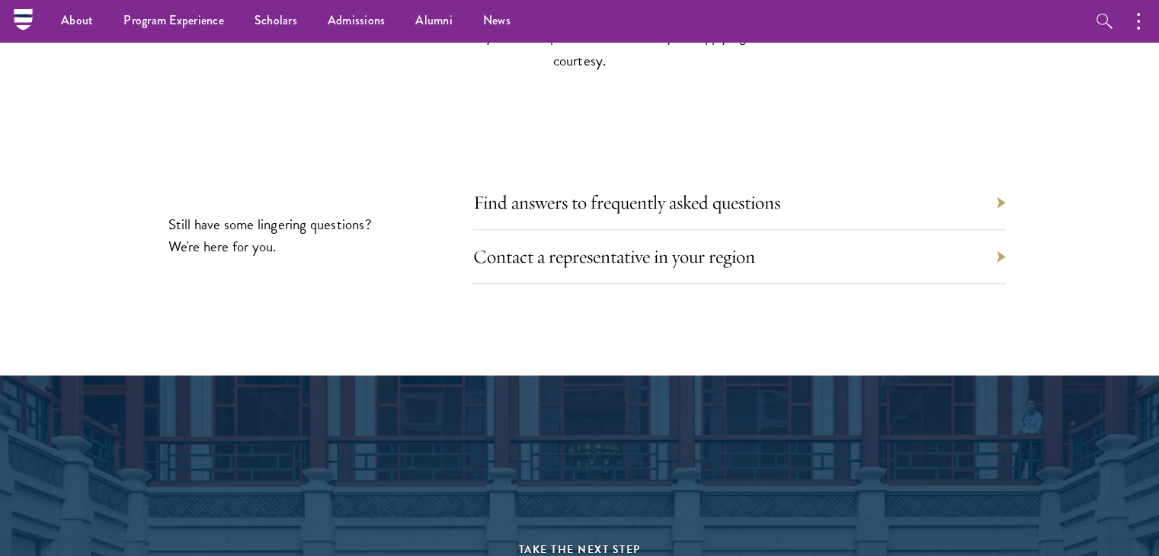
scroll to position [6860, 0]
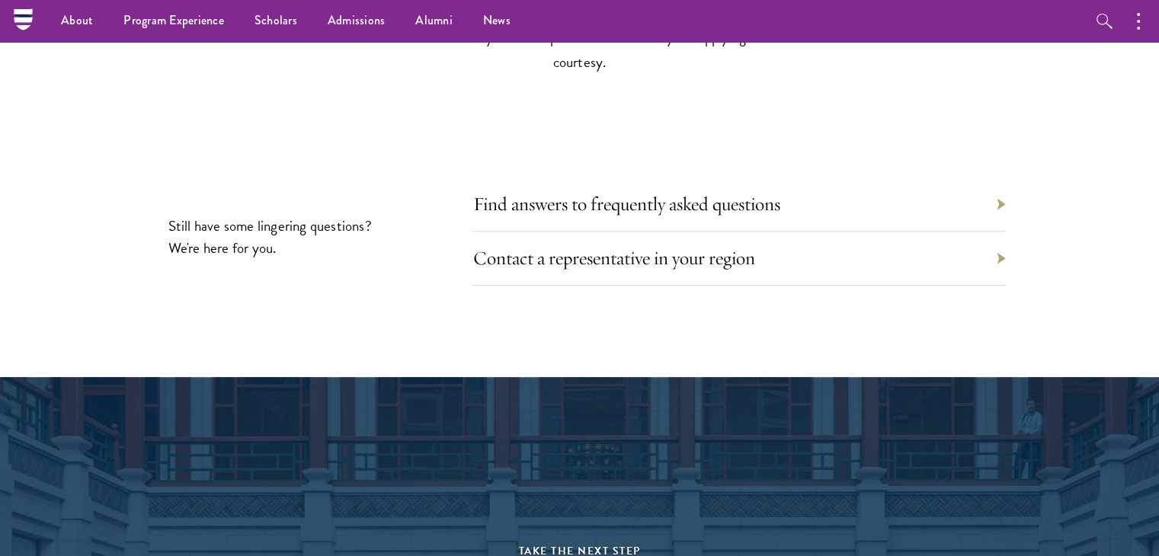
click at [912, 180] on div "Find answers to frequently asked questions" at bounding box center [740, 205] width 534 height 54
click at [997, 232] on div "Contact a representative in your region" at bounding box center [740, 259] width 534 height 54
click at [631, 246] on link "Contact a representative in your region" at bounding box center [625, 258] width 282 height 24
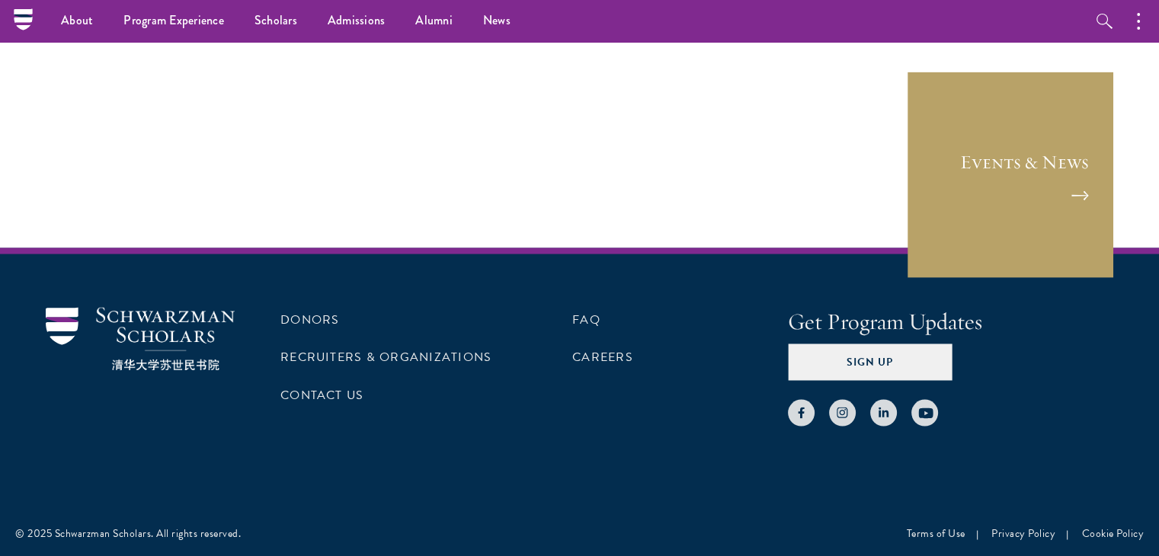
scroll to position [2286, 0]
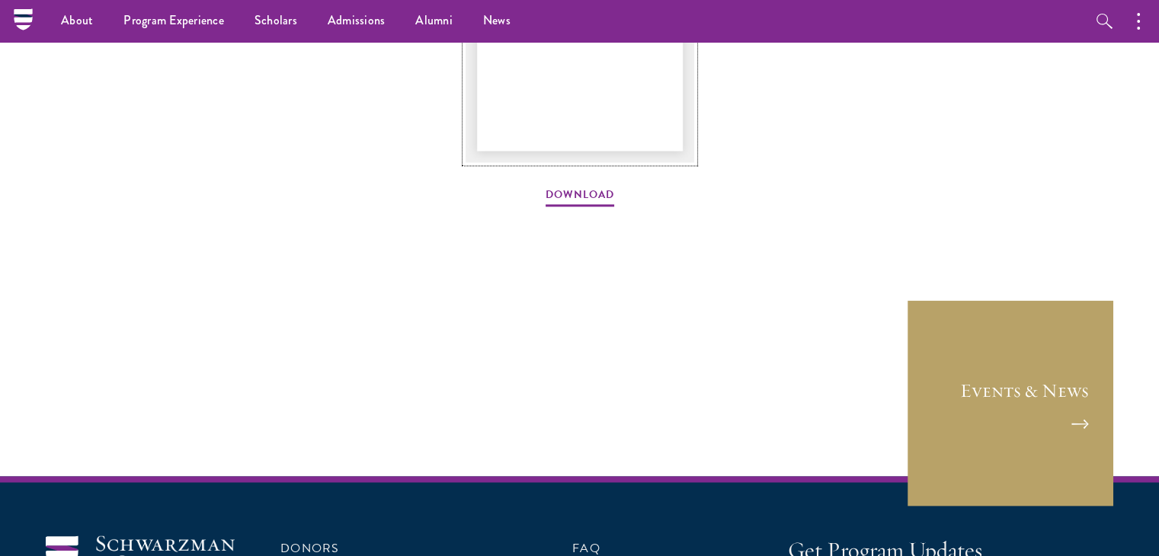
click at [575, 91] on img at bounding box center [580, 9] width 229 height 305
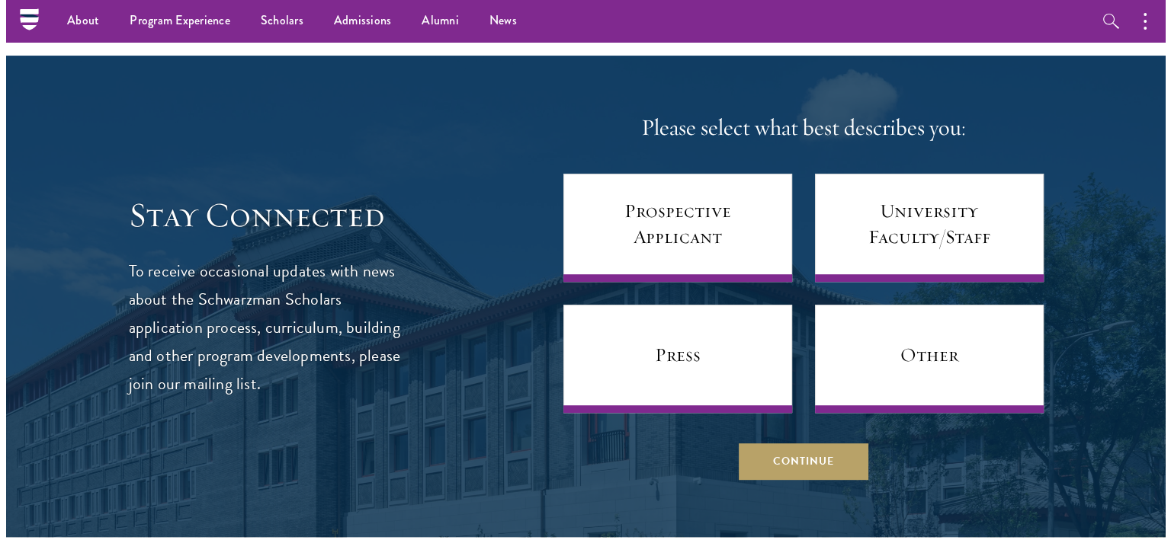
scroll to position [761, 0]
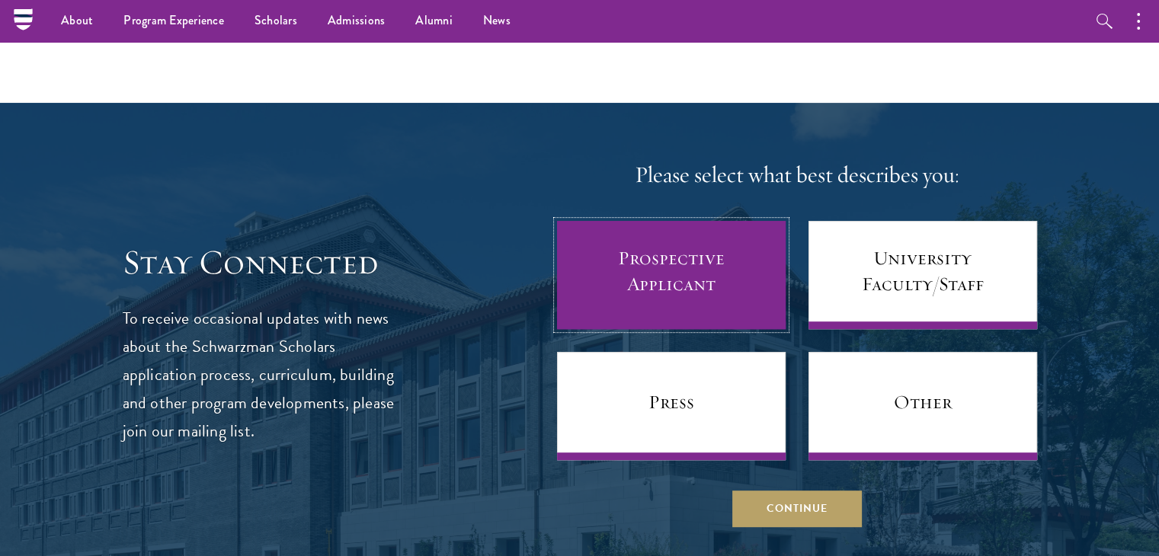
click at [652, 255] on link "Prospective Applicant" at bounding box center [671, 275] width 229 height 108
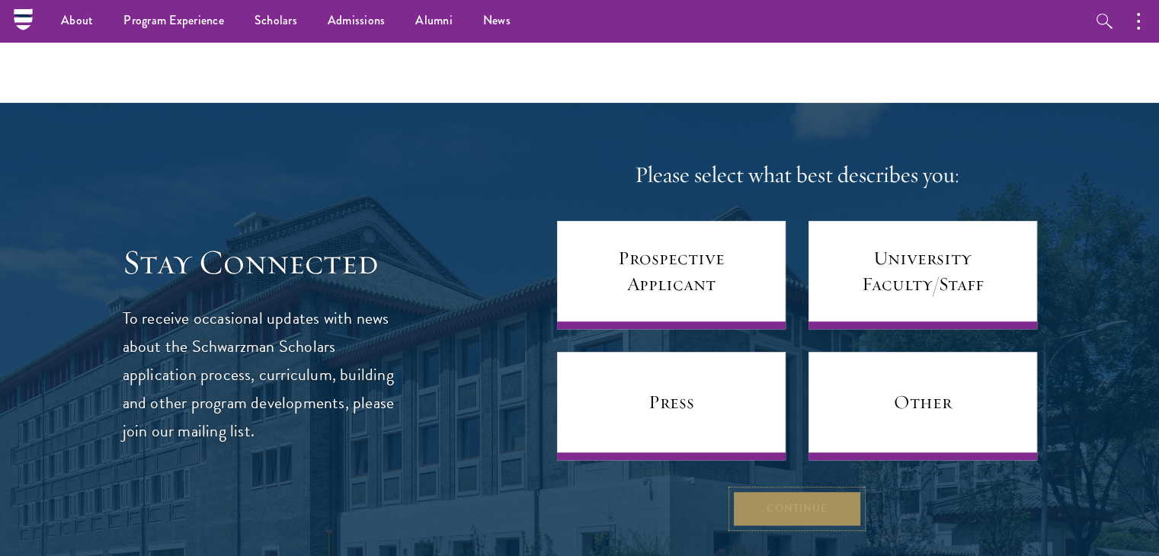
click at [797, 517] on button "Continue" at bounding box center [797, 509] width 130 height 37
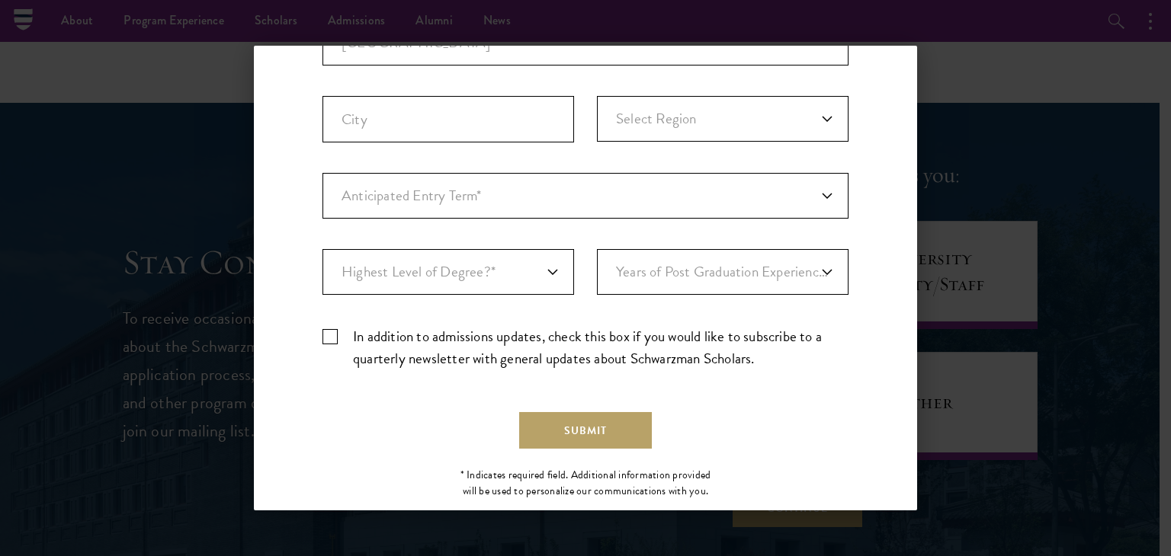
scroll to position [479, 0]
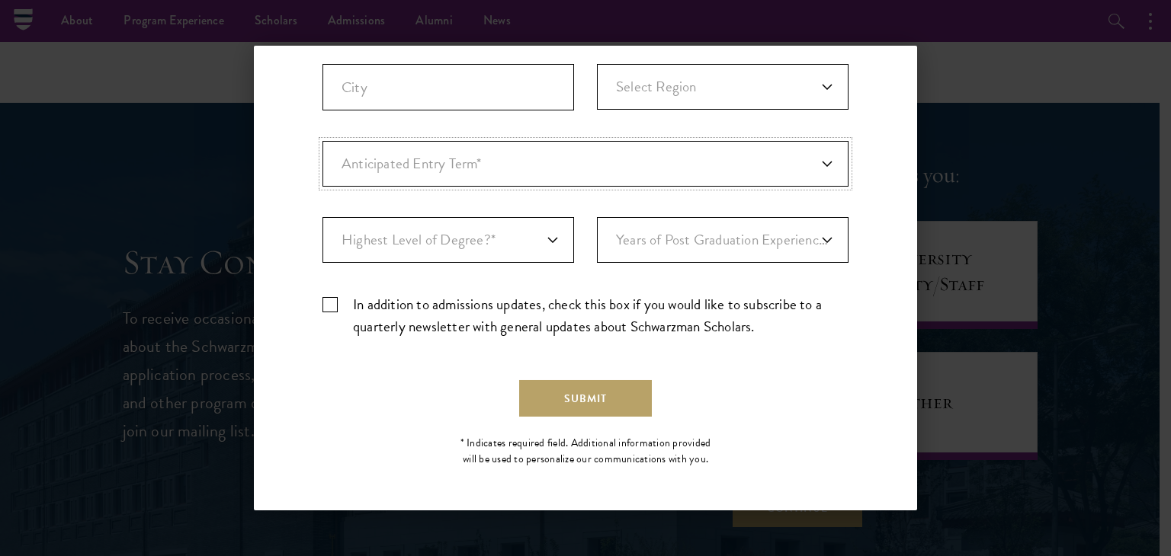
click at [495, 162] on select "Anticipated Entry Term* August 2026 (Application opens April 2025) Just Explori…" at bounding box center [585, 164] width 526 height 46
select select "a6790467-ebe7-4045-a56a-66c1cae98076"
click at [322, 141] on select "Anticipated Entry Term* August 2026 (Application opens April 2025) Just Explori…" at bounding box center [585, 164] width 526 height 46
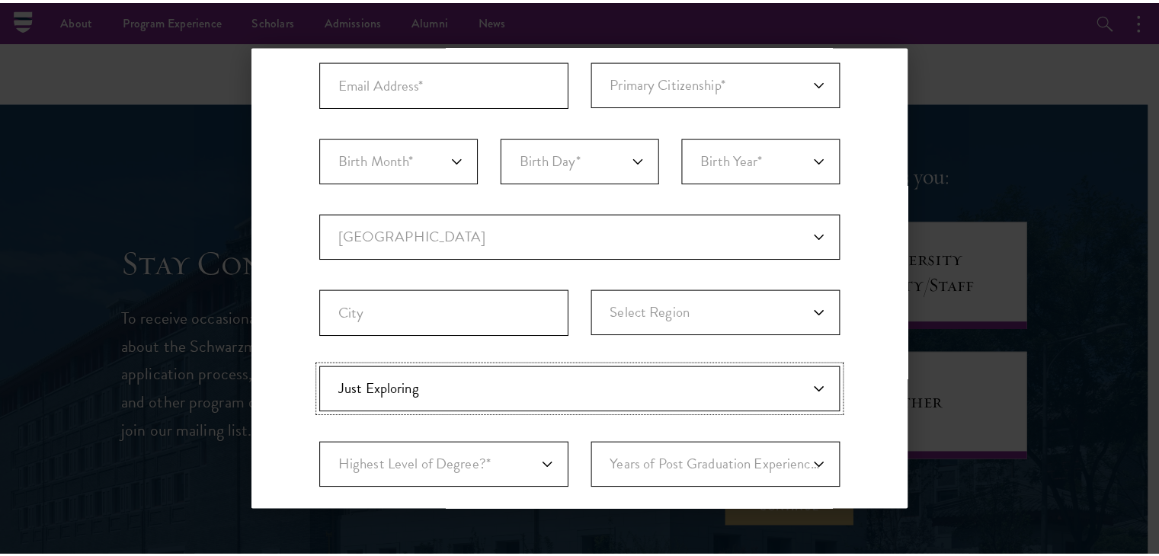
scroll to position [250, 0]
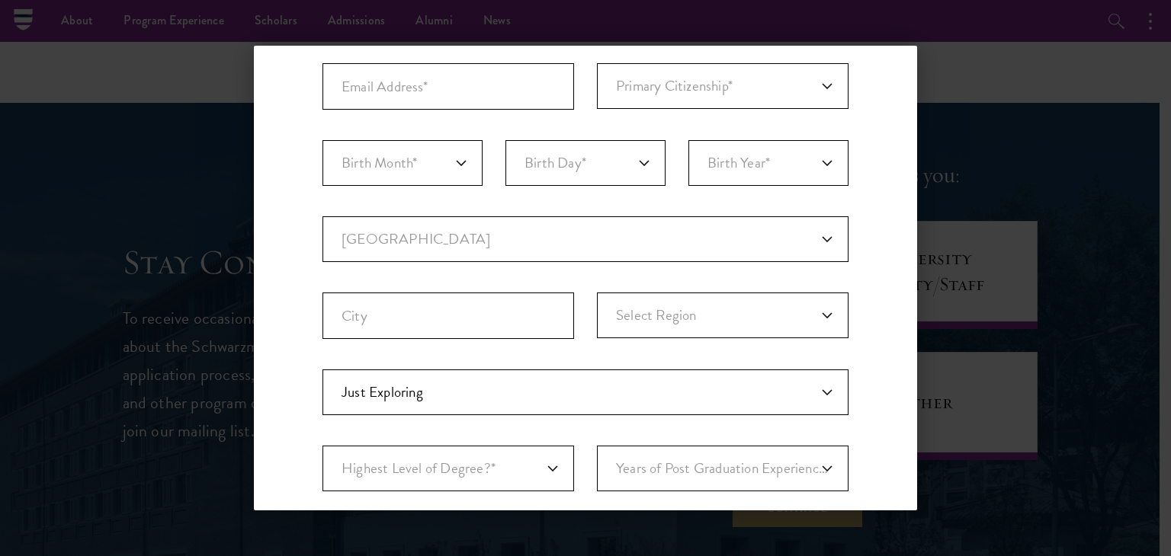
click at [935, 57] on div "Back Stay Connected Please select what best describes you: Prospective Applican…" at bounding box center [585, 278] width 1171 height 465
